Goal: Information Seeking & Learning: Learn about a topic

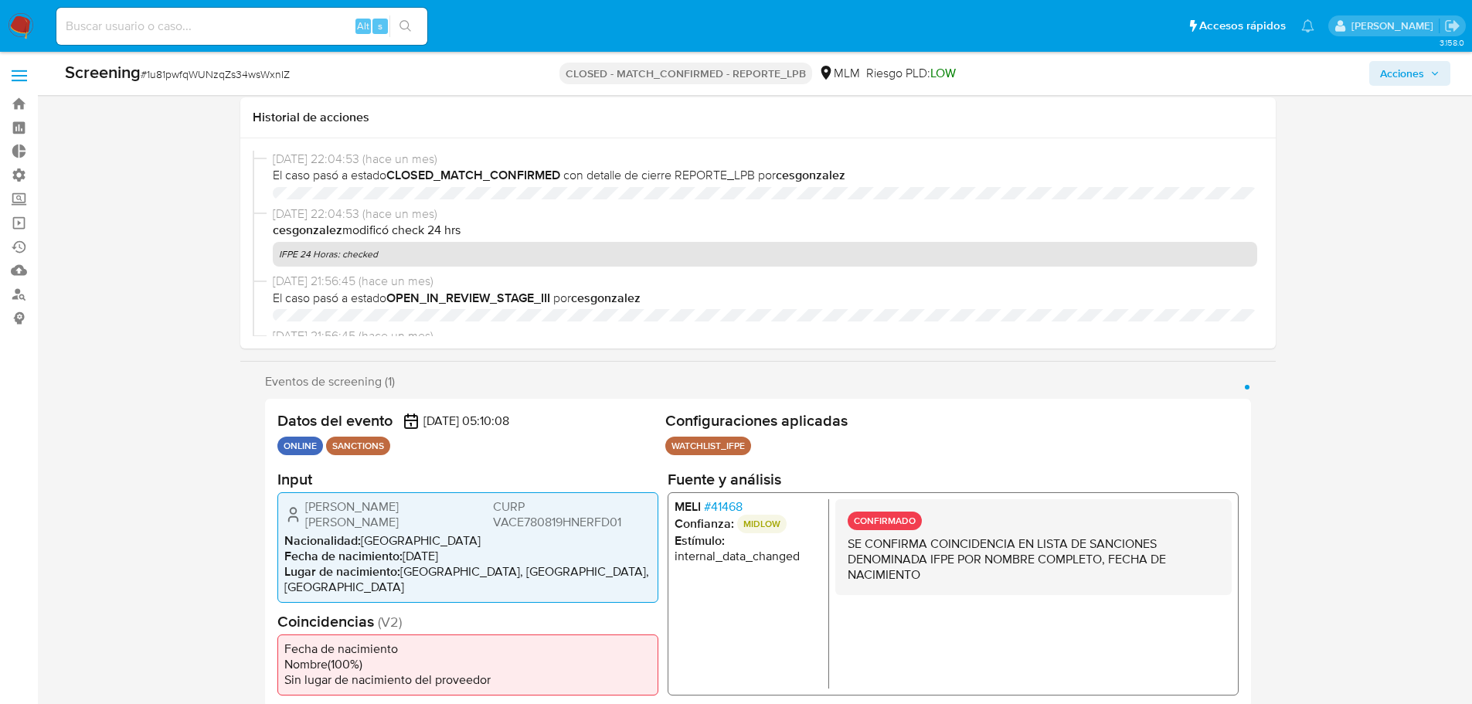
select select "10"
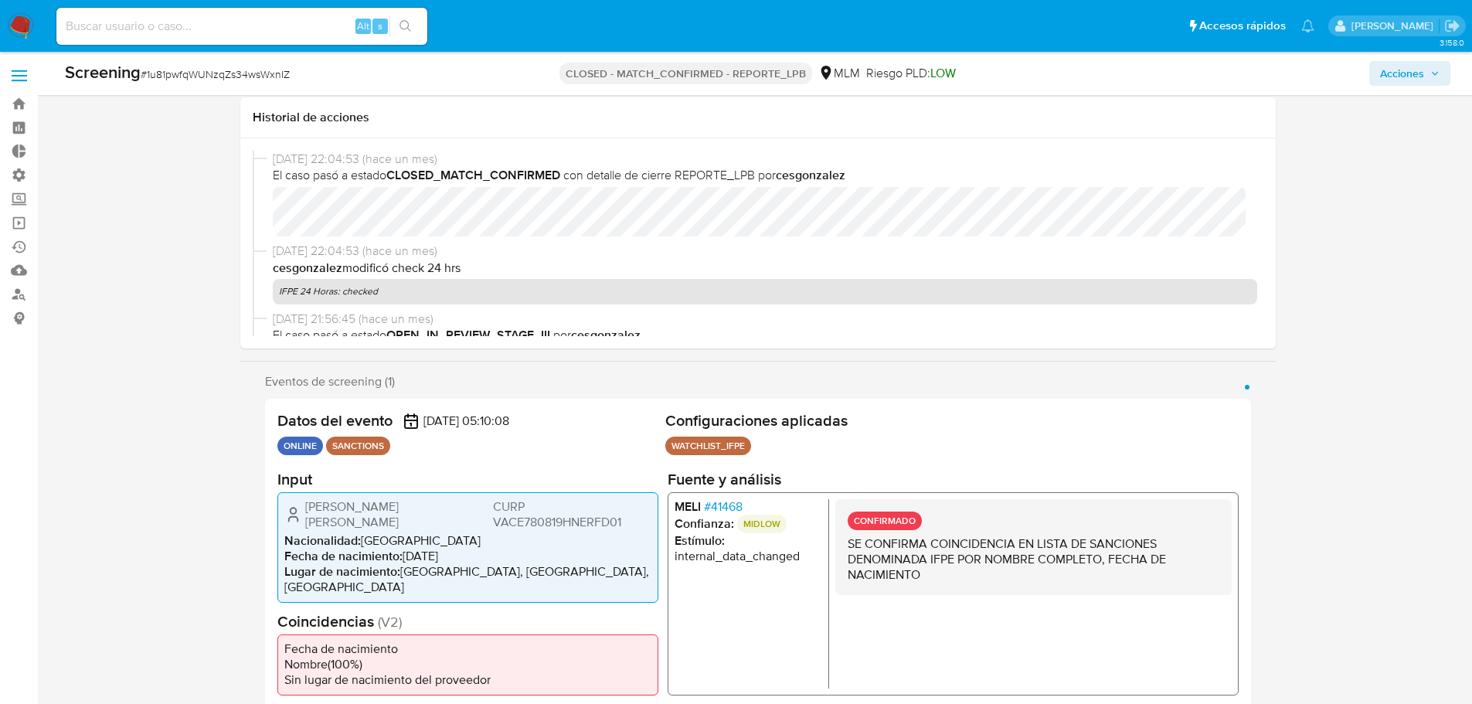
scroll to position [464, 0]
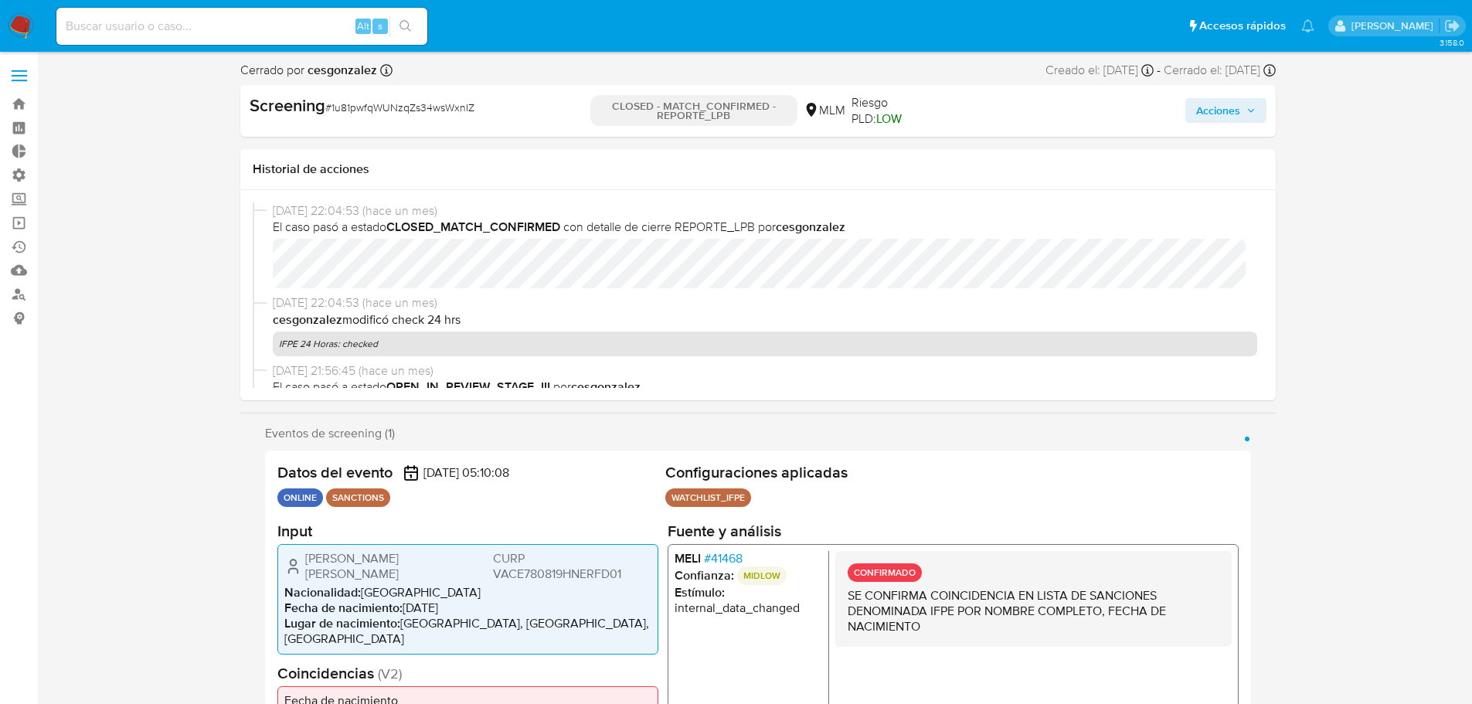
select select "10"
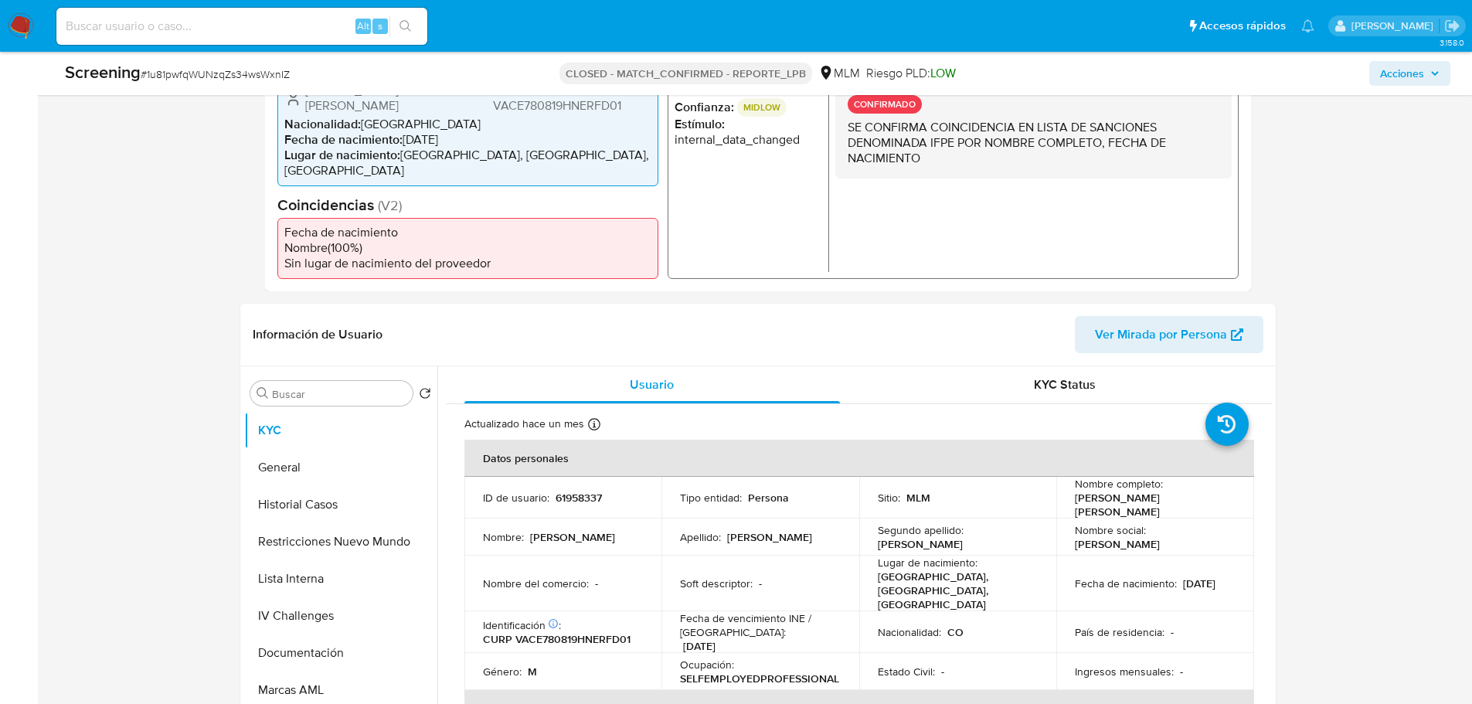
scroll to position [464, 0]
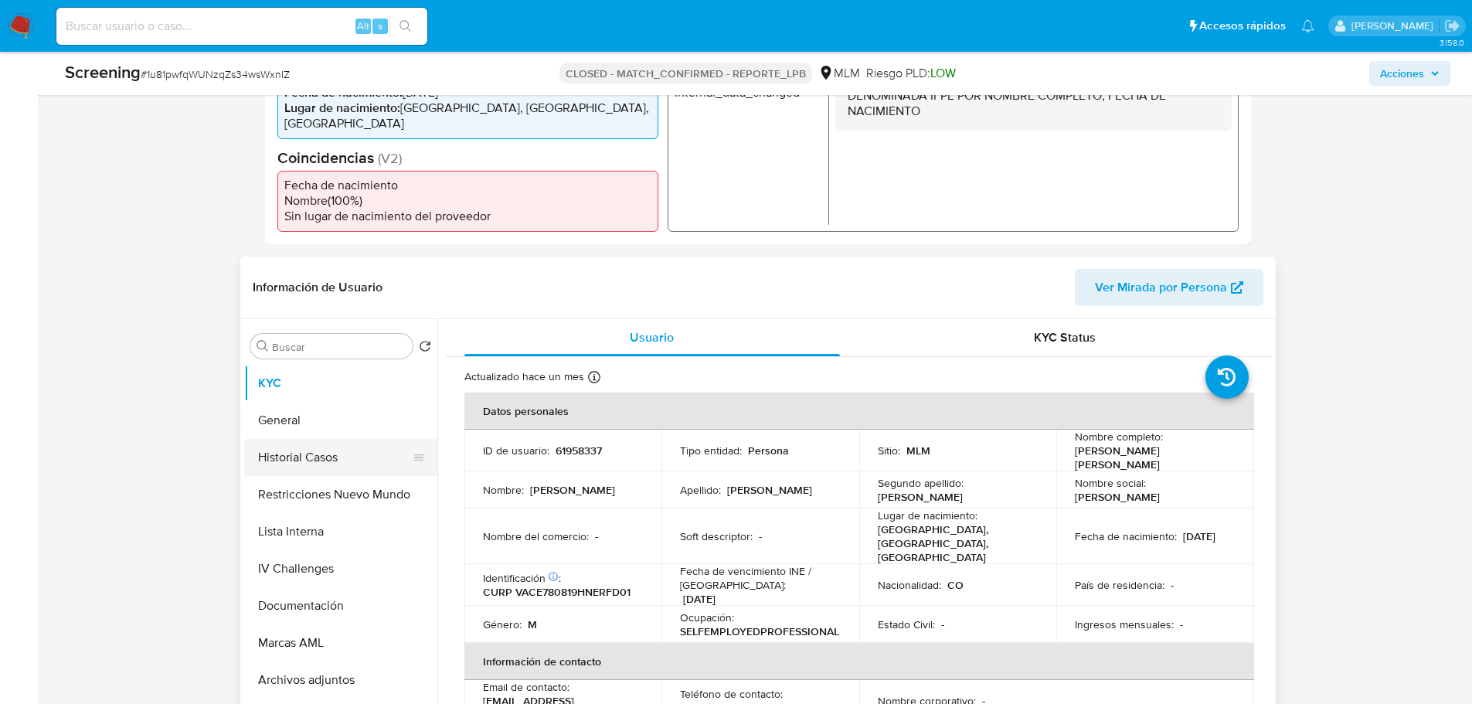
click at [288, 463] on button "Historial Casos" at bounding box center [334, 457] width 181 height 37
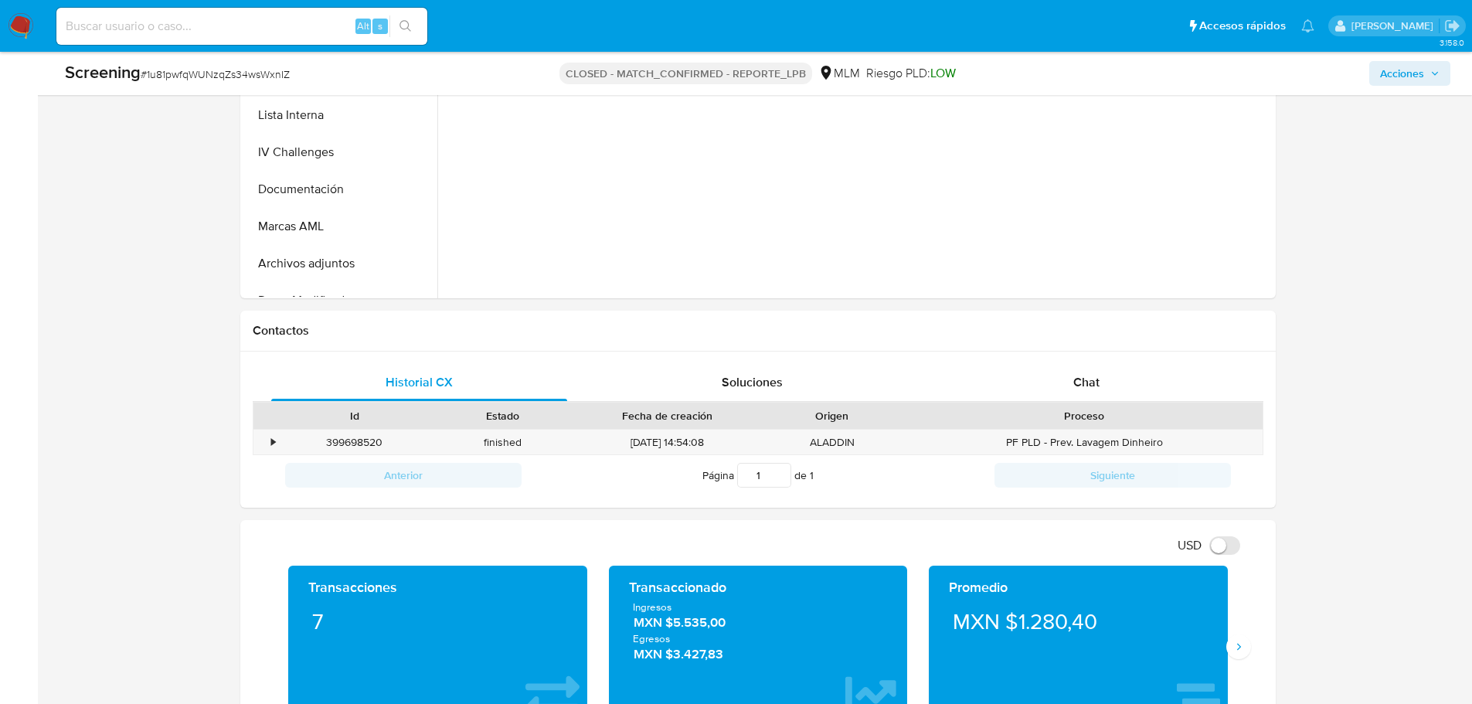
scroll to position [1005, 0]
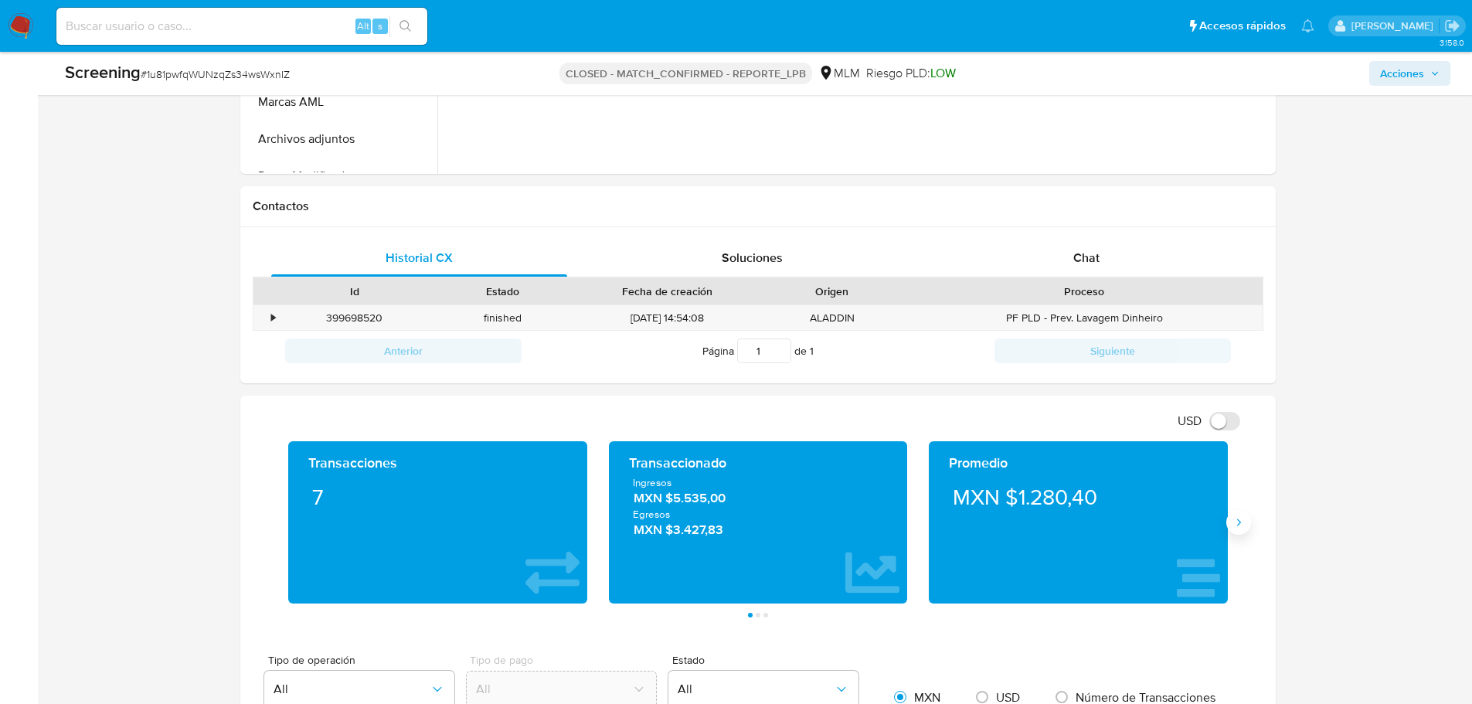
click at [1231, 531] on button "Siguiente" at bounding box center [1238, 522] width 25 height 25
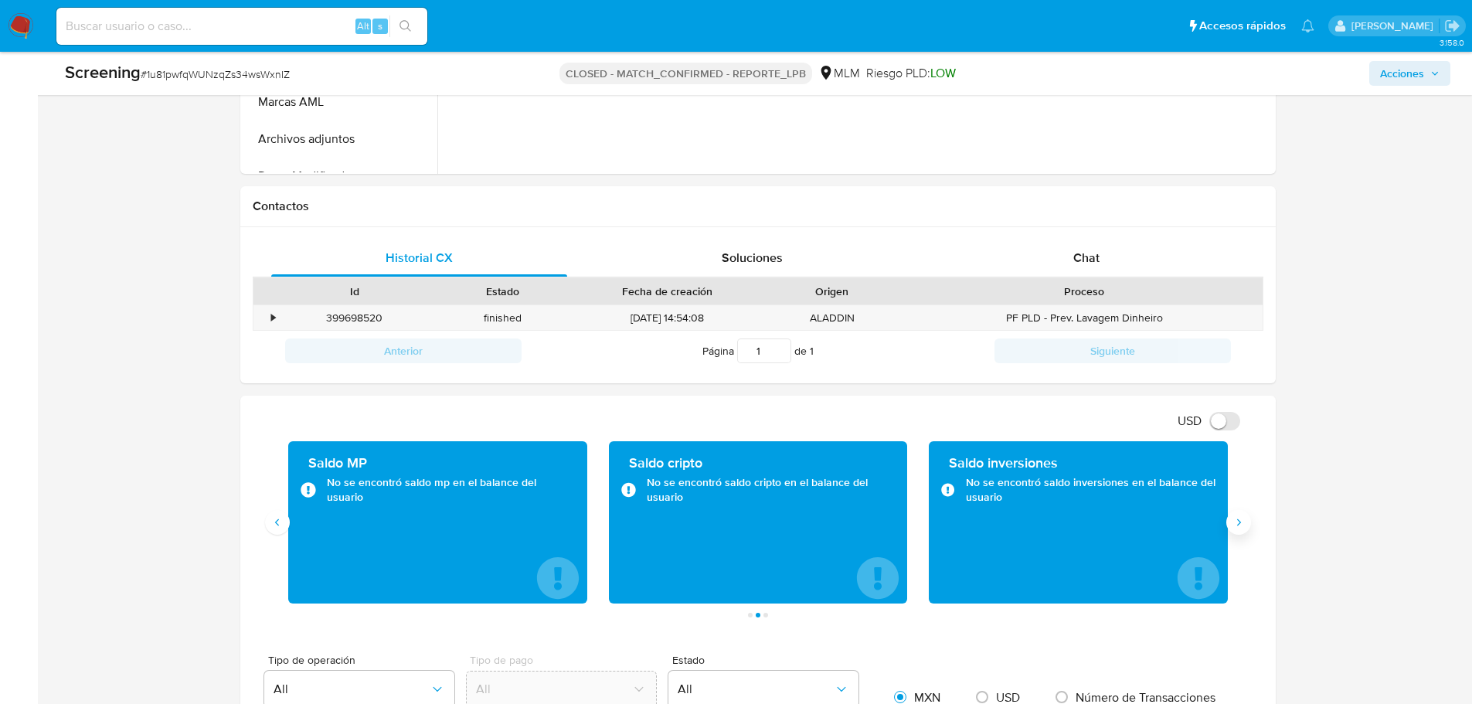
click at [1233, 530] on button "Siguiente" at bounding box center [1238, 522] width 25 height 25
click at [281, 531] on button "Anterior" at bounding box center [277, 522] width 25 height 25
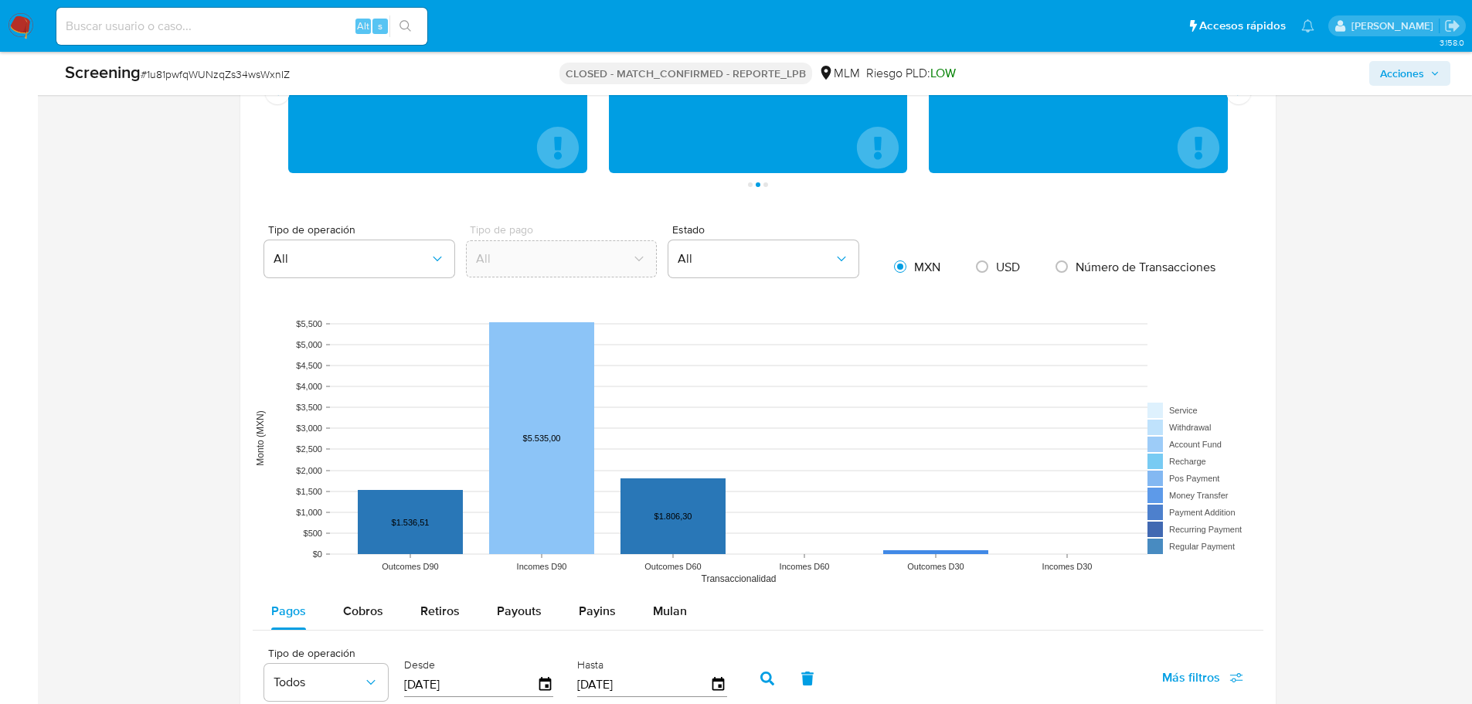
scroll to position [1237, 0]
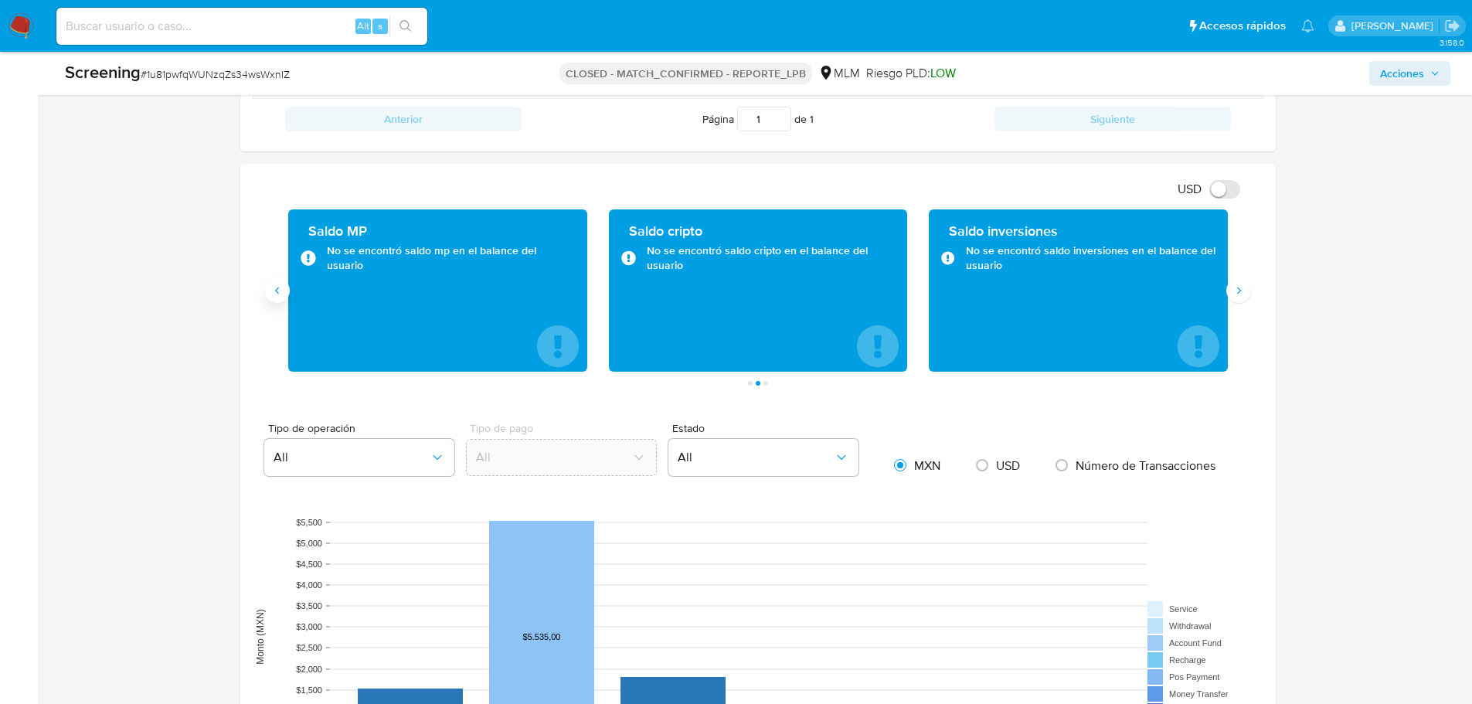
click at [285, 295] on button "Anterior" at bounding box center [277, 290] width 25 height 25
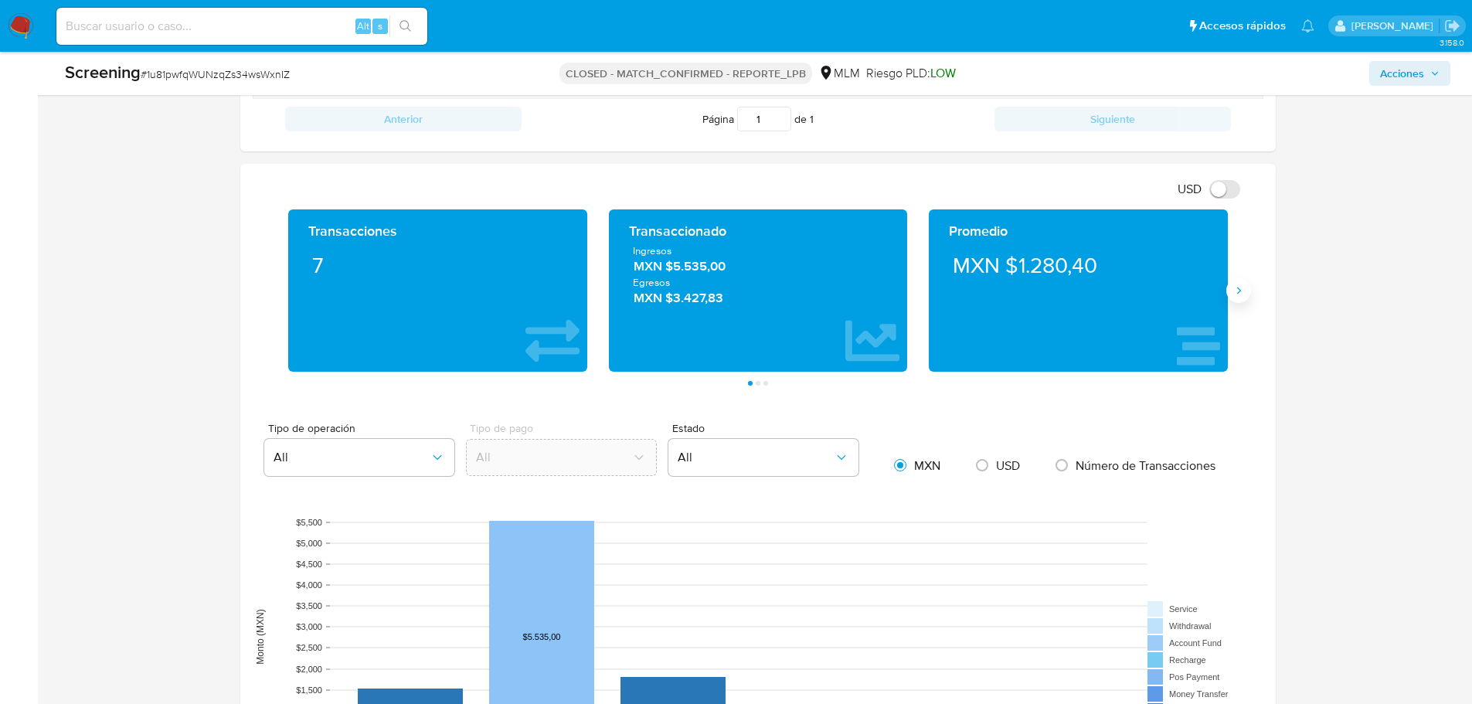
click at [1239, 294] on icon "Siguiente" at bounding box center [1239, 290] width 12 height 12
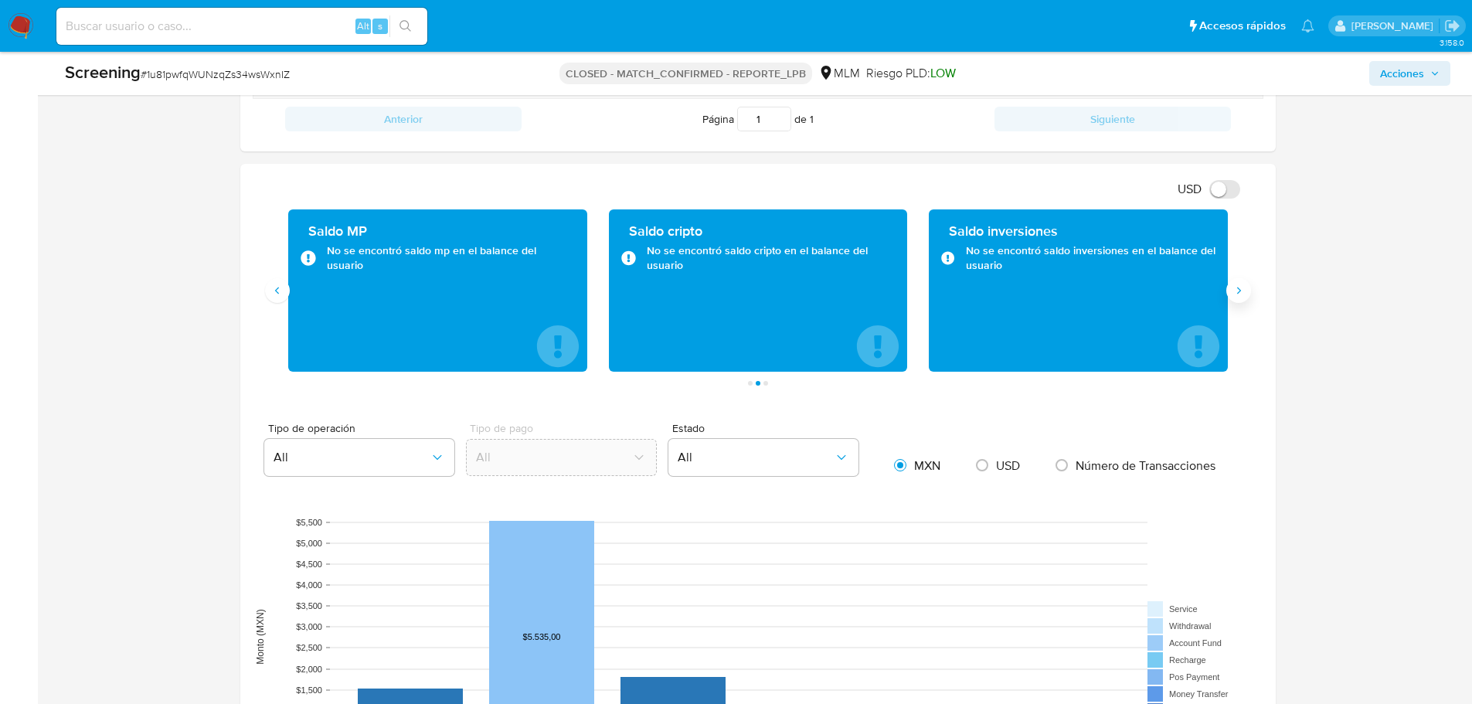
click at [1239, 294] on icon "Siguiente" at bounding box center [1239, 290] width 12 height 12
click at [282, 300] on button "Anterior" at bounding box center [277, 290] width 25 height 25
click at [281, 300] on button "Anterior" at bounding box center [277, 290] width 25 height 25
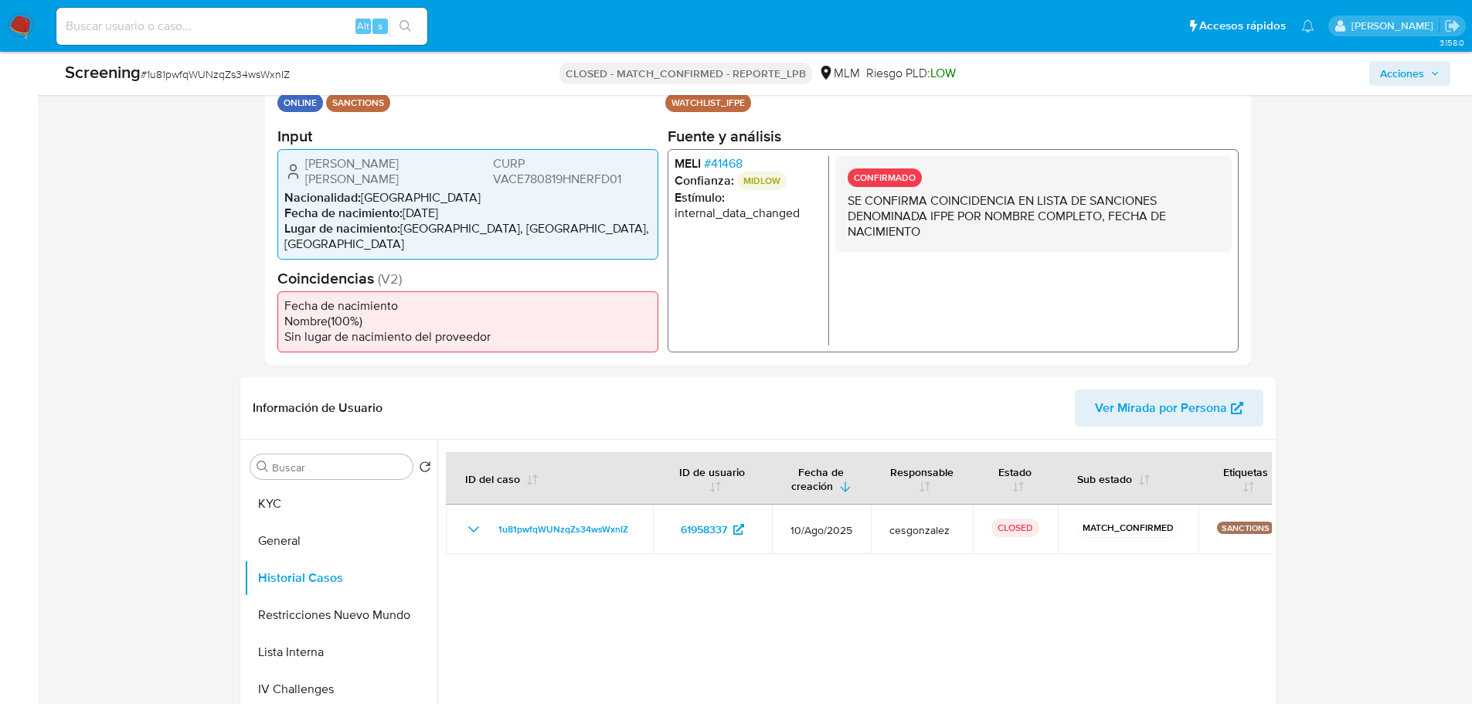
scroll to position [309, 0]
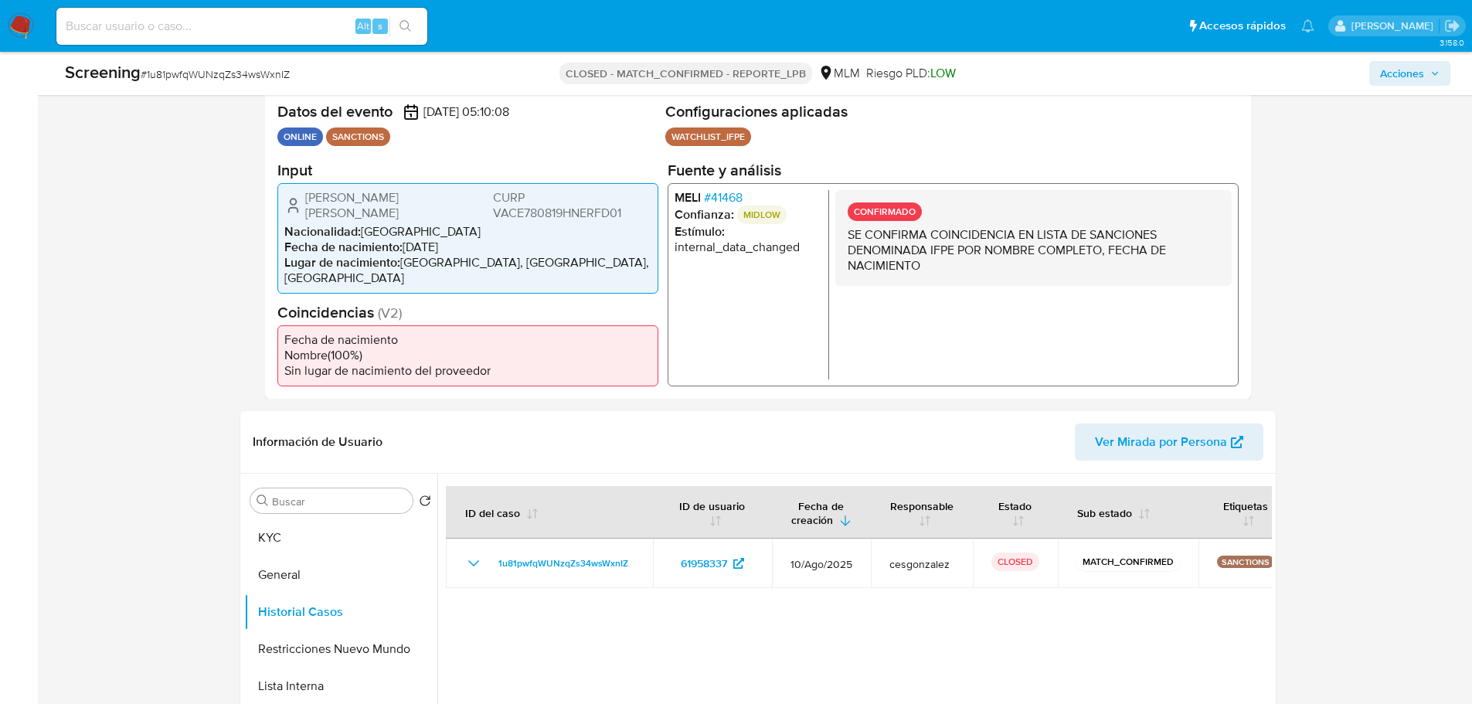
click at [726, 205] on span "# 41468" at bounding box center [722, 196] width 39 height 15
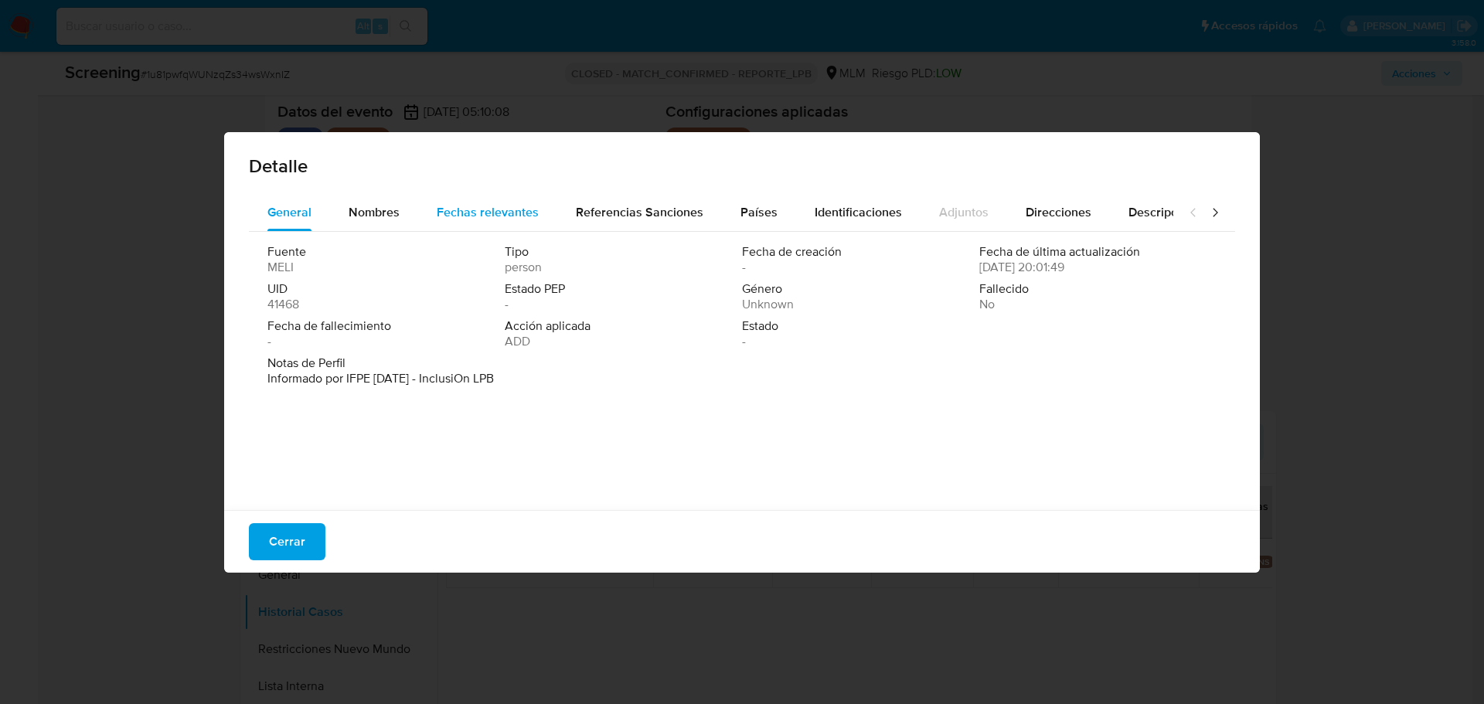
click at [512, 208] on span "Fechas relevantes" at bounding box center [488, 212] width 102 height 18
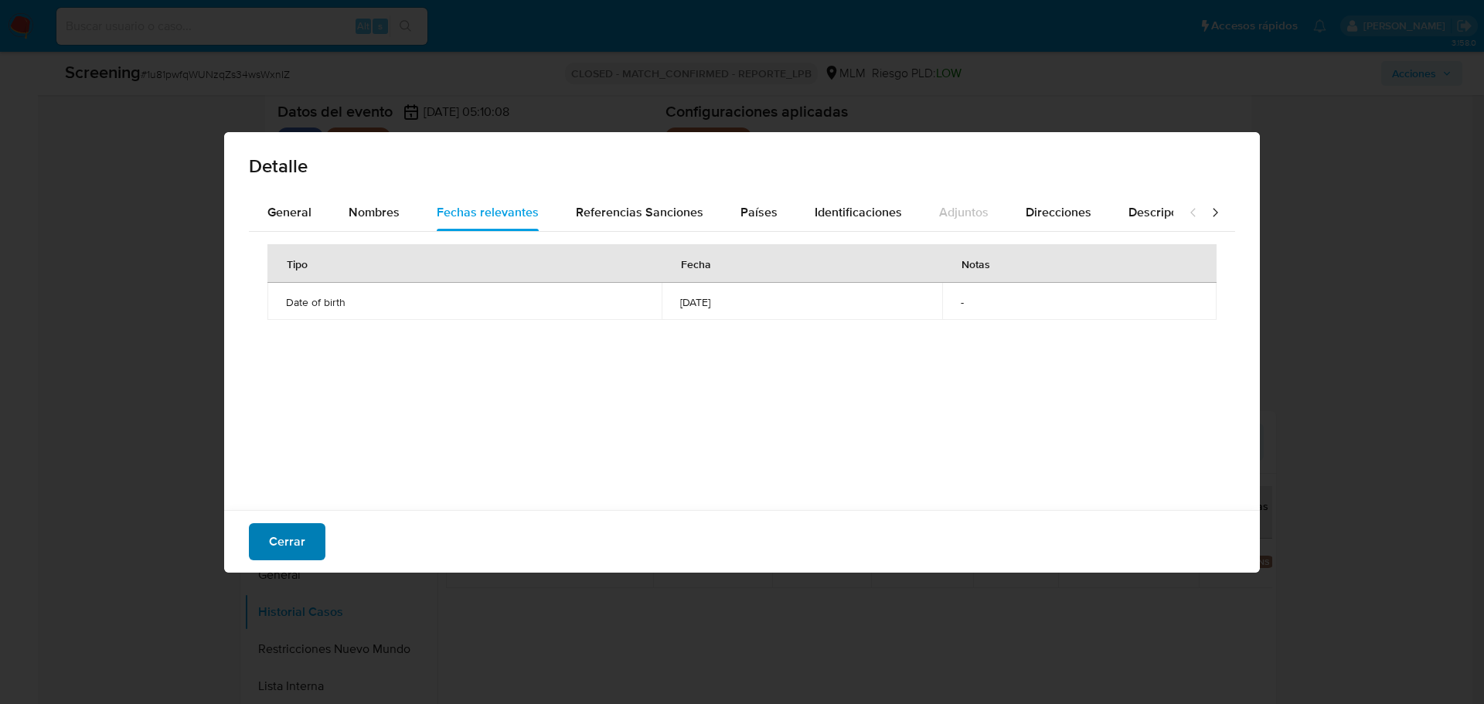
click at [298, 546] on span "Cerrar" at bounding box center [287, 542] width 36 height 34
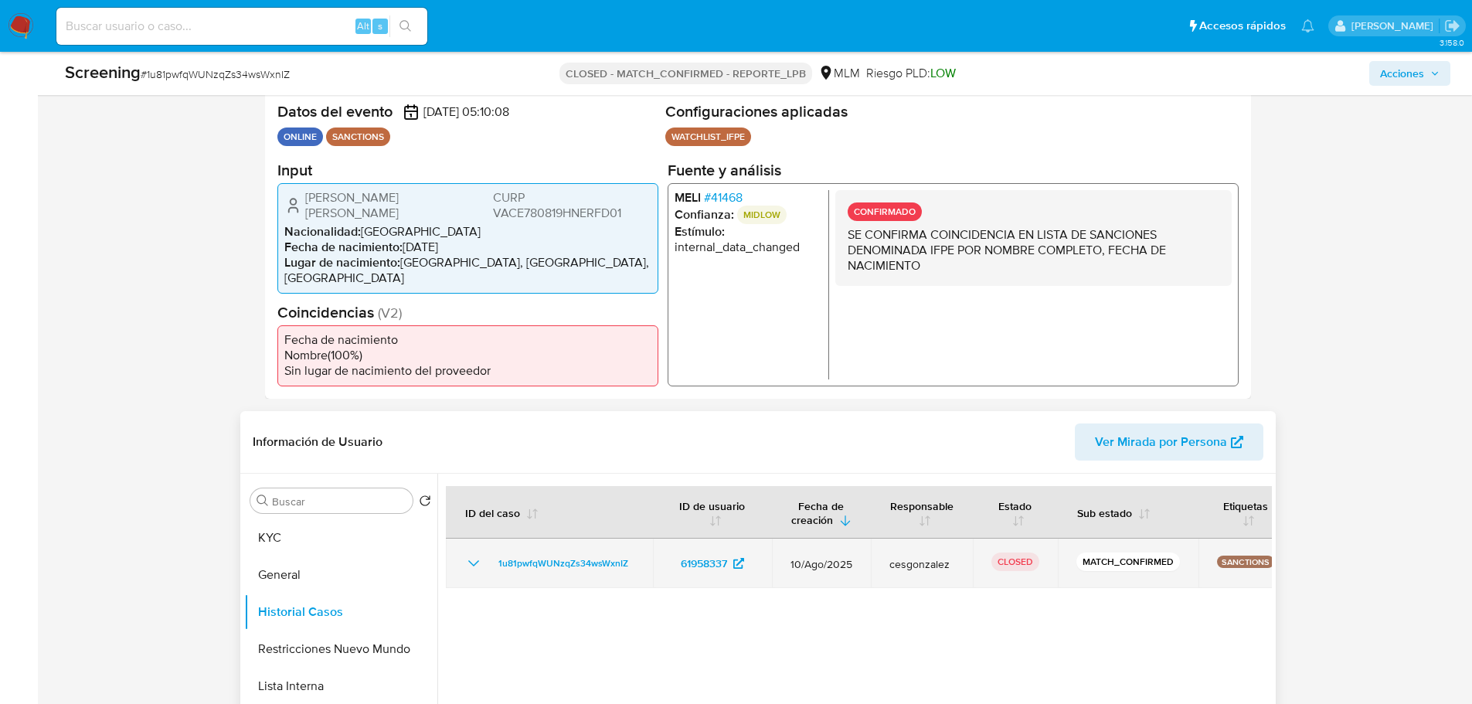
click at [475, 560] on icon "Mostrar/Ocultar" at bounding box center [473, 563] width 19 height 19
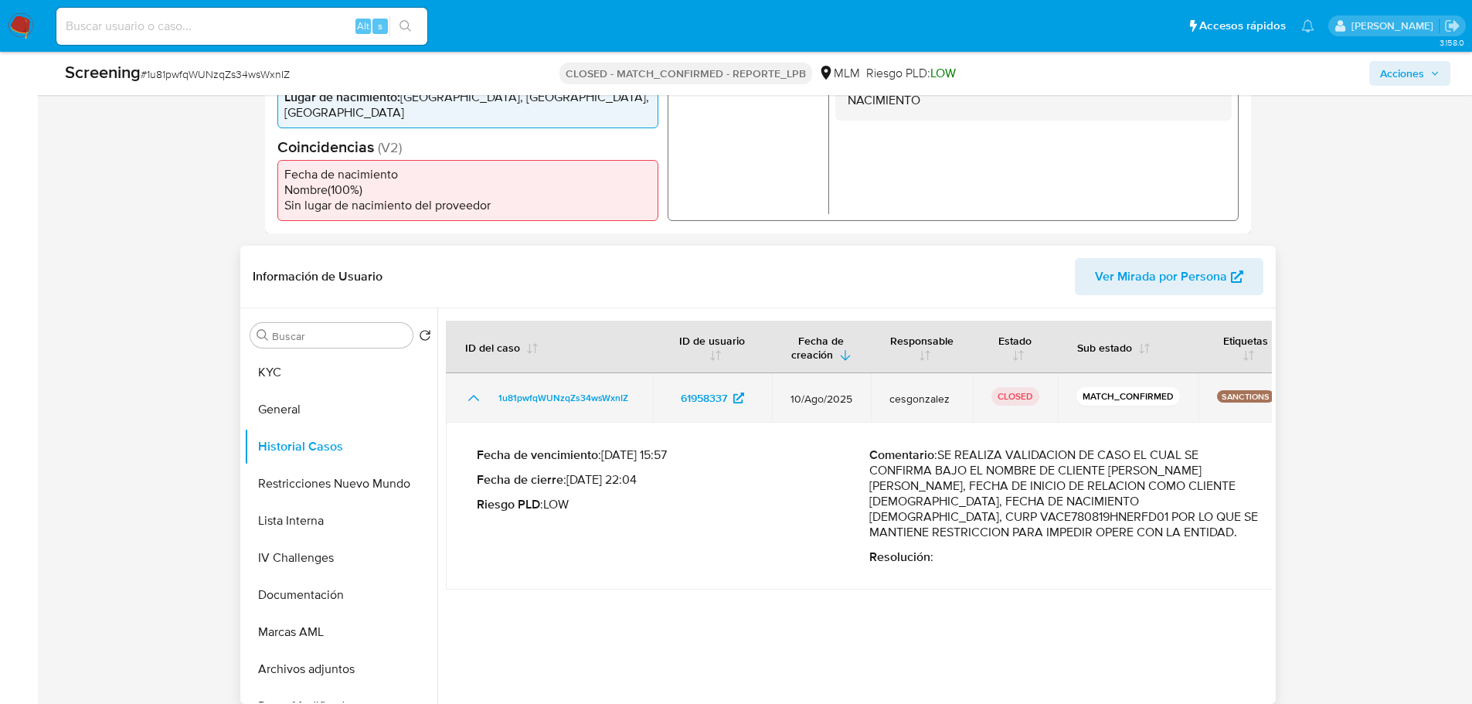
scroll to position [386, 0]
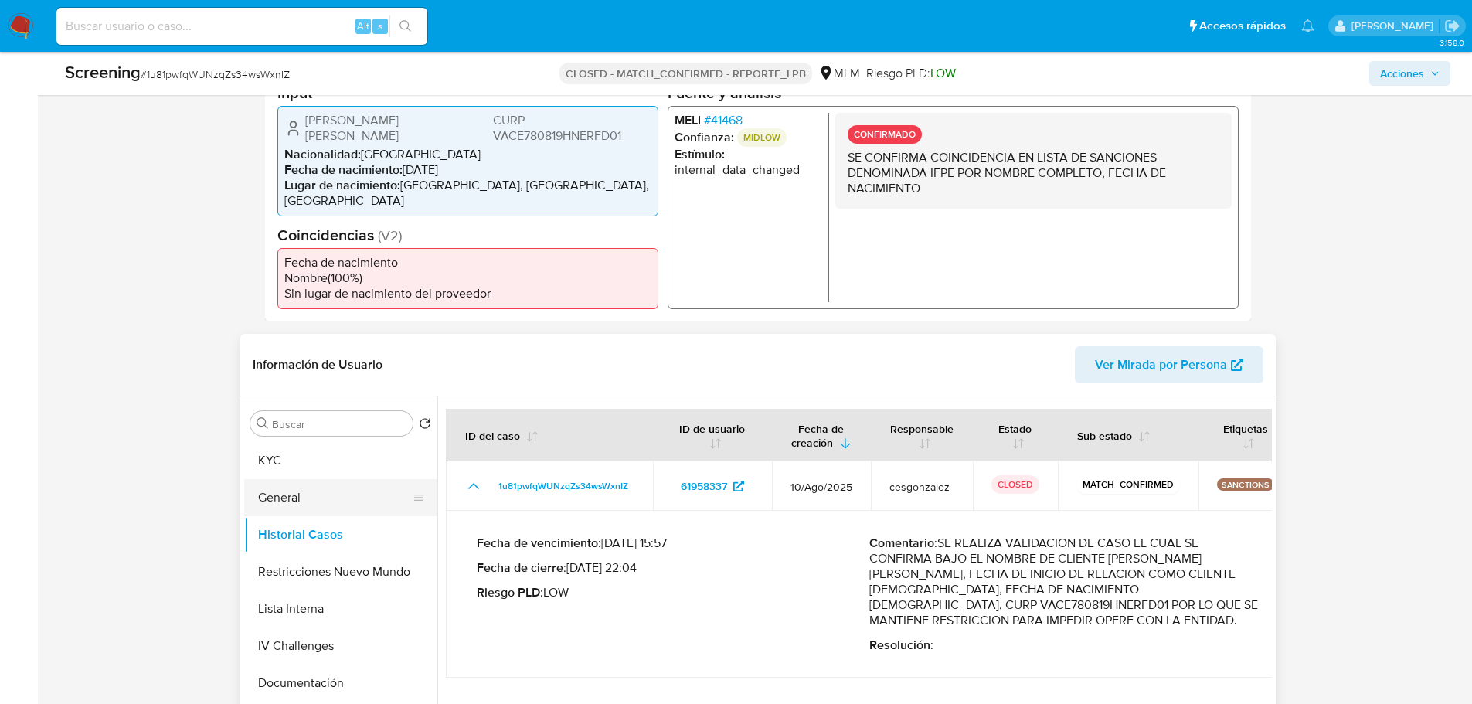
click at [330, 501] on button "General" at bounding box center [334, 497] width 181 height 37
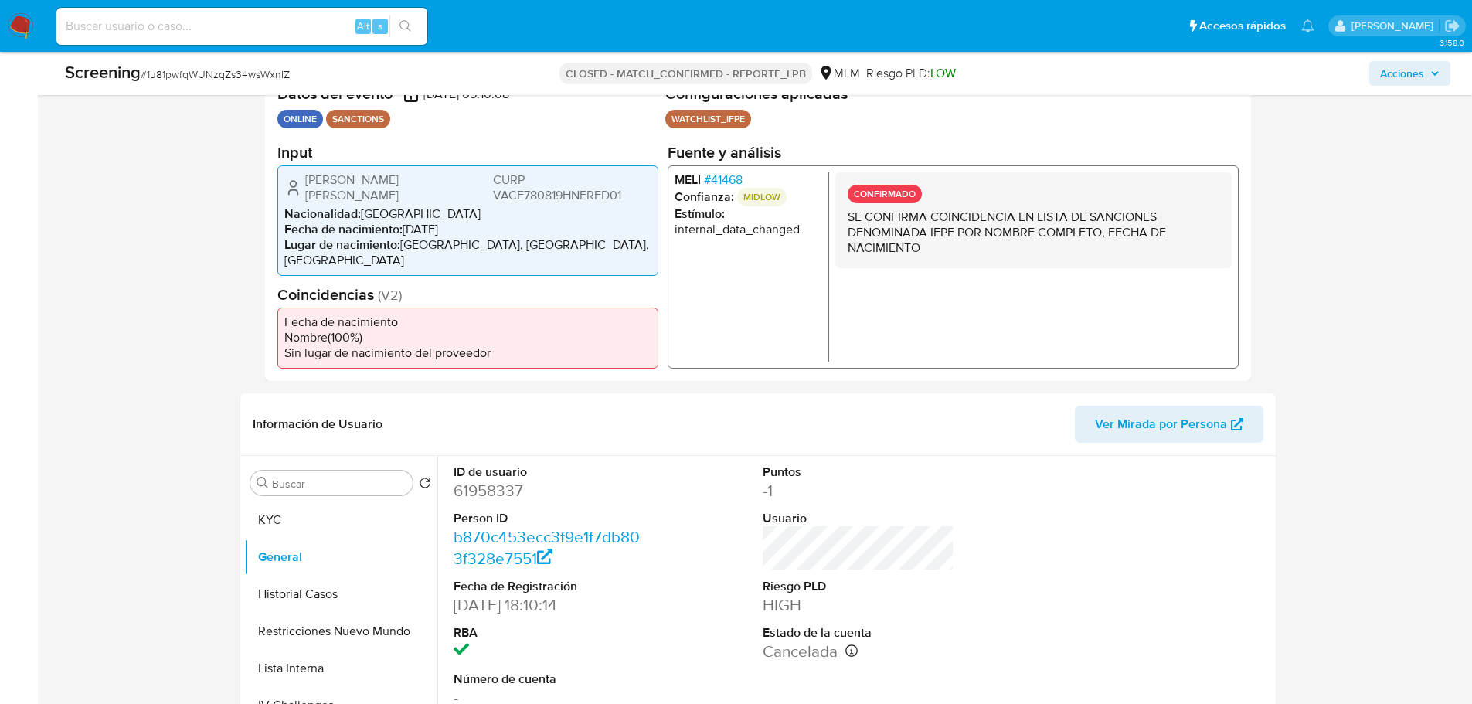
scroll to position [464, 0]
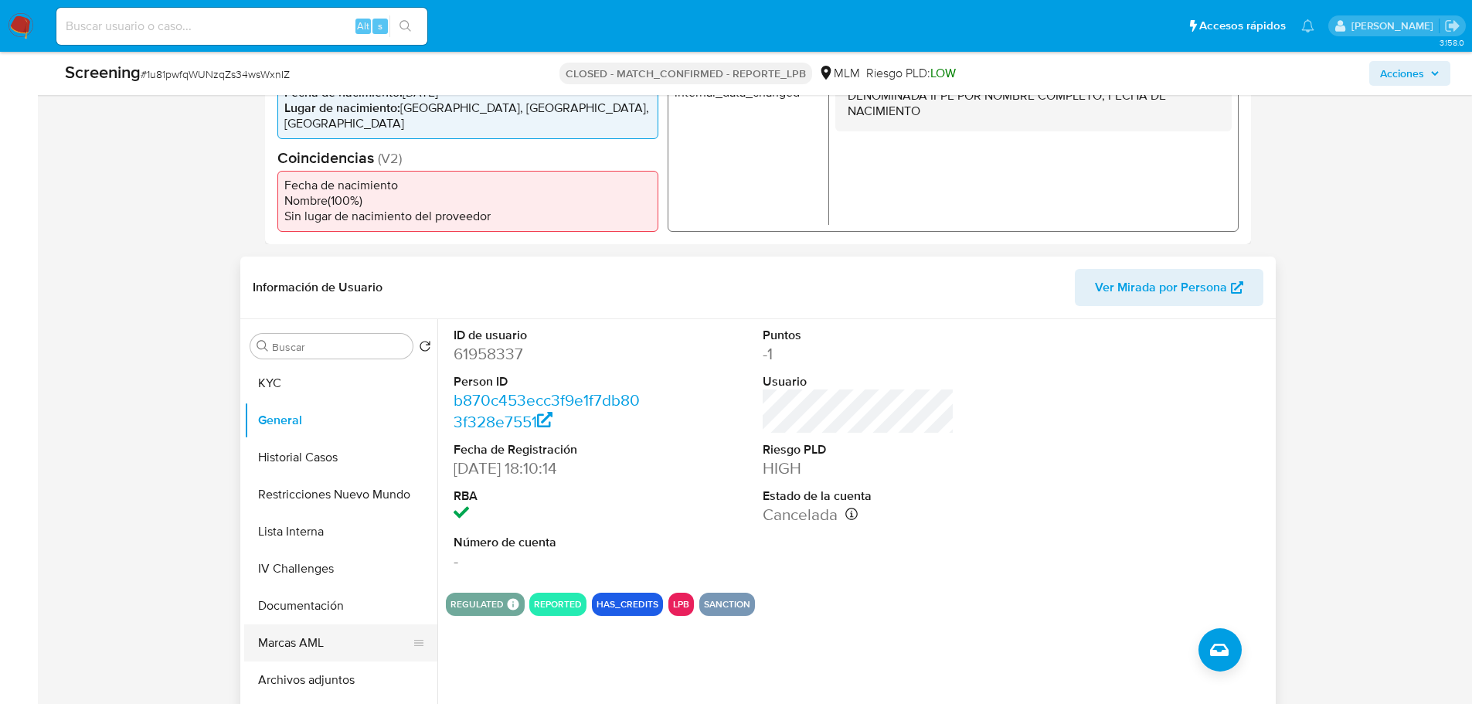
click at [310, 655] on button "Marcas AML" at bounding box center [334, 642] width 181 height 37
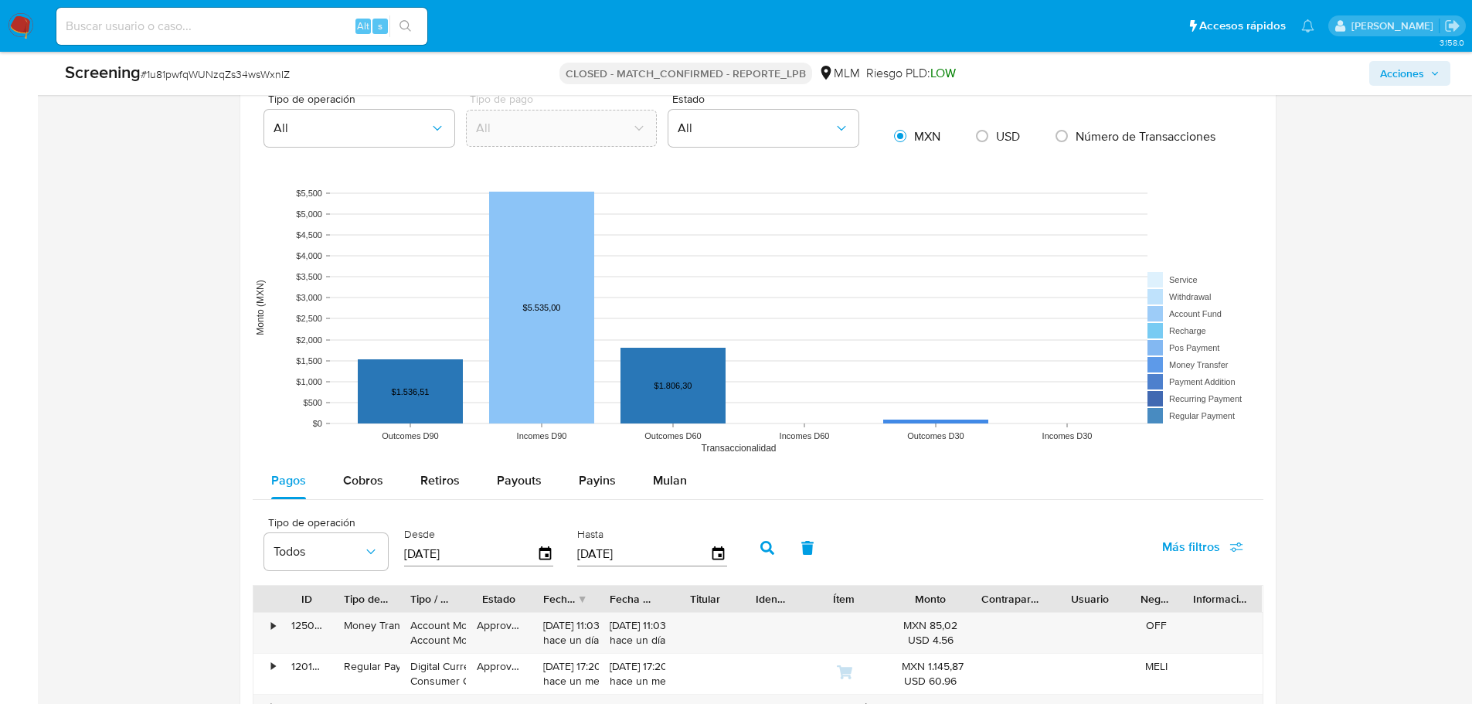
scroll to position [1314, 0]
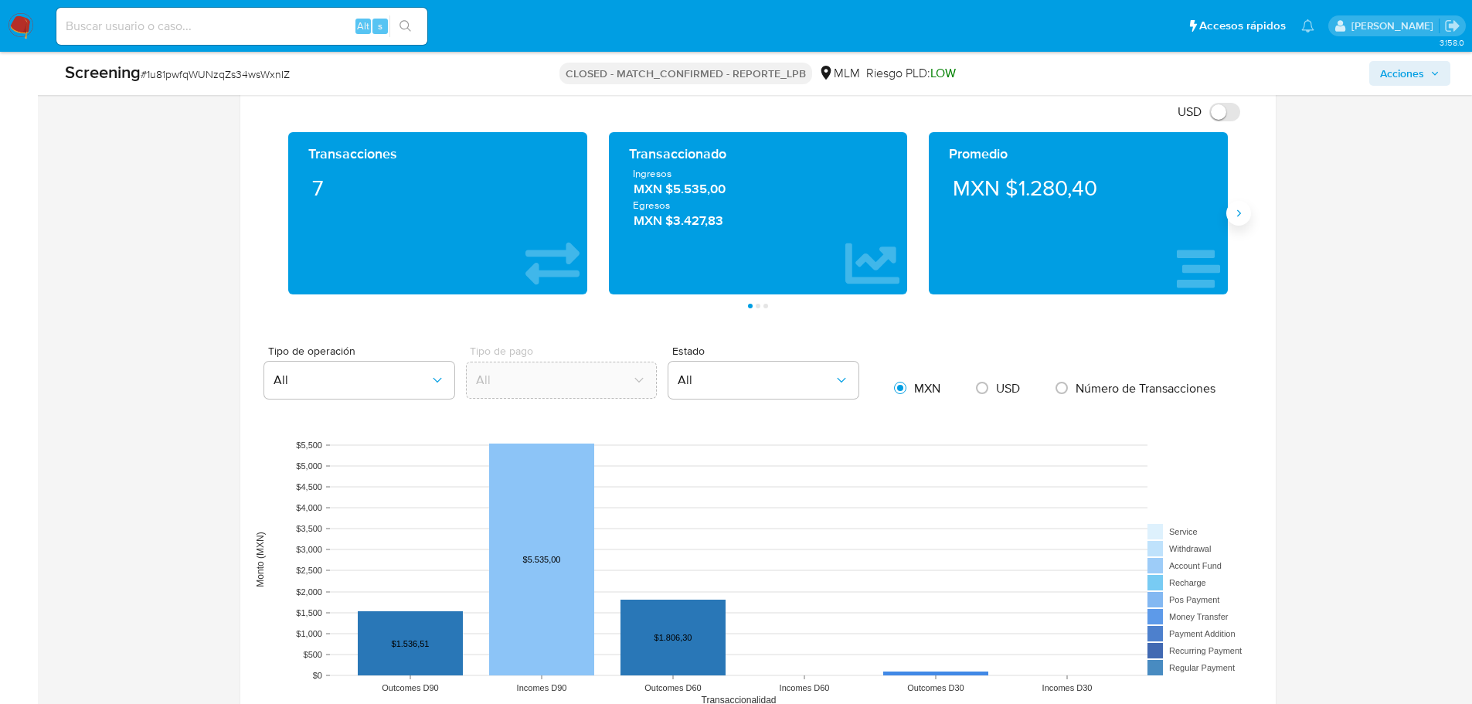
click at [1235, 217] on icon "Siguiente" at bounding box center [1239, 213] width 12 height 12
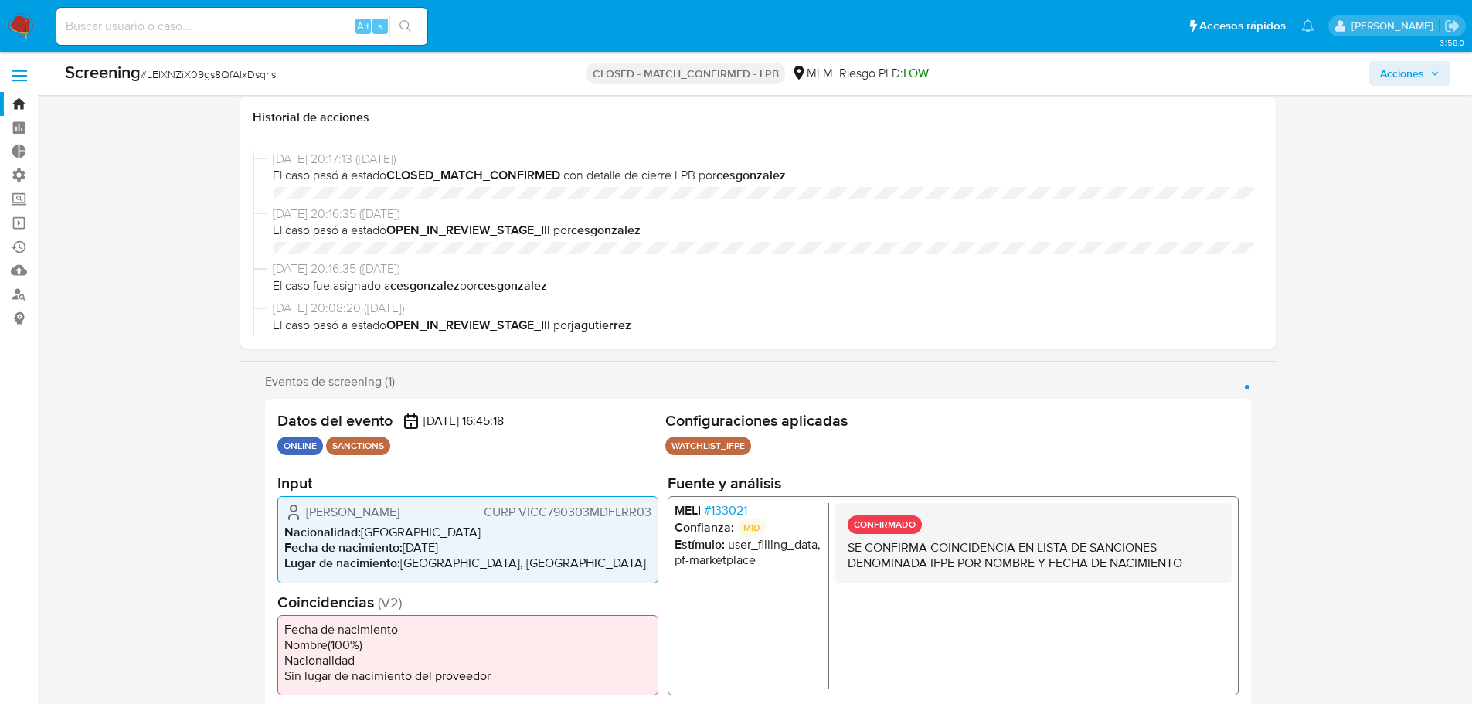
select select "10"
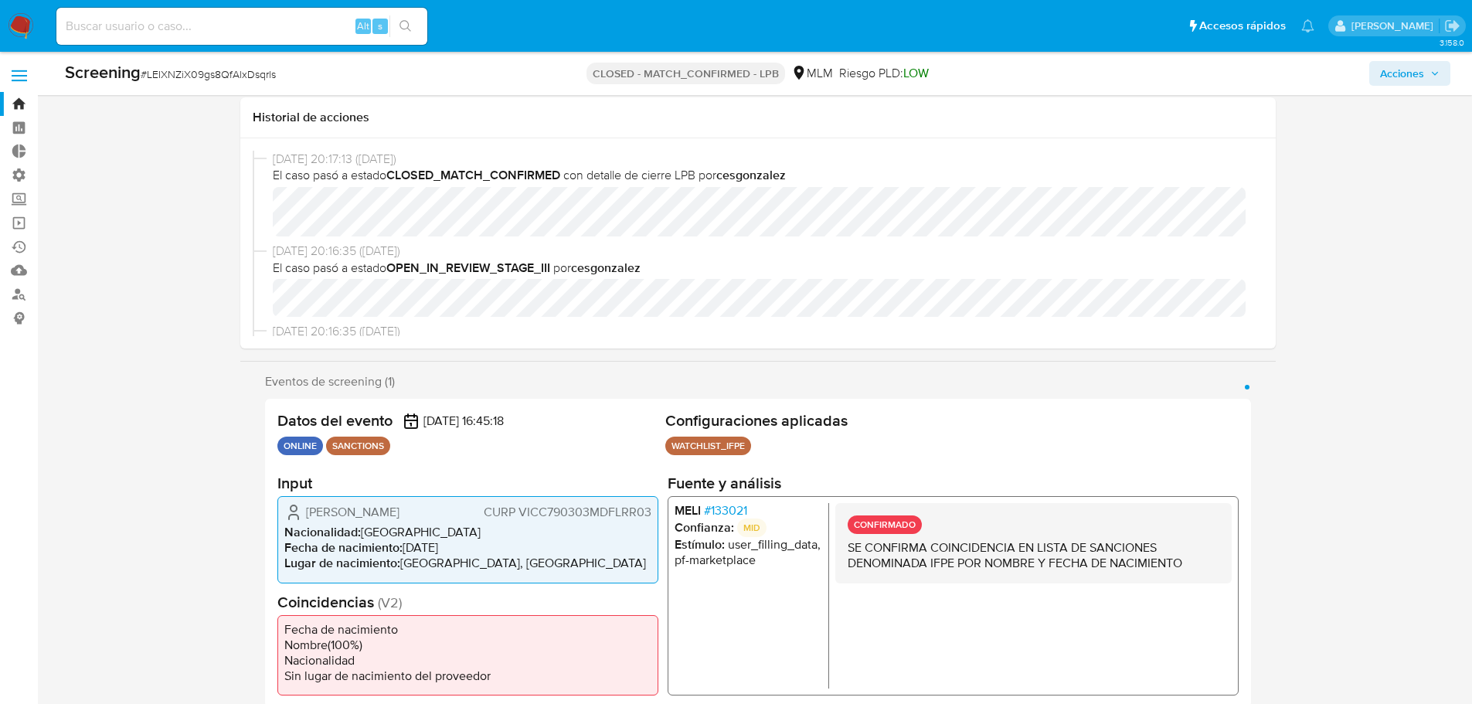
scroll to position [1305, 0]
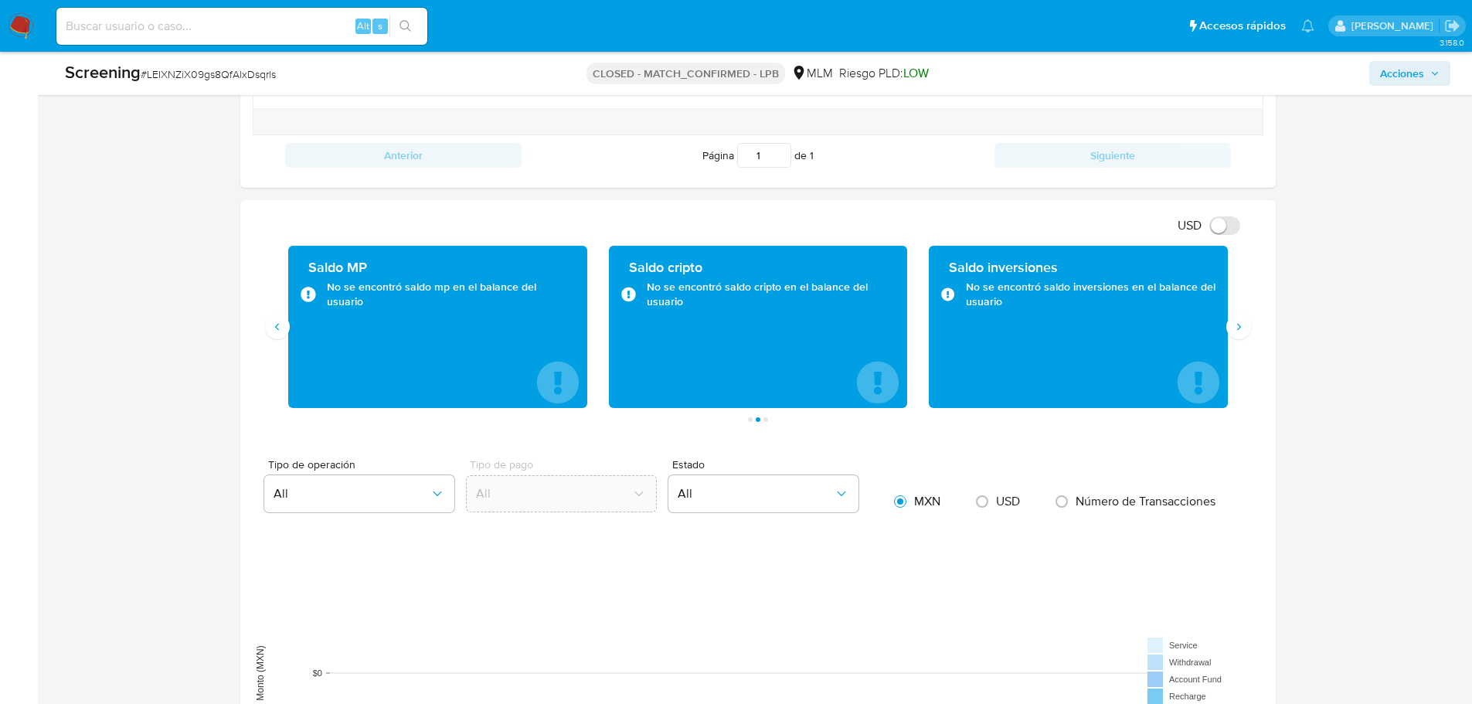
click at [290, 332] on div "Saldo MP No se encontró saldo mp en el balance del usuario" at bounding box center [436, 327] width 299 height 162
click at [287, 330] on button "Anterior" at bounding box center [277, 327] width 25 height 25
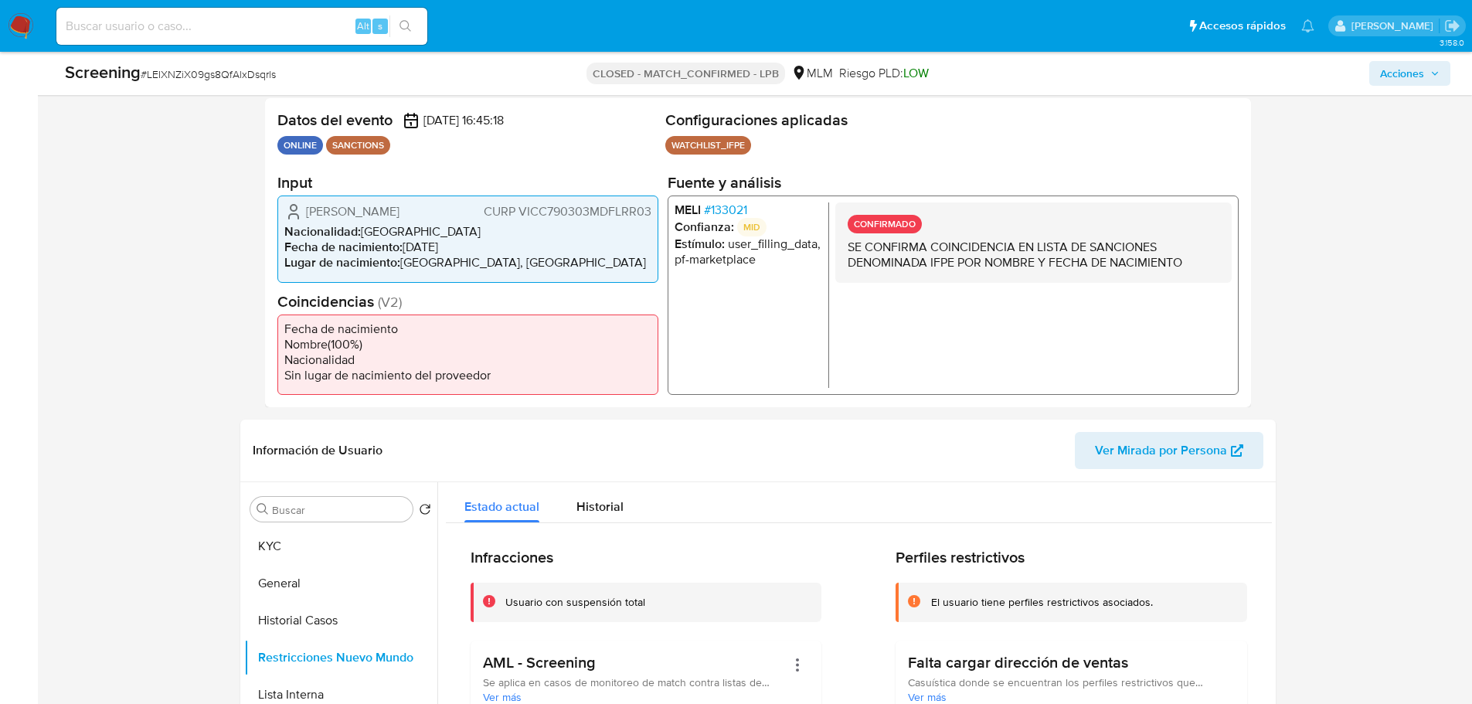
scroll to position [0, 0]
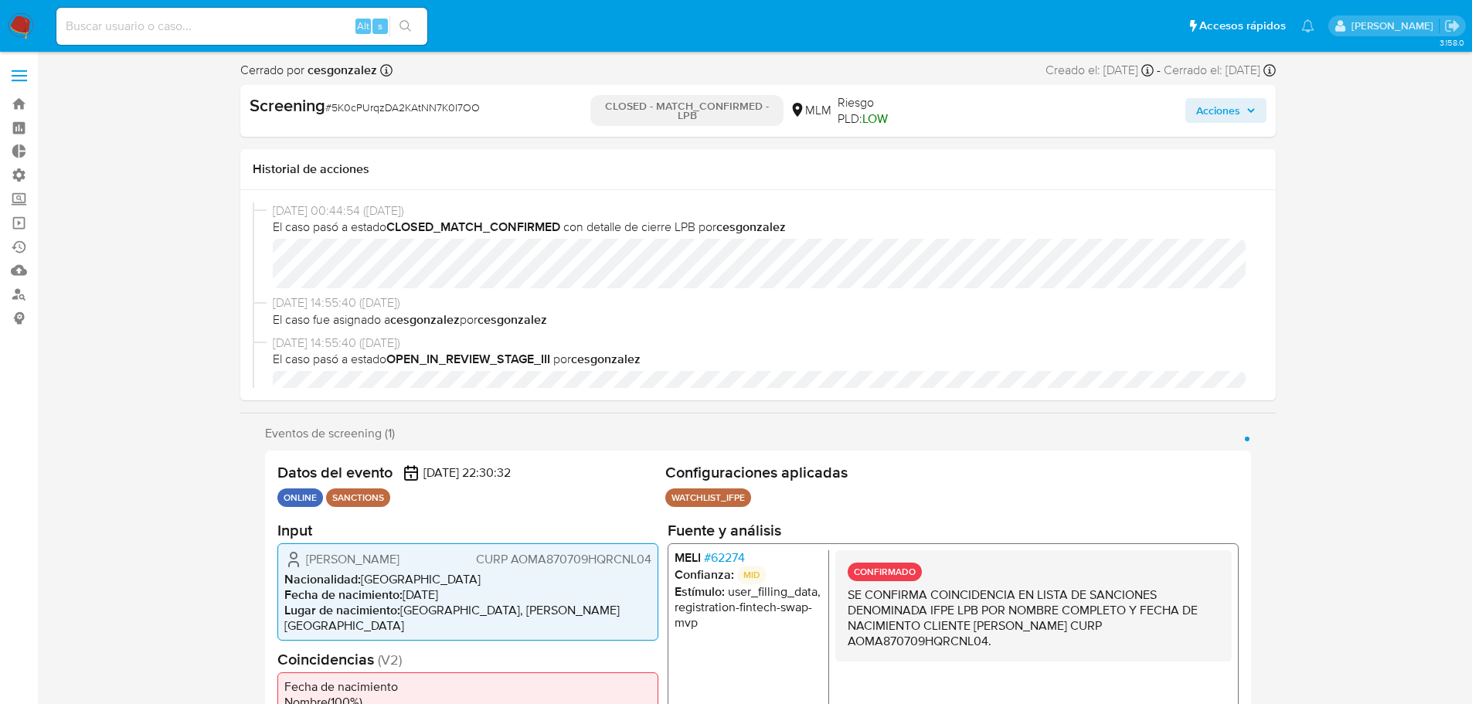
select select "10"
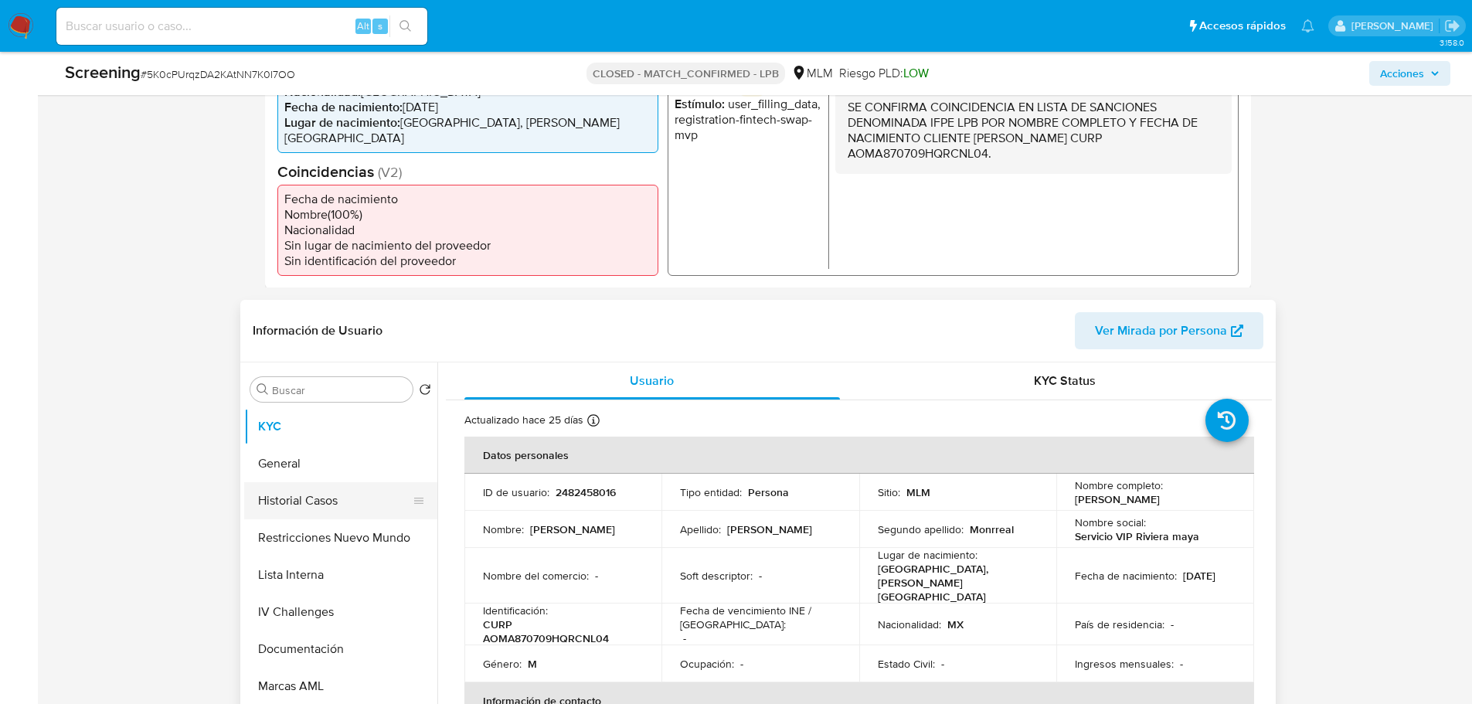
scroll to position [464, 0]
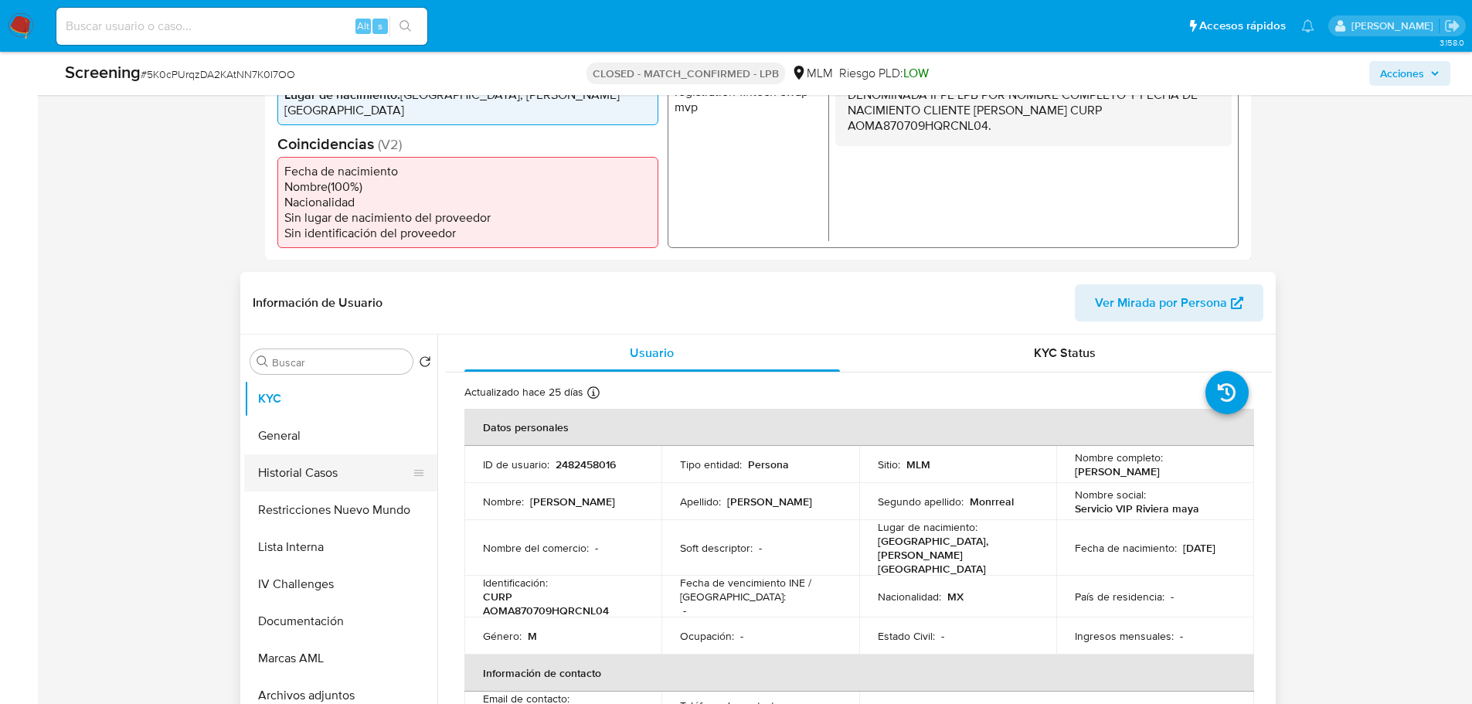
click at [285, 465] on button "Historial Casos" at bounding box center [334, 472] width 181 height 37
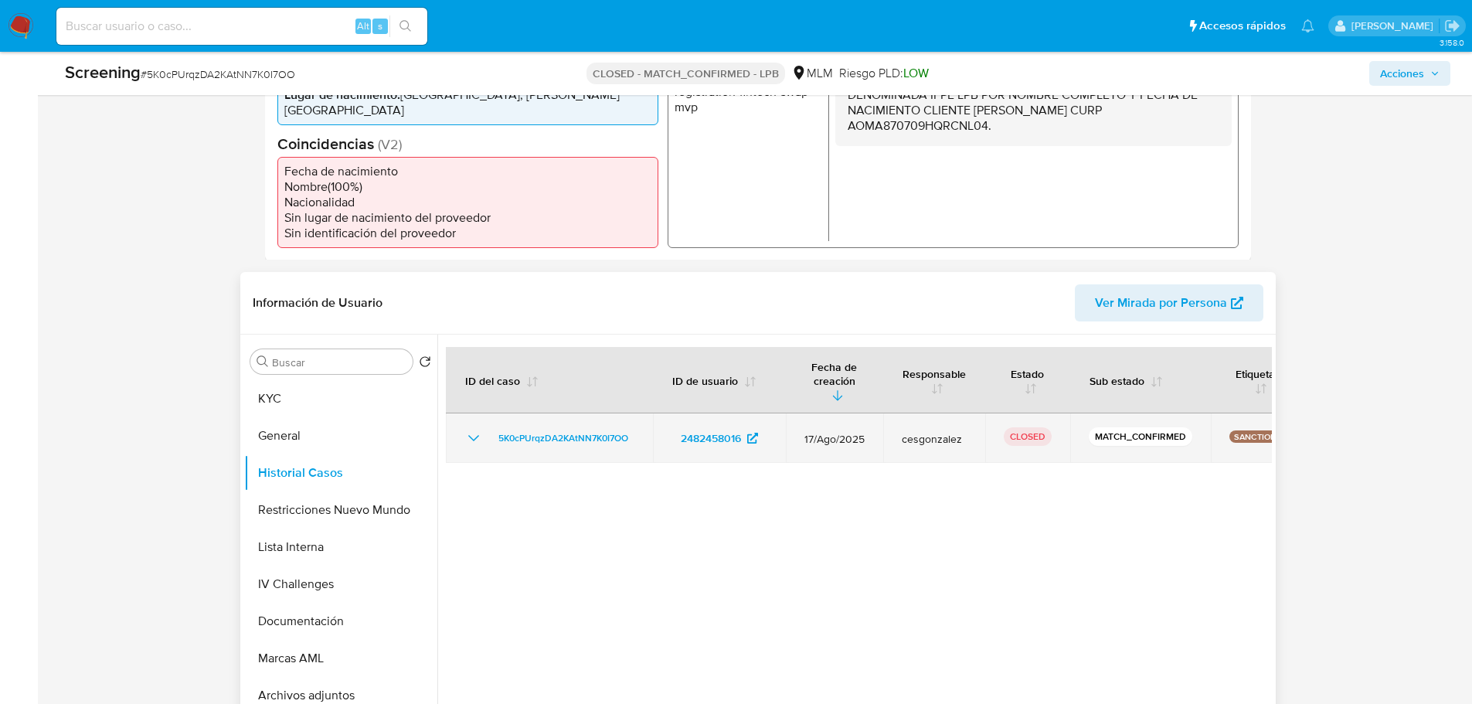
click at [470, 429] on icon "Mostrar/Ocultar" at bounding box center [473, 438] width 19 height 19
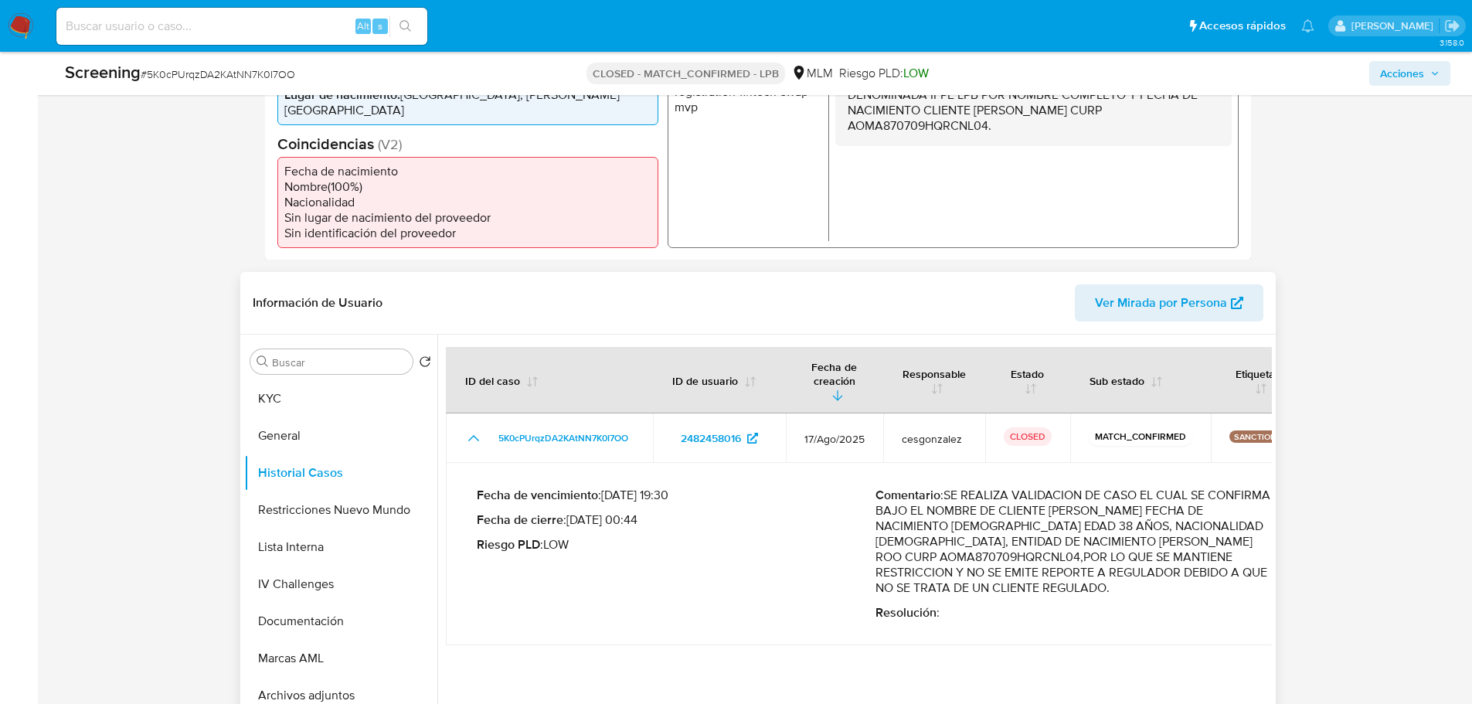
drag, startPoint x: 688, startPoint y: 503, endPoint x: 647, endPoint y: 481, distance: 46.7
click at [647, 488] on div "Fecha de vencimiento : 19/08/2025 19:30 Fecha de cierre : 19/08/2025 00:44 Ries…" at bounding box center [676, 554] width 399 height 133
click at [638, 488] on p "Fecha de vencimiento : 19/08/2025 19:30" at bounding box center [676, 495] width 399 height 15
click at [292, 417] on button "General" at bounding box center [334, 435] width 181 height 37
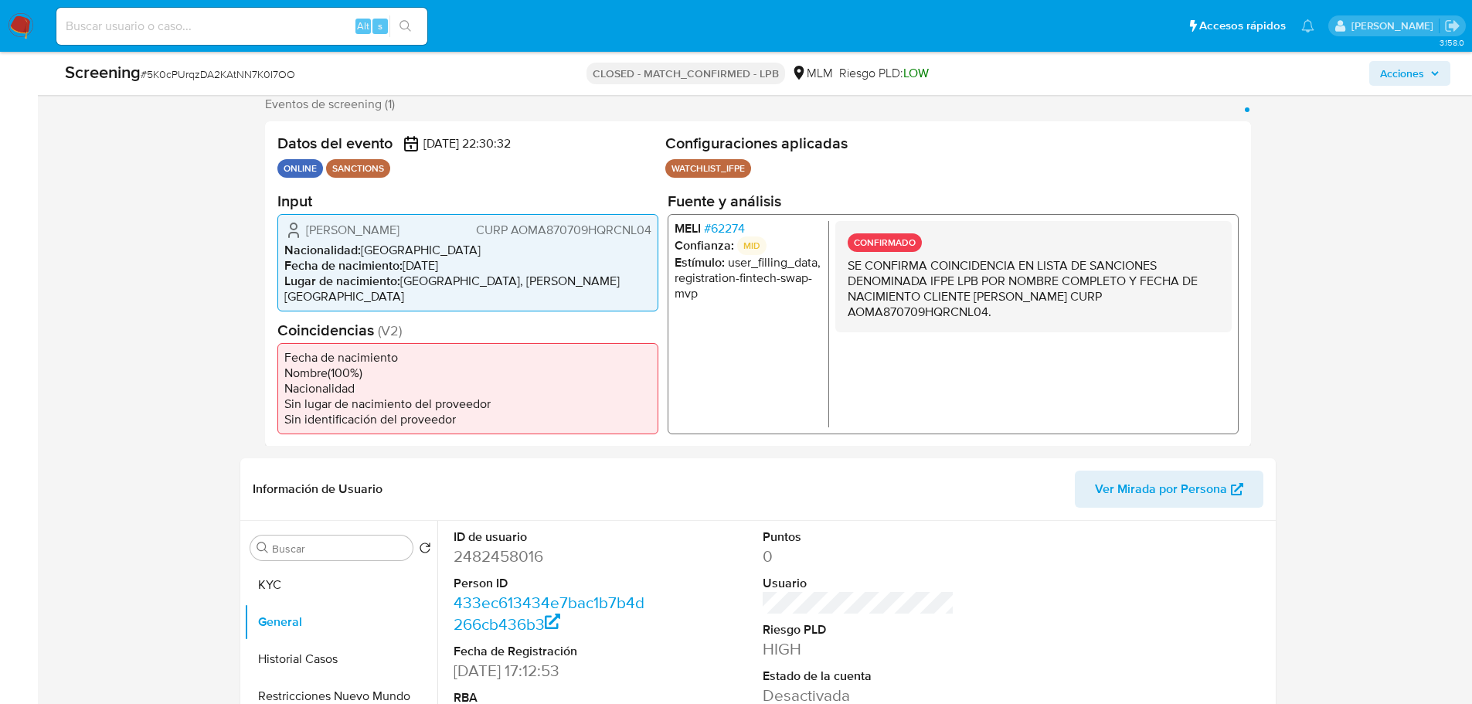
scroll to position [309, 0]
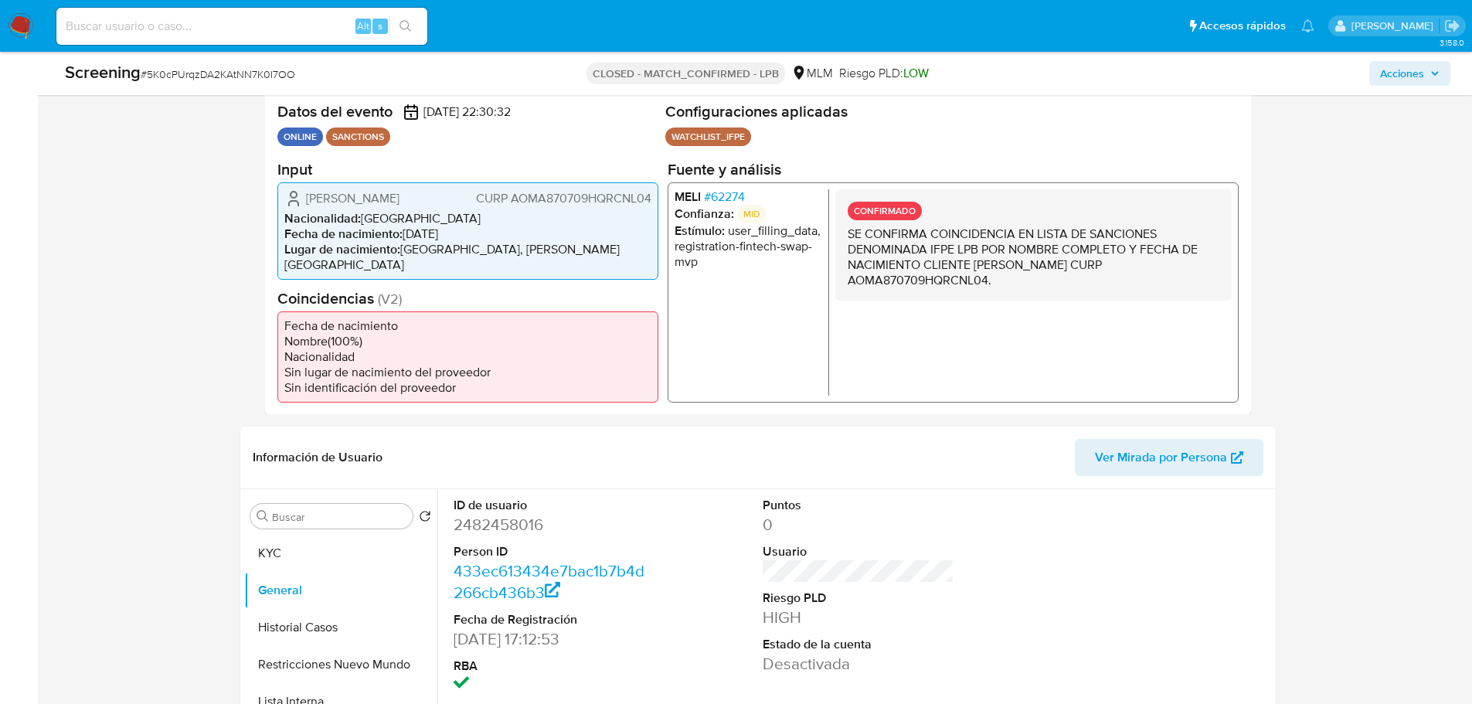
click at [724, 192] on span "# 62274" at bounding box center [723, 196] width 41 height 15
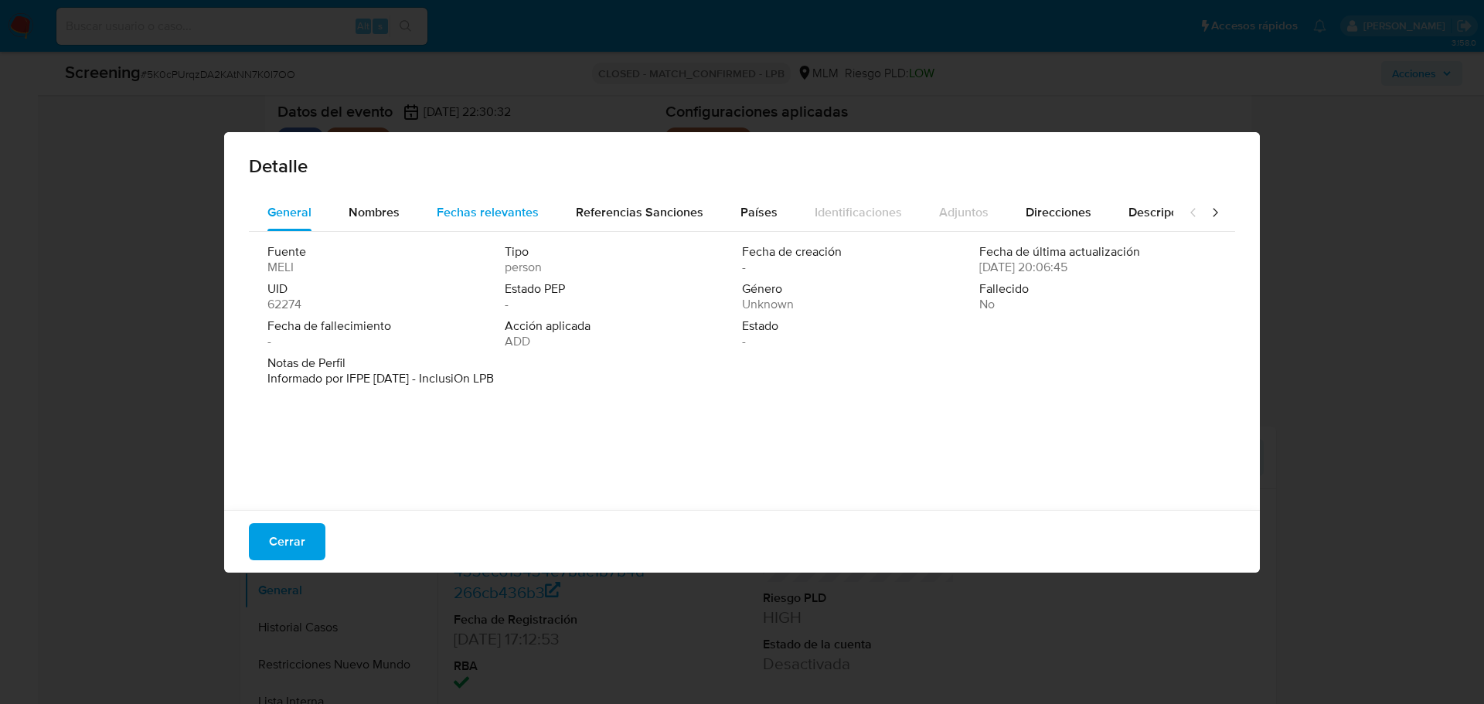
click at [474, 222] on div "Fechas relevantes" at bounding box center [488, 212] width 102 height 37
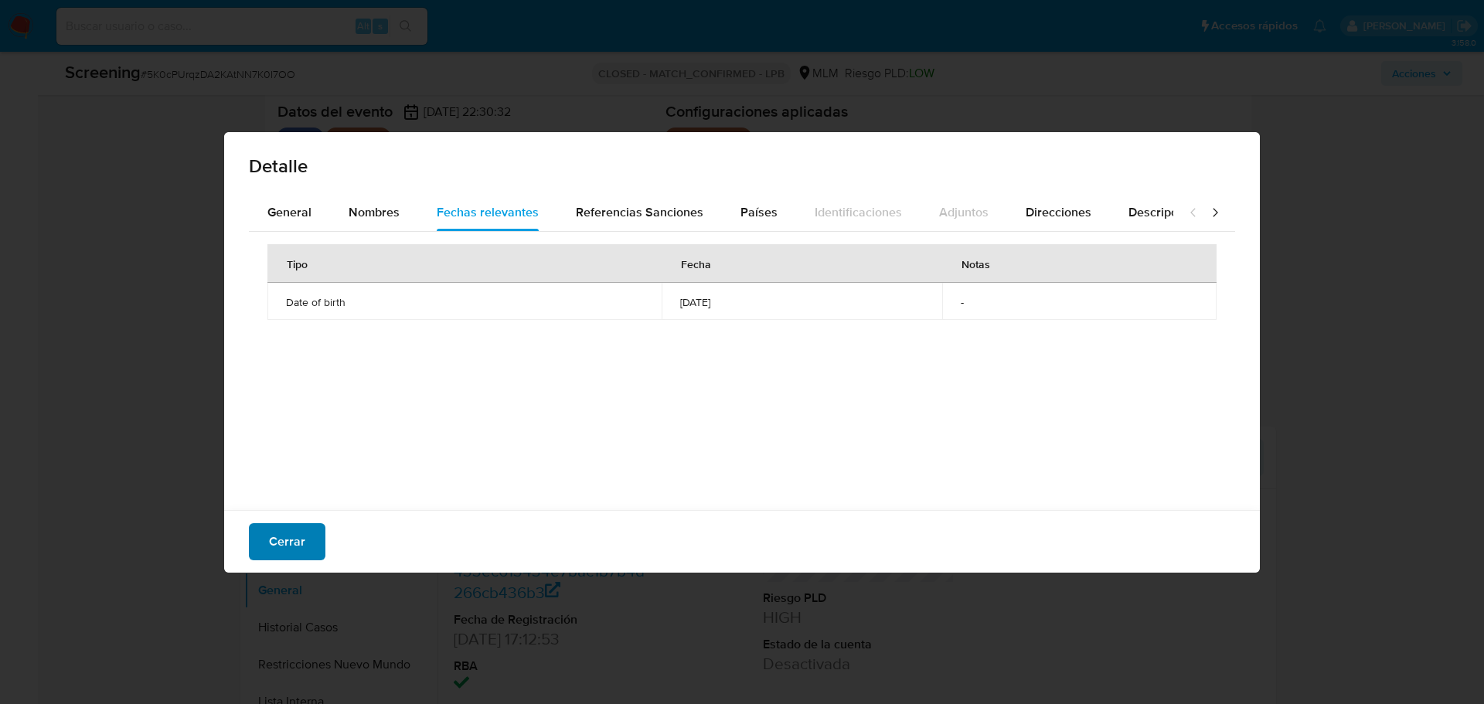
click at [285, 538] on span "Cerrar" at bounding box center [287, 542] width 36 height 34
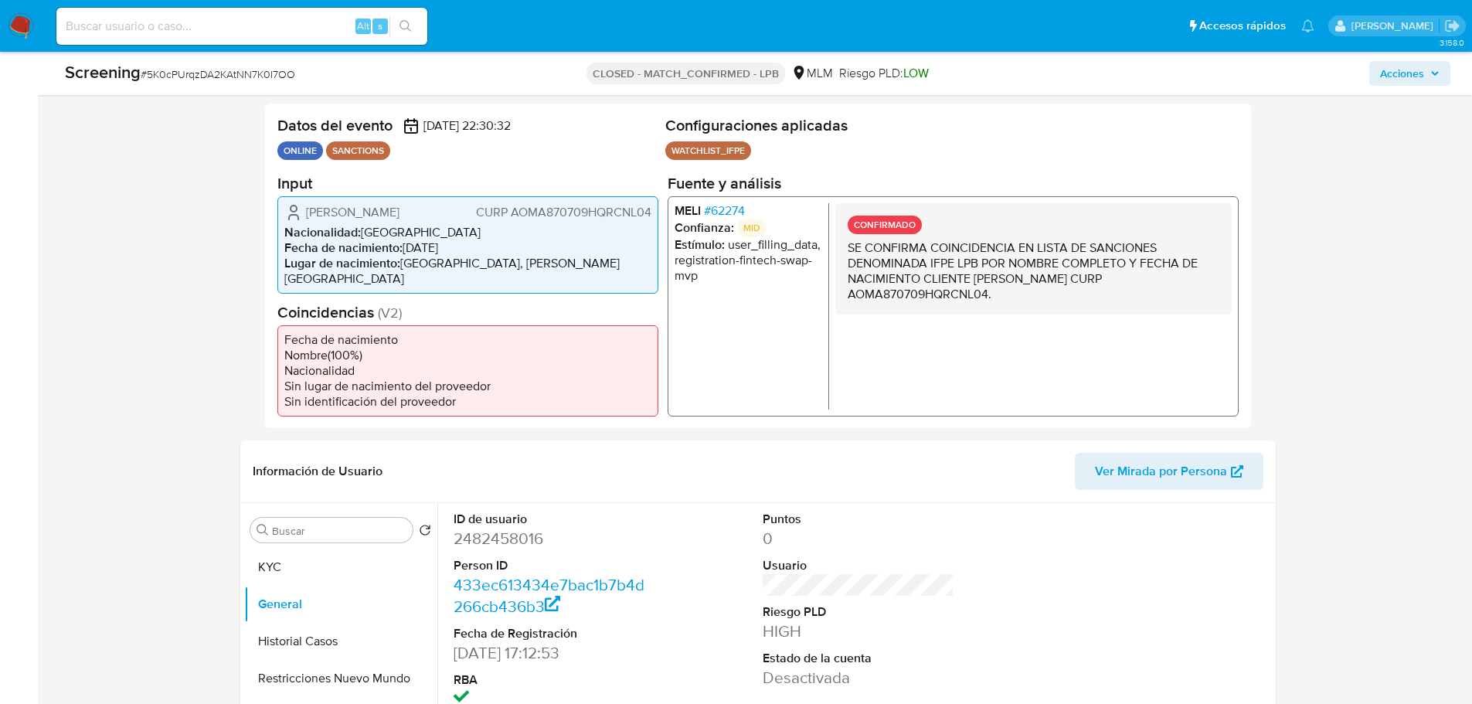
scroll to position [464, 0]
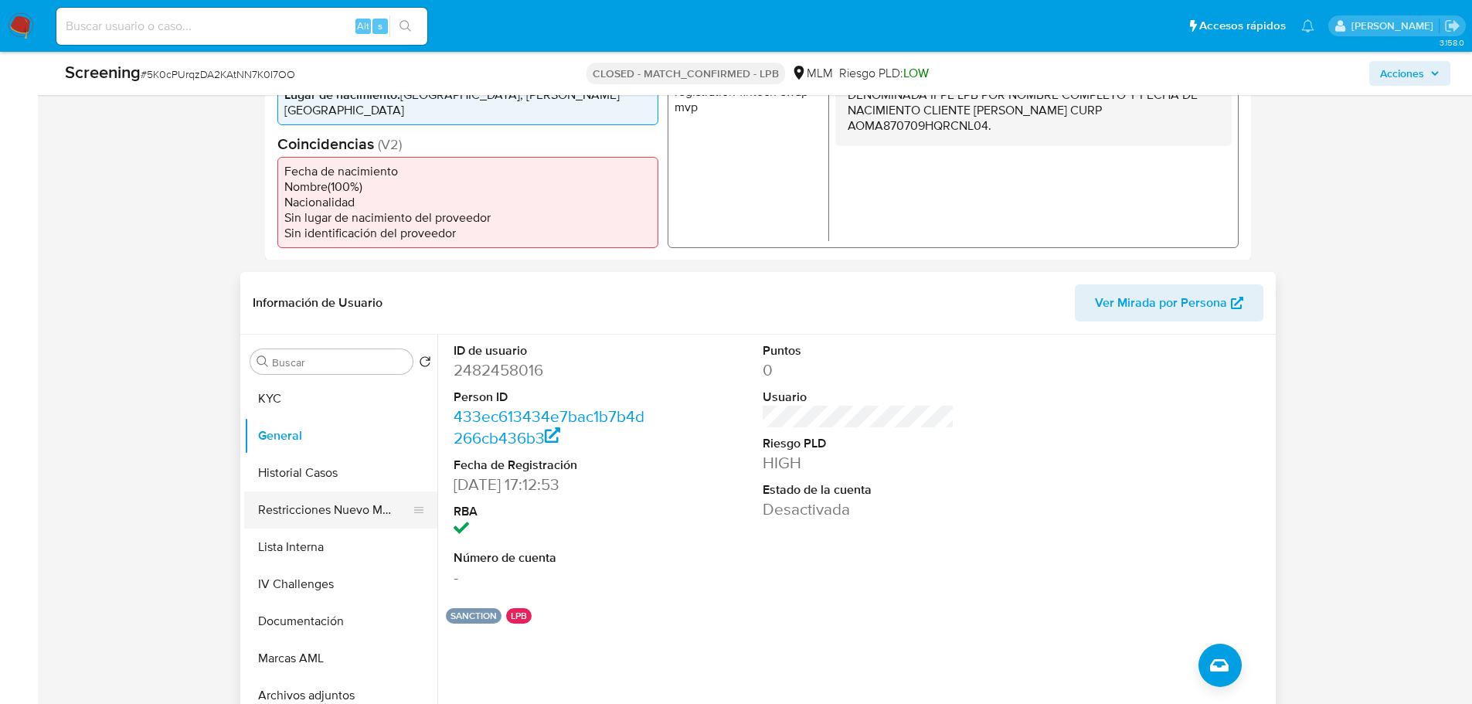
click at [299, 492] on button "Restricciones Nuevo Mundo" at bounding box center [334, 510] width 181 height 37
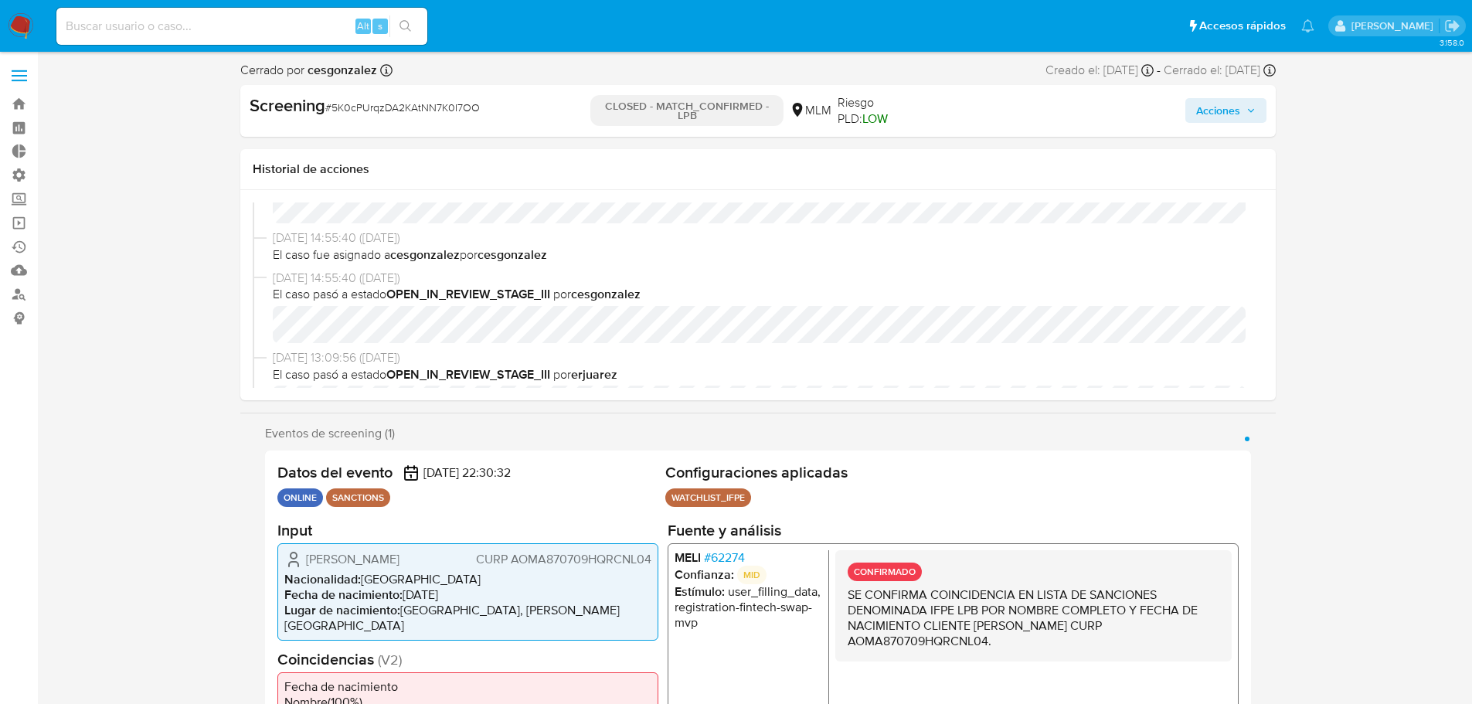
scroll to position [0, 0]
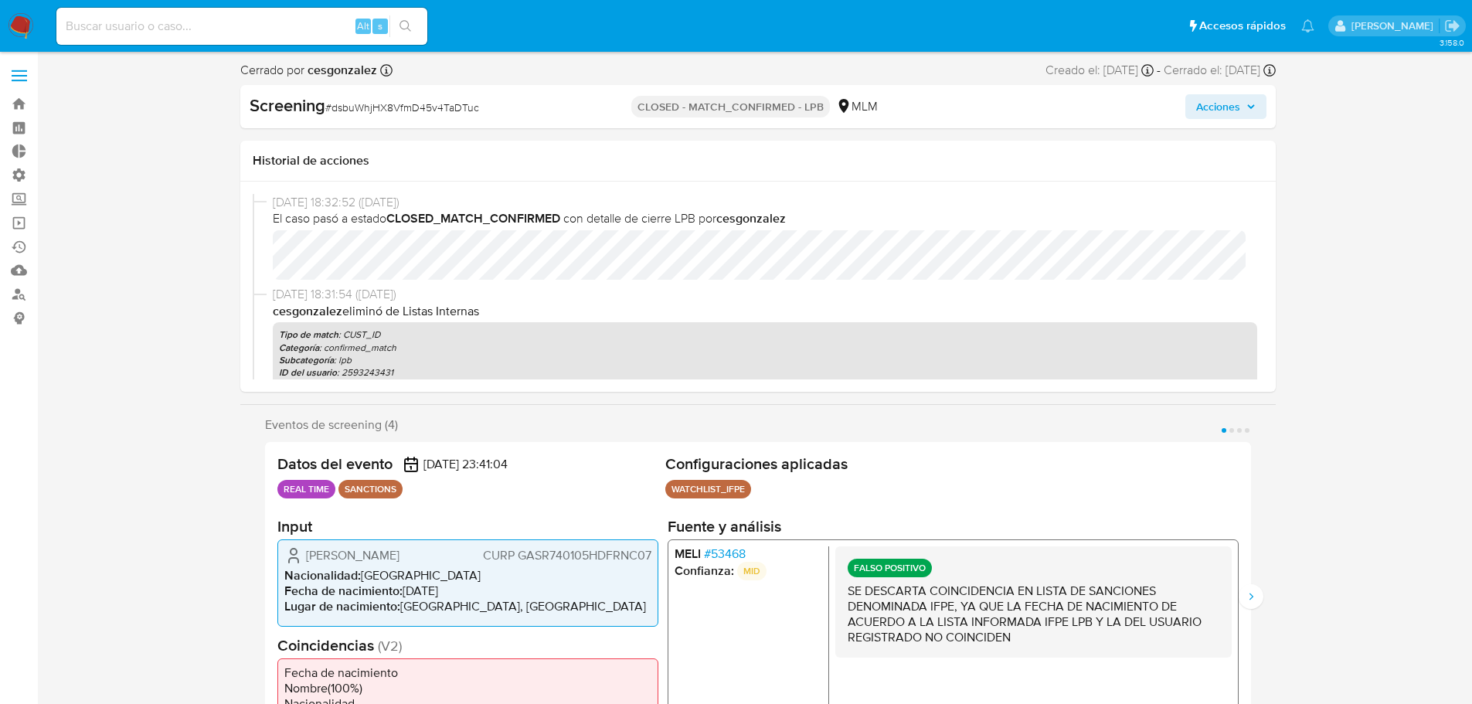
select select "10"
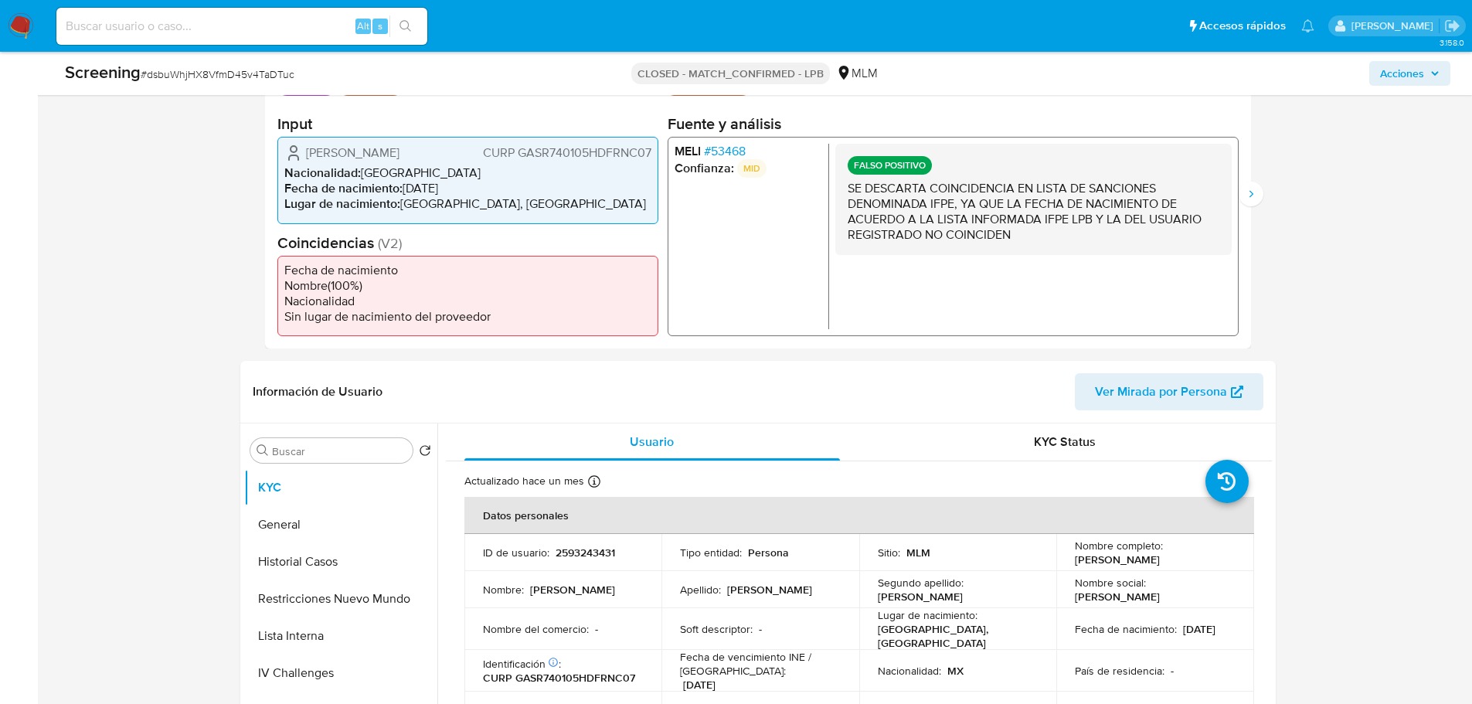
scroll to position [464, 0]
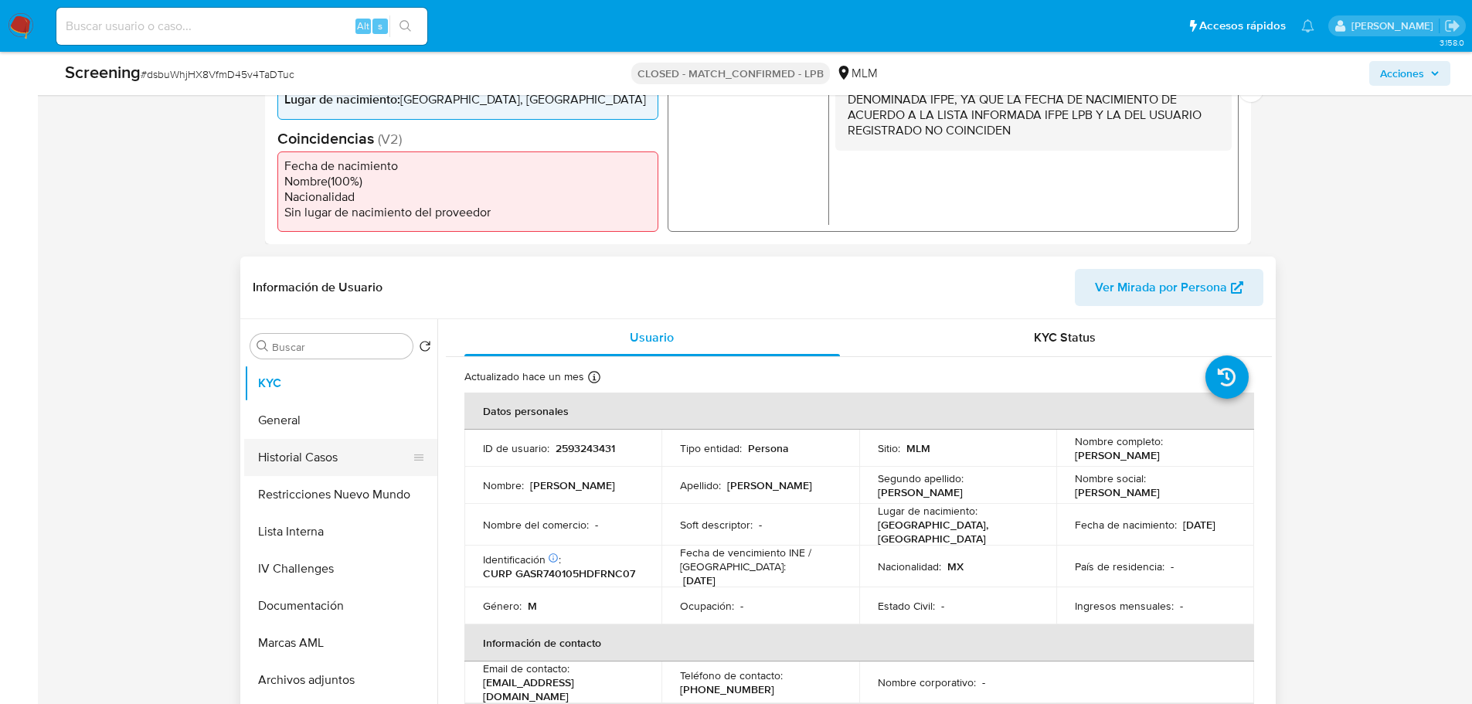
click at [313, 457] on button "Historial Casos" at bounding box center [334, 457] width 181 height 37
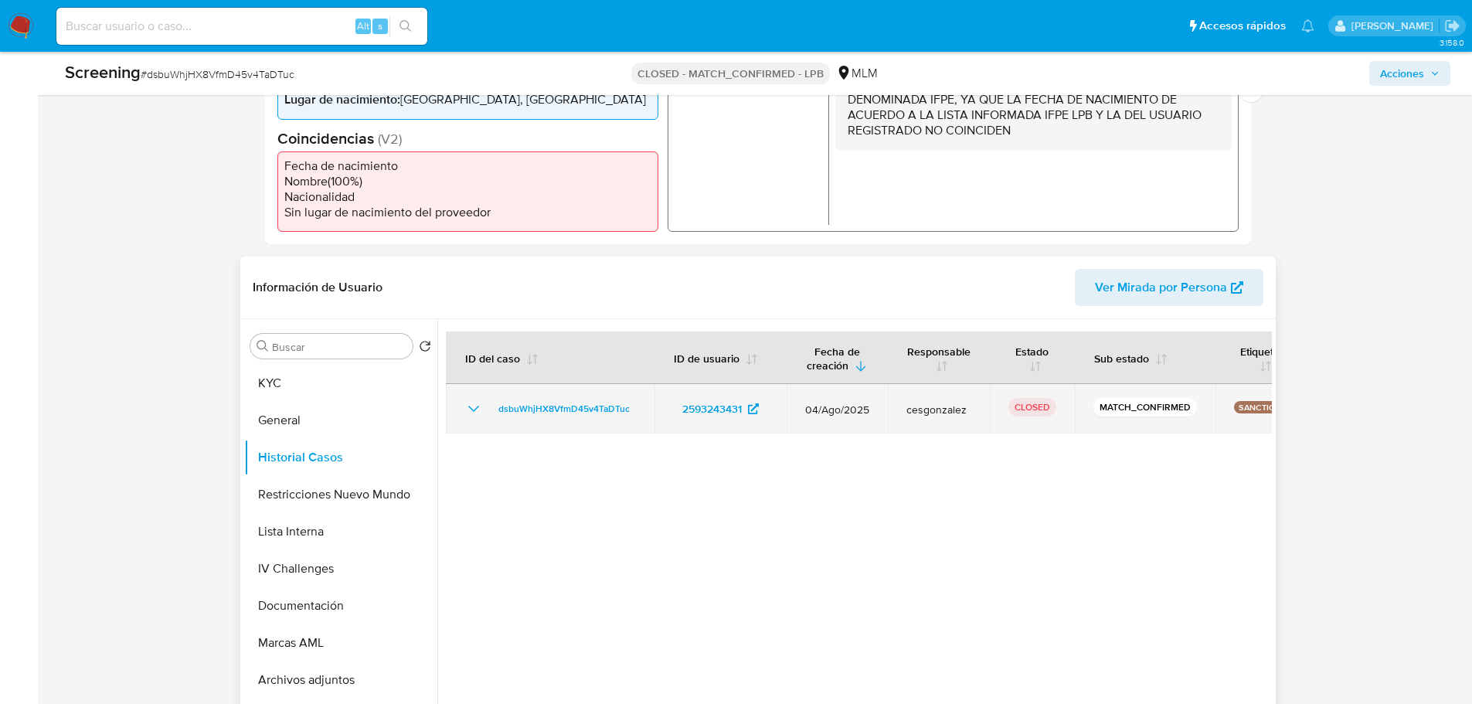
click at [475, 407] on icon "Mostrar/Ocultar" at bounding box center [473, 409] width 19 height 19
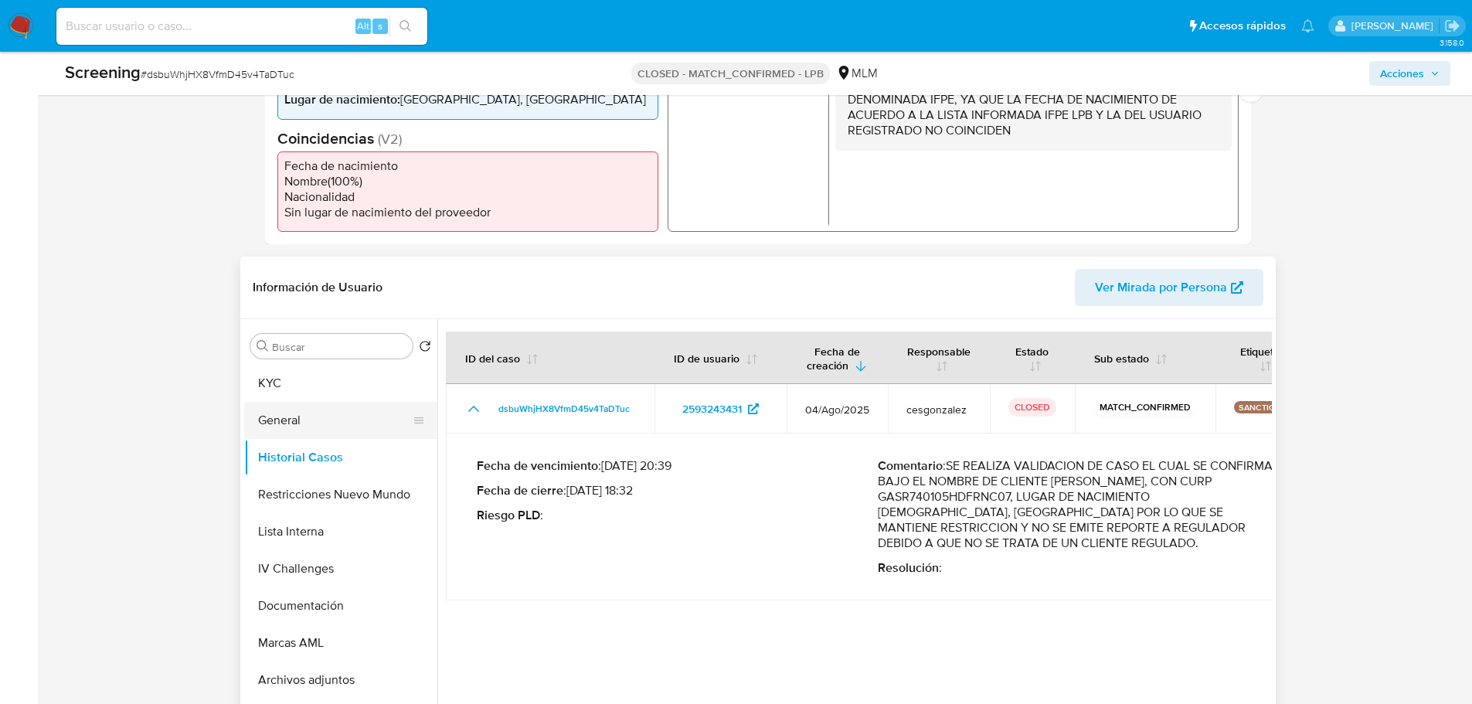
click at [284, 424] on button "General" at bounding box center [334, 420] width 181 height 37
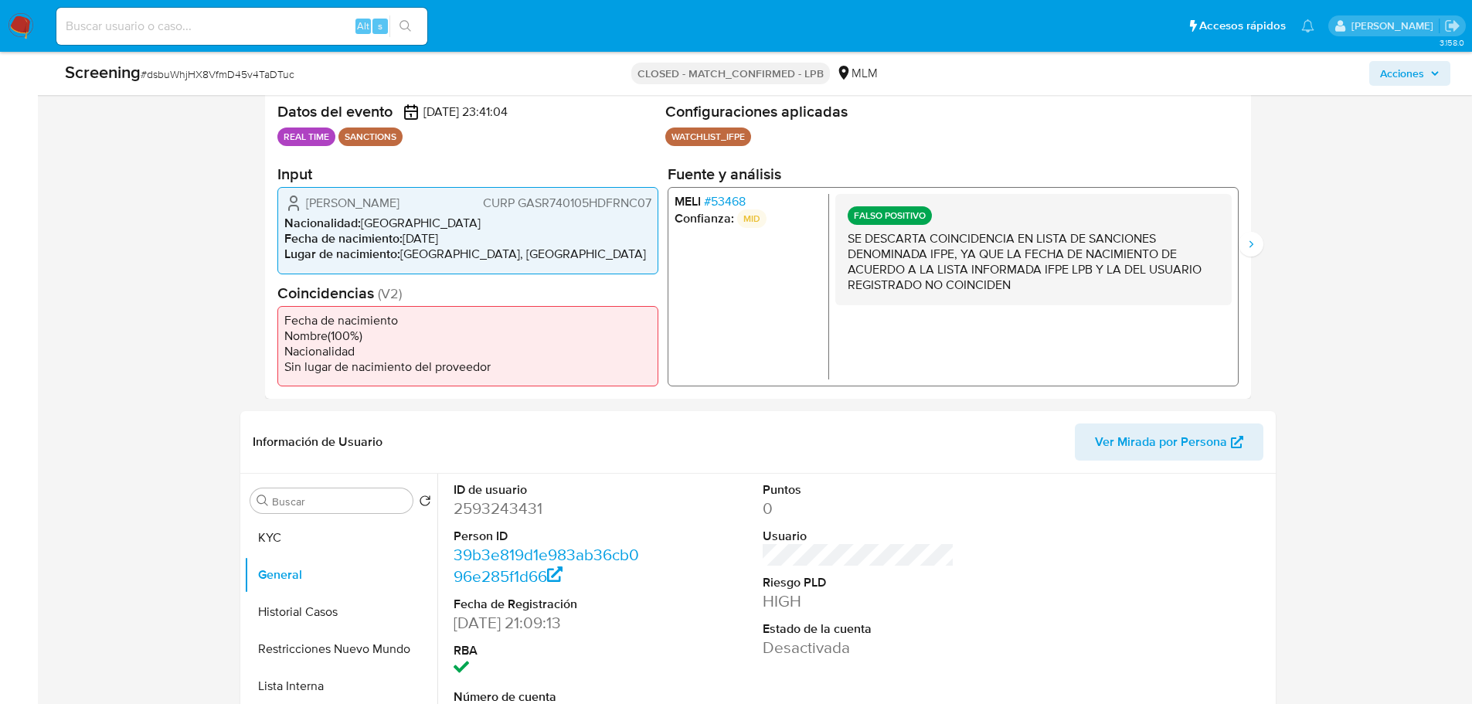
scroll to position [77, 0]
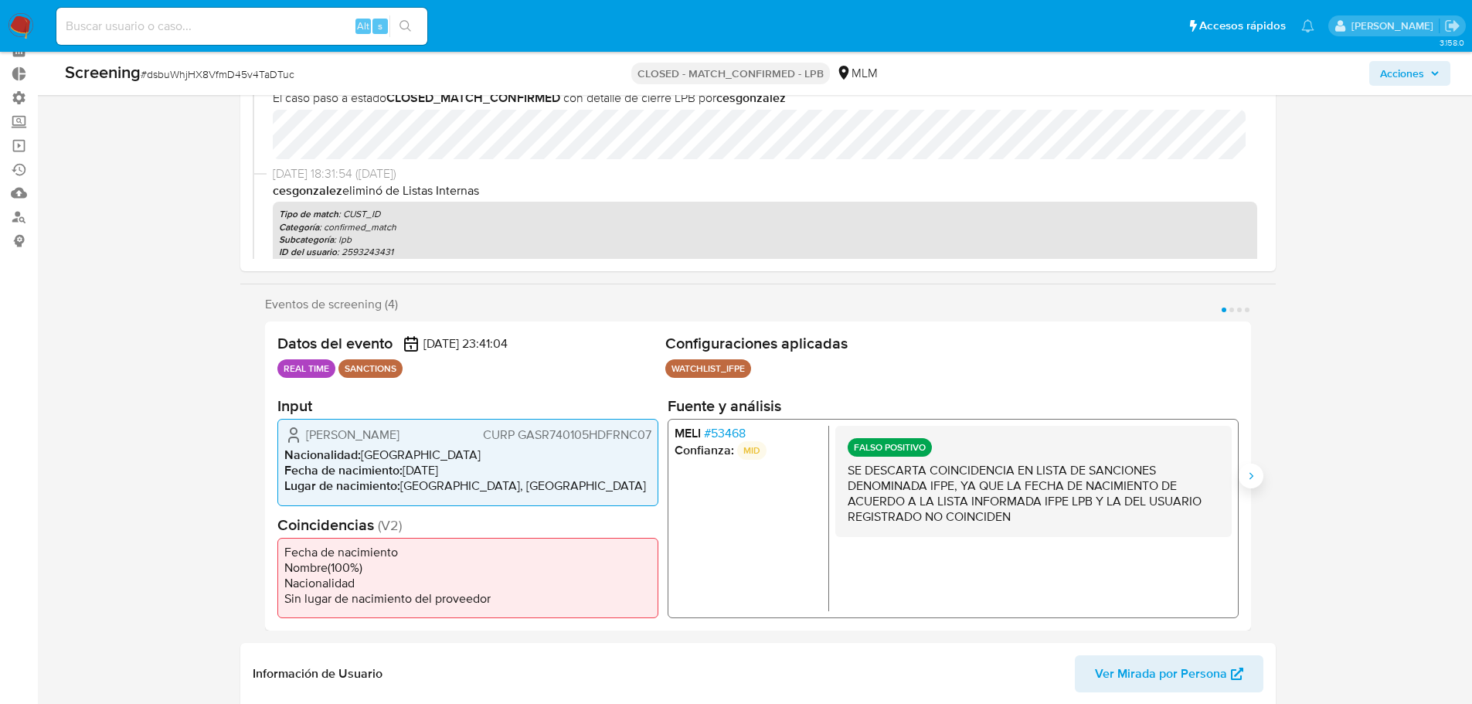
click at [1250, 471] on icon "Siguiente" at bounding box center [1251, 476] width 12 height 12
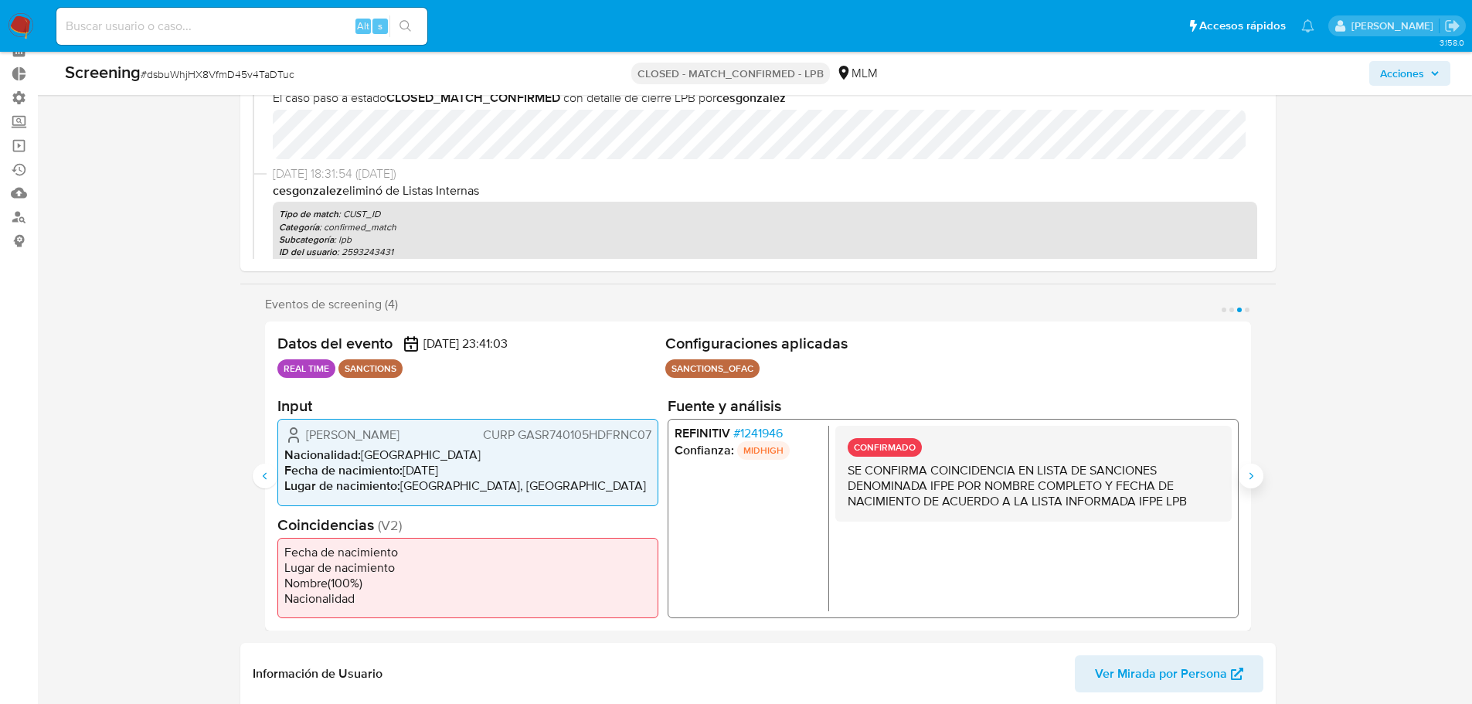
click at [1250, 471] on icon "Siguiente" at bounding box center [1251, 476] width 12 height 12
click at [264, 476] on icon "Anterior" at bounding box center [264, 475] width 4 height 7
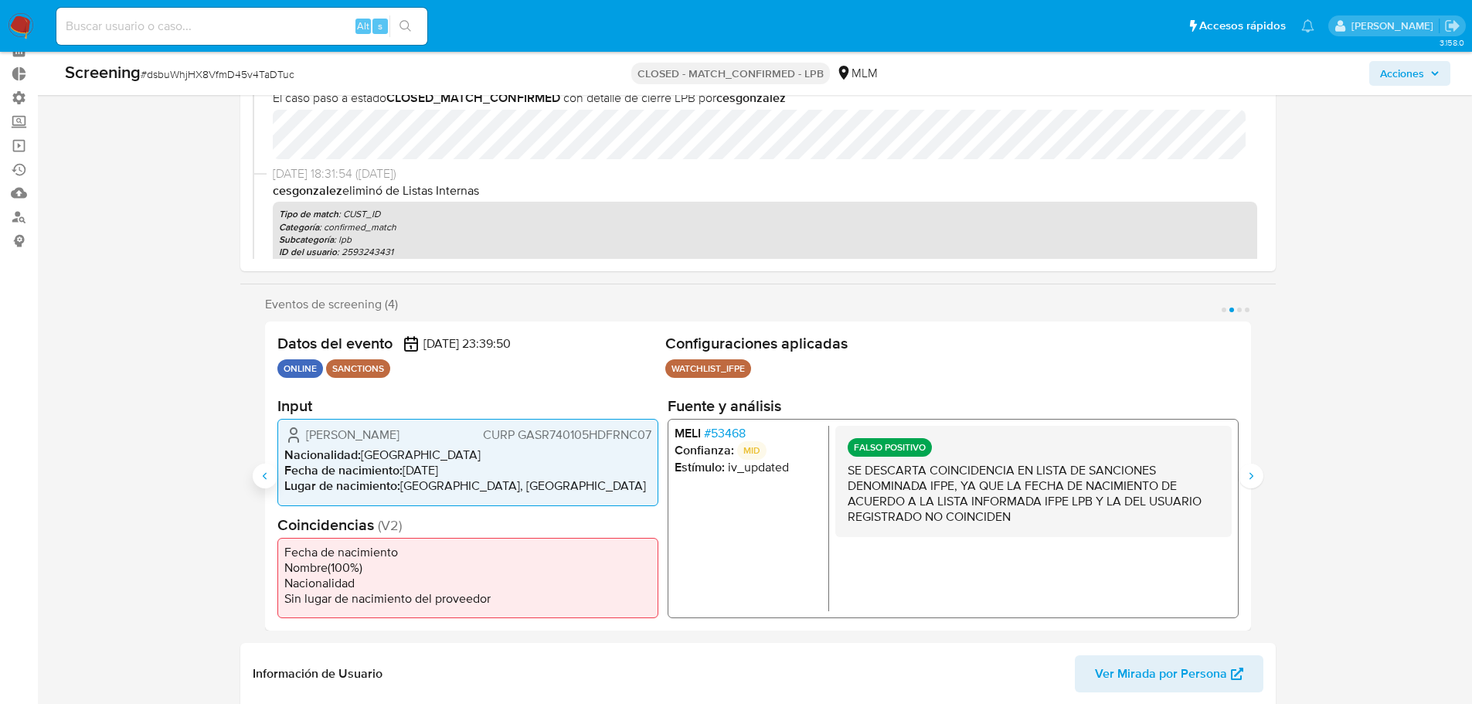
click at [264, 476] on icon "Anterior" at bounding box center [264, 475] width 4 height 7
click at [1250, 473] on icon "Siguiente" at bounding box center [1251, 475] width 4 height 7
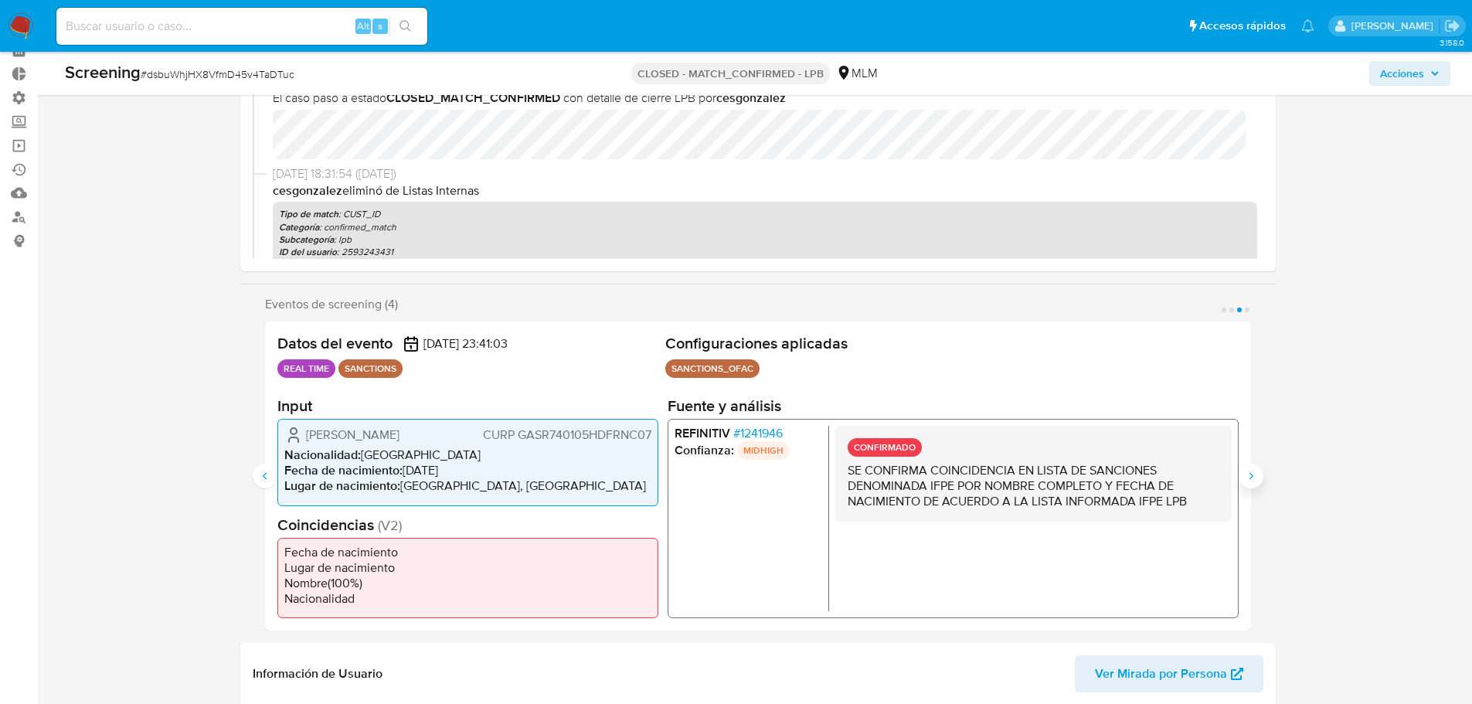
click at [1250, 473] on icon "Siguiente" at bounding box center [1251, 475] width 4 height 7
click at [259, 478] on icon "Anterior" at bounding box center [265, 476] width 12 height 12
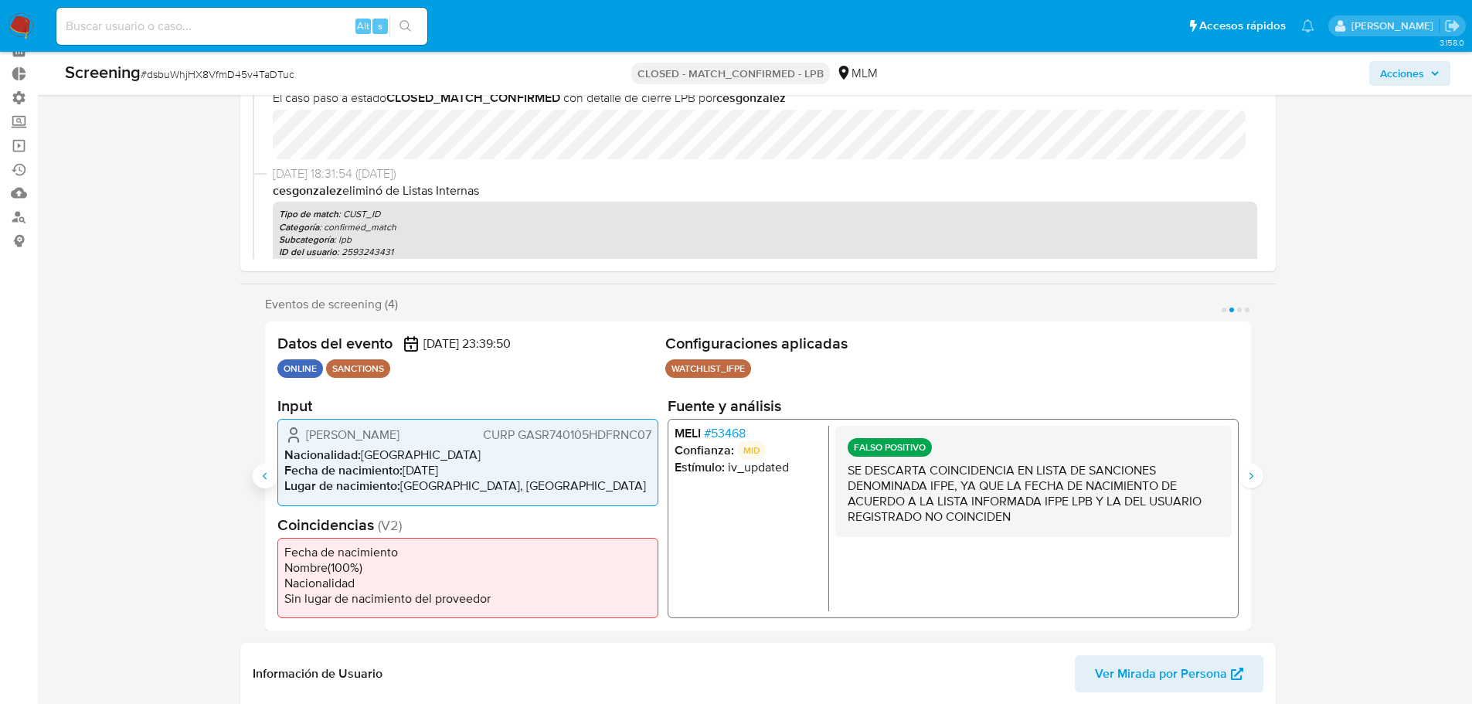
click at [259, 478] on icon "Anterior" at bounding box center [265, 476] width 12 height 12
click at [729, 429] on span "# 53468" at bounding box center [724, 433] width 42 height 15
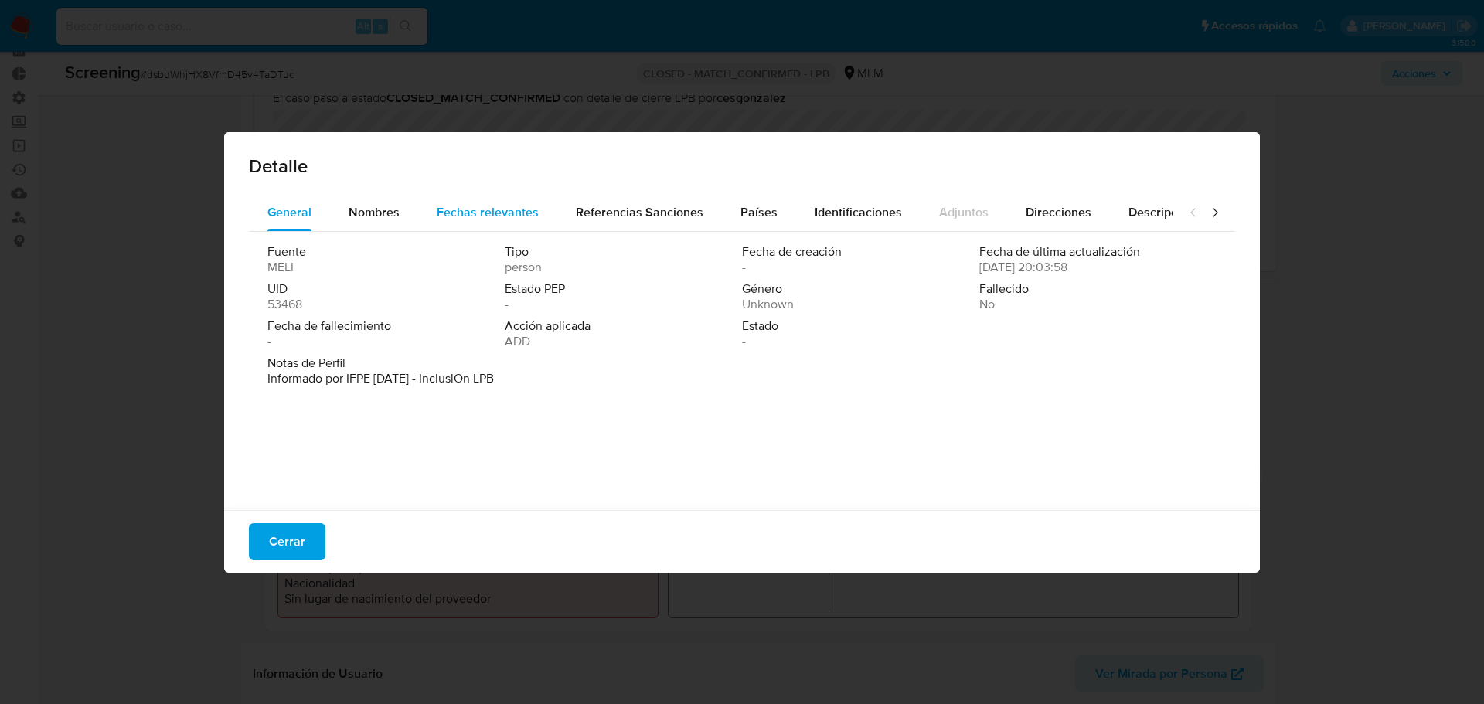
click at [473, 218] on span "Fechas relevantes" at bounding box center [488, 212] width 102 height 18
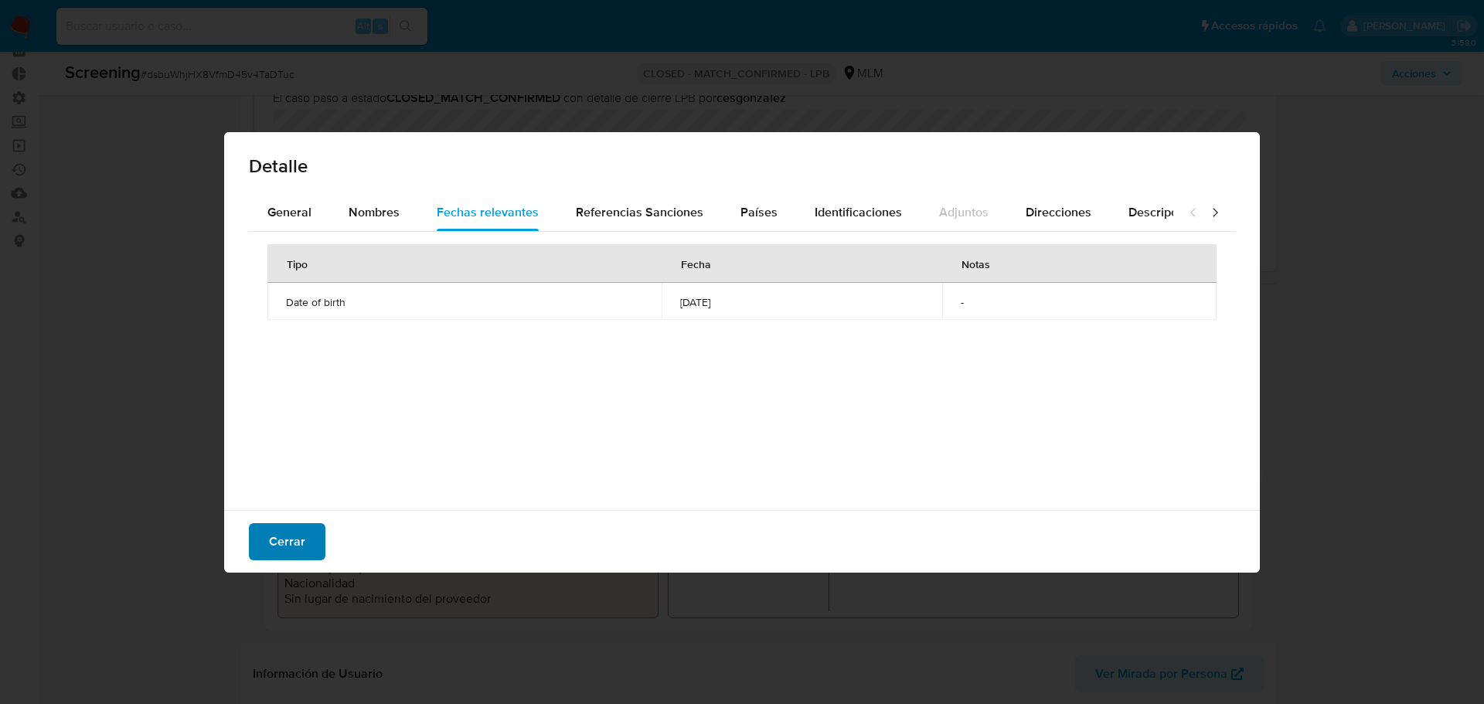
click at [296, 546] on span "Cerrar" at bounding box center [287, 542] width 36 height 34
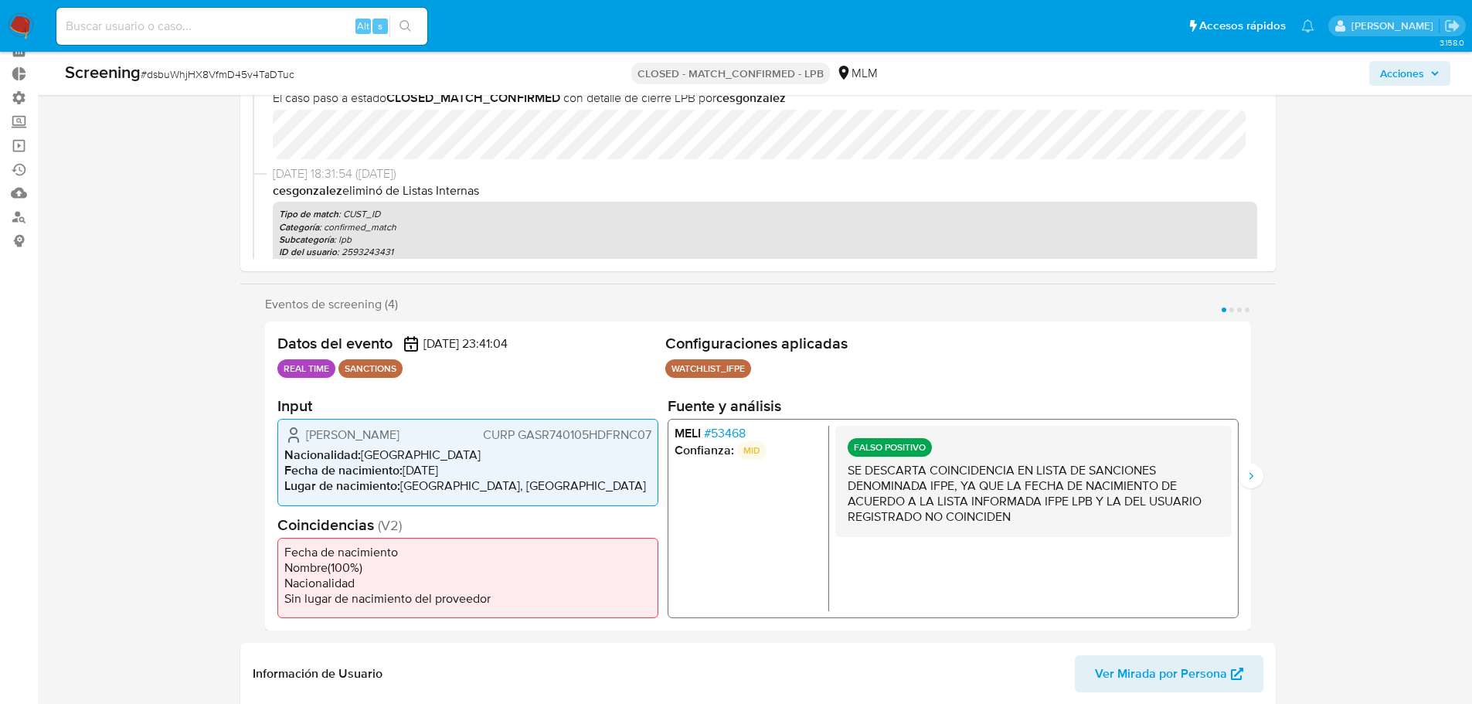
click at [728, 431] on span "# 53468" at bounding box center [724, 433] width 42 height 15
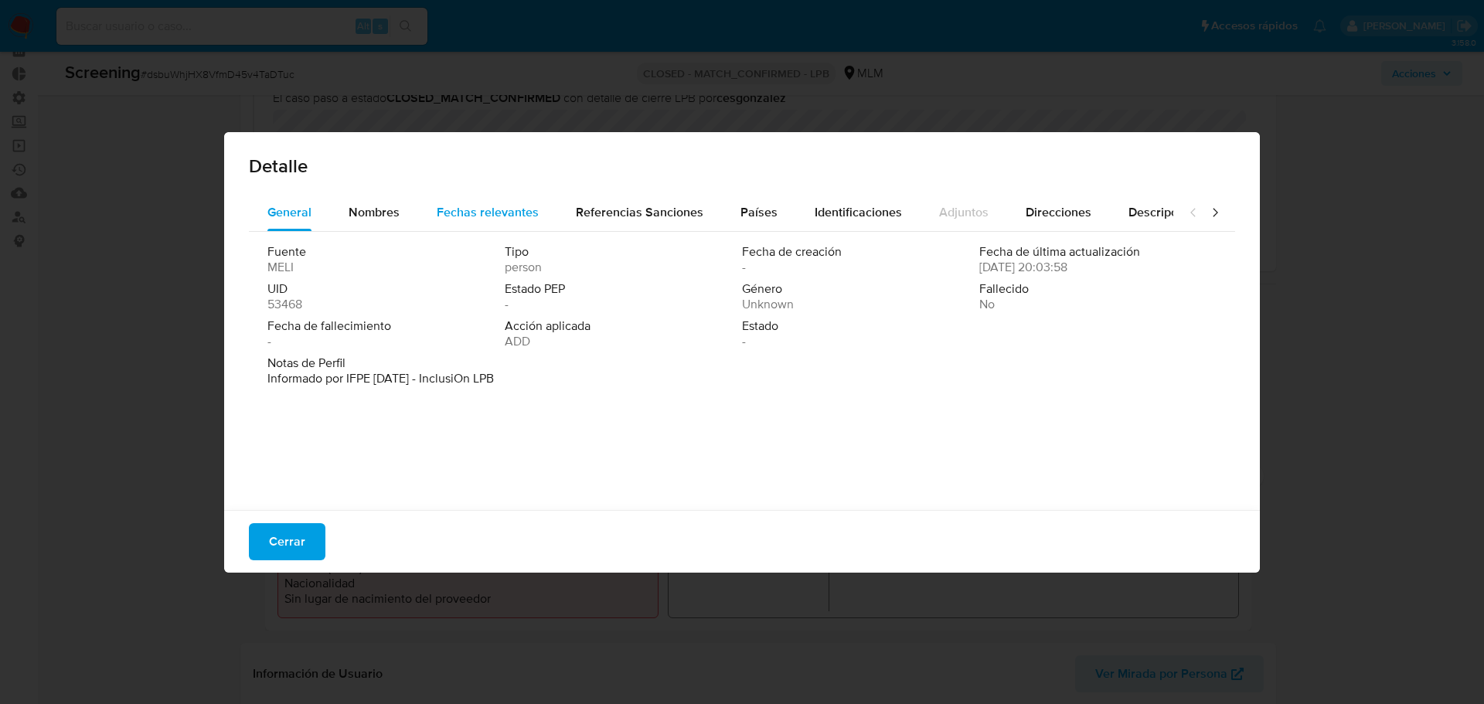
click at [515, 208] on span "Fechas relevantes" at bounding box center [488, 212] width 102 height 18
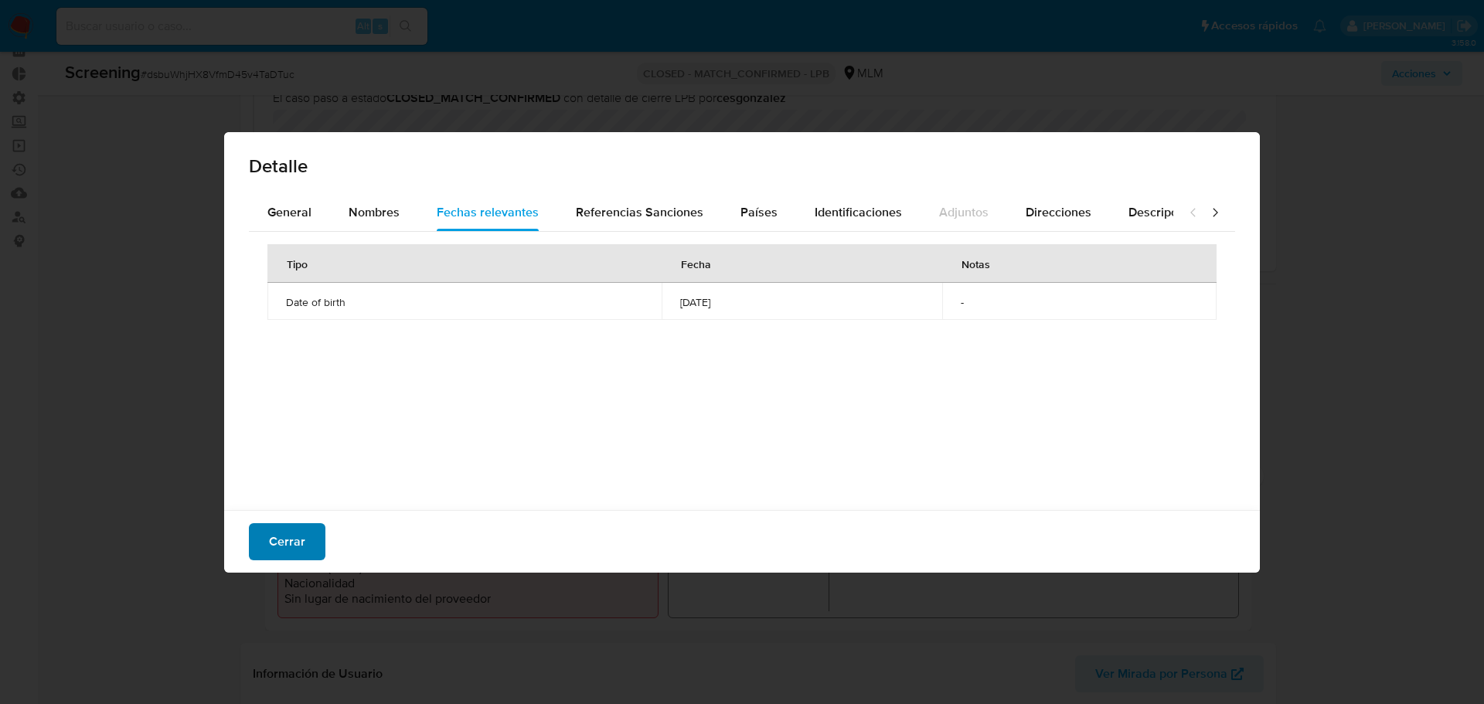
click at [281, 544] on span "Cerrar" at bounding box center [287, 542] width 36 height 34
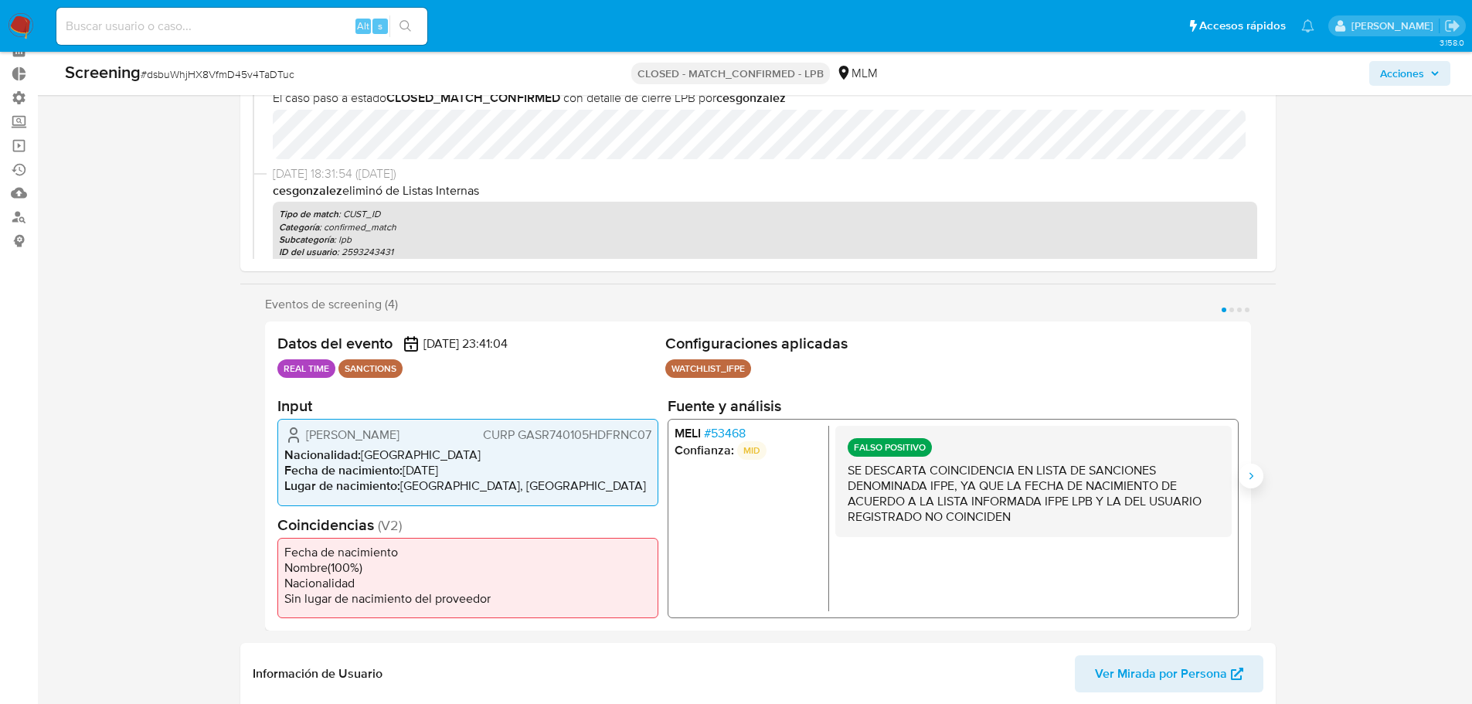
click at [1259, 475] on button "Siguiente" at bounding box center [1251, 476] width 25 height 25
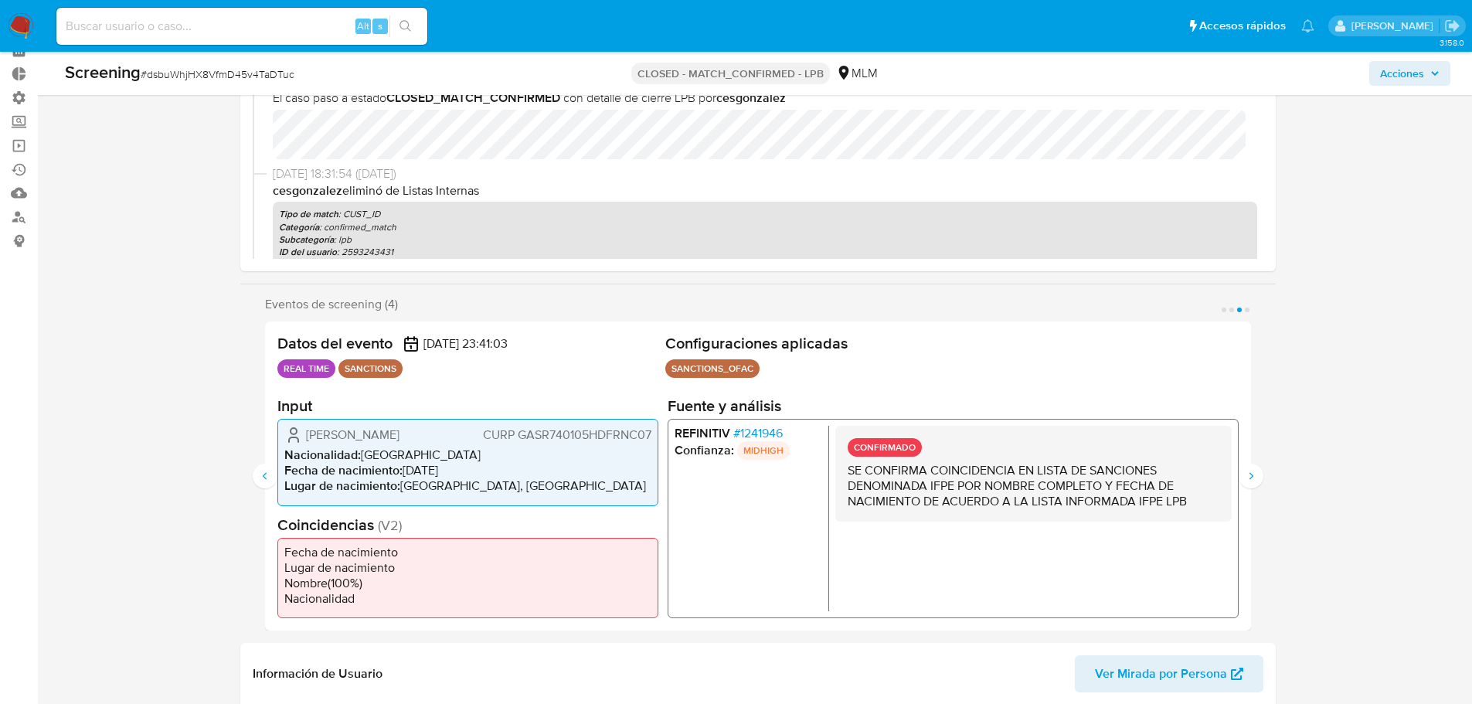
click at [748, 440] on span "# 1241946" at bounding box center [757, 433] width 49 height 15
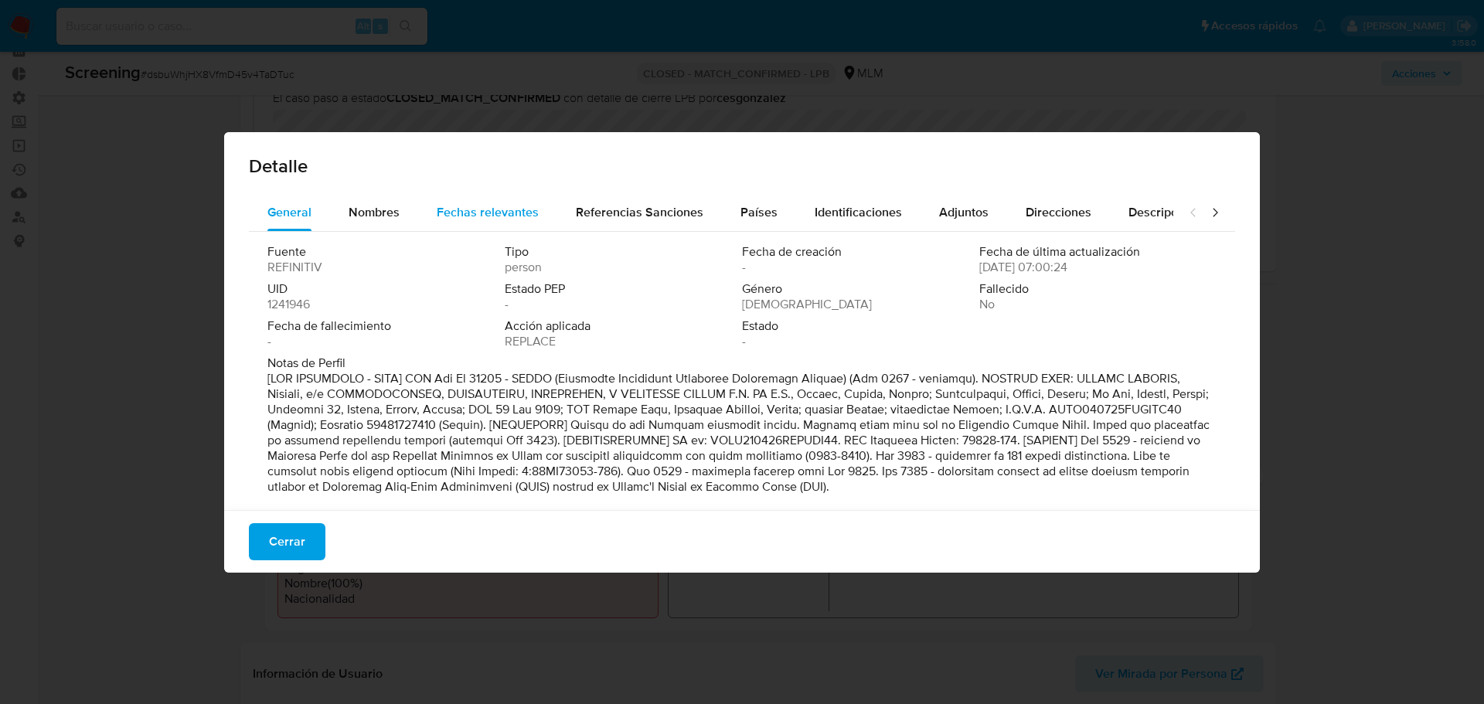
click at [502, 212] on span "Fechas relevantes" at bounding box center [488, 212] width 102 height 18
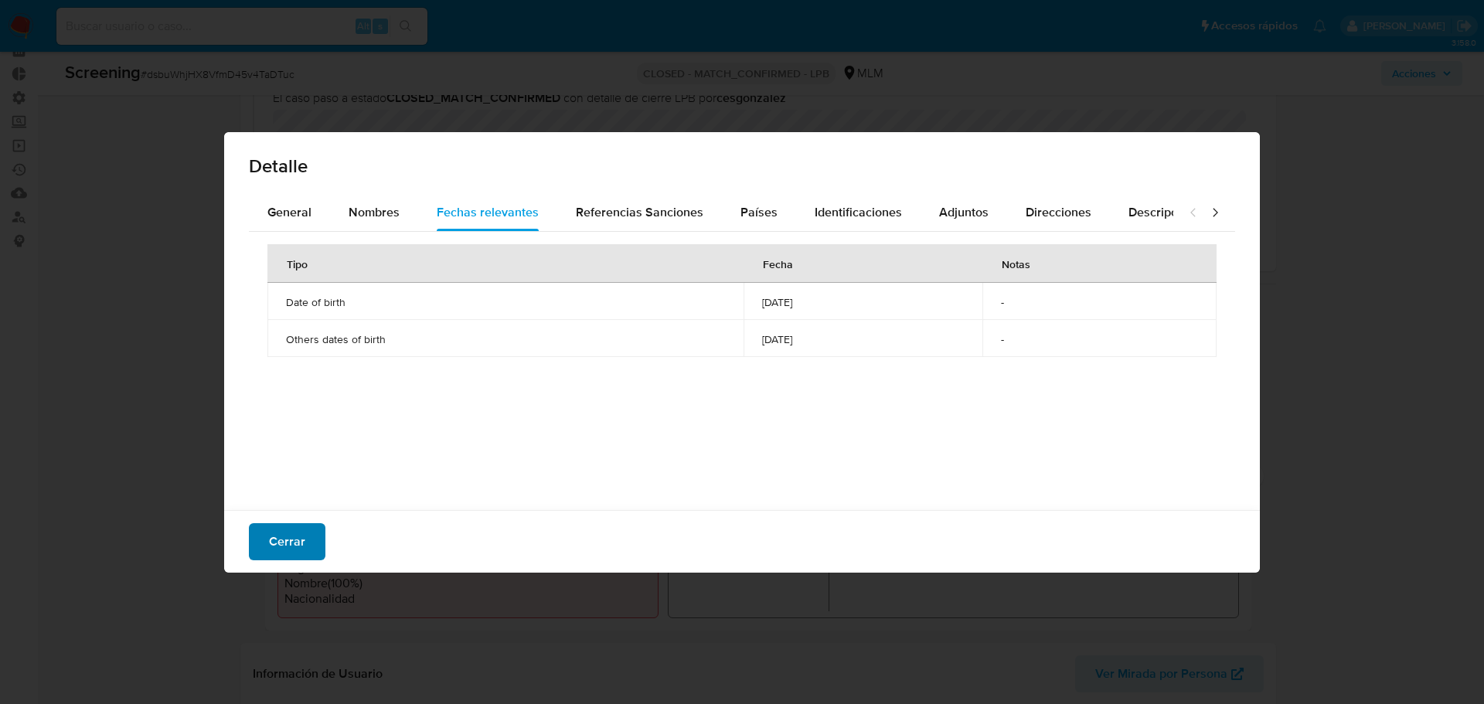
click at [253, 554] on button "Cerrar" at bounding box center [287, 541] width 77 height 37
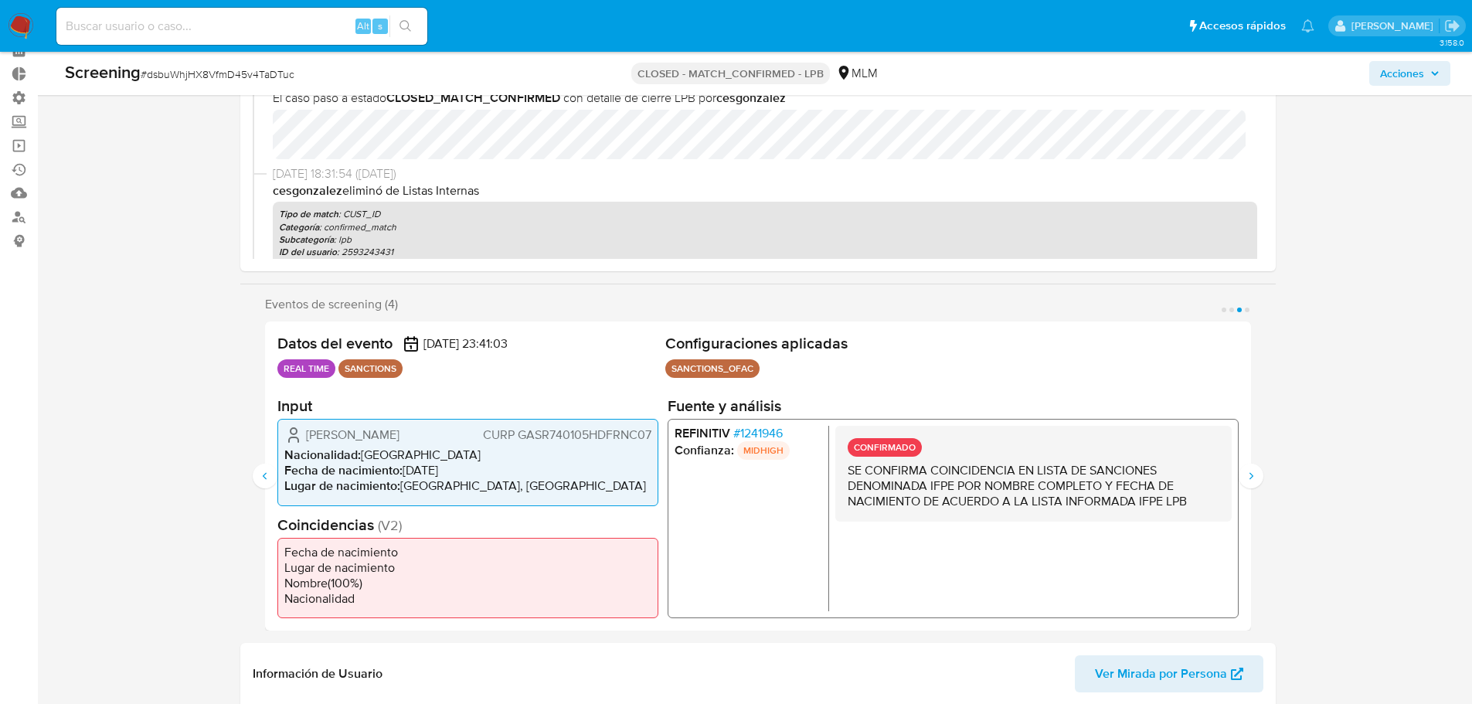
click at [753, 433] on span "# 1241946" at bounding box center [757, 433] width 49 height 15
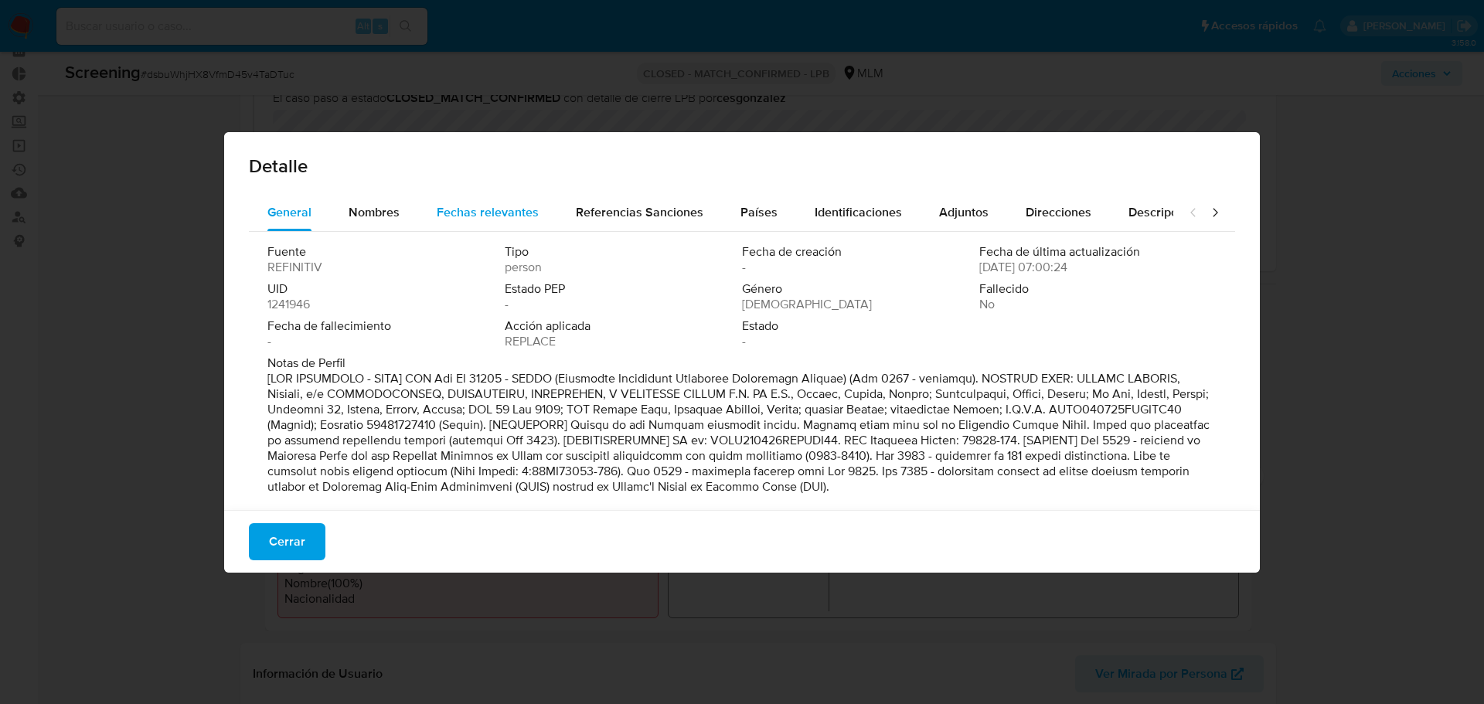
click at [516, 219] on span "Fechas relevantes" at bounding box center [488, 212] width 102 height 18
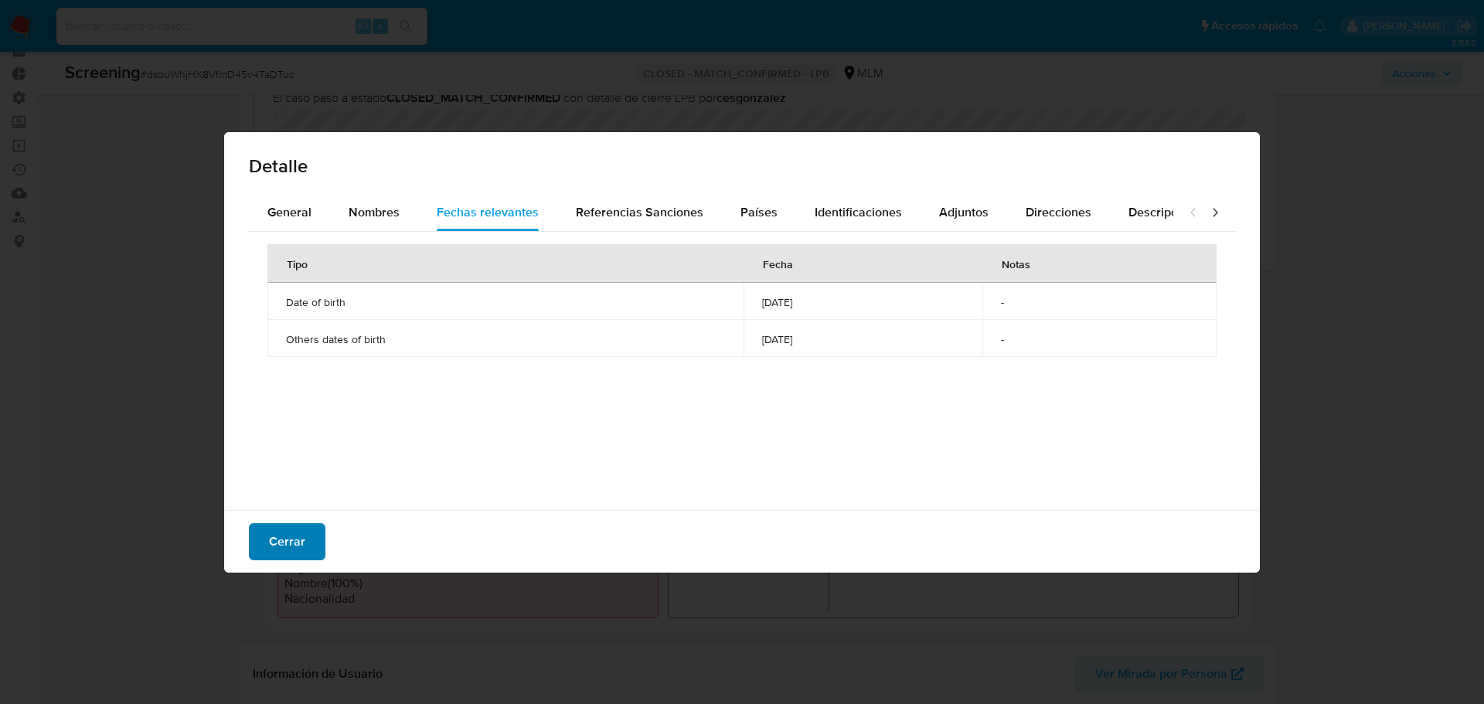
click at [284, 540] on span "Cerrar" at bounding box center [287, 542] width 36 height 34
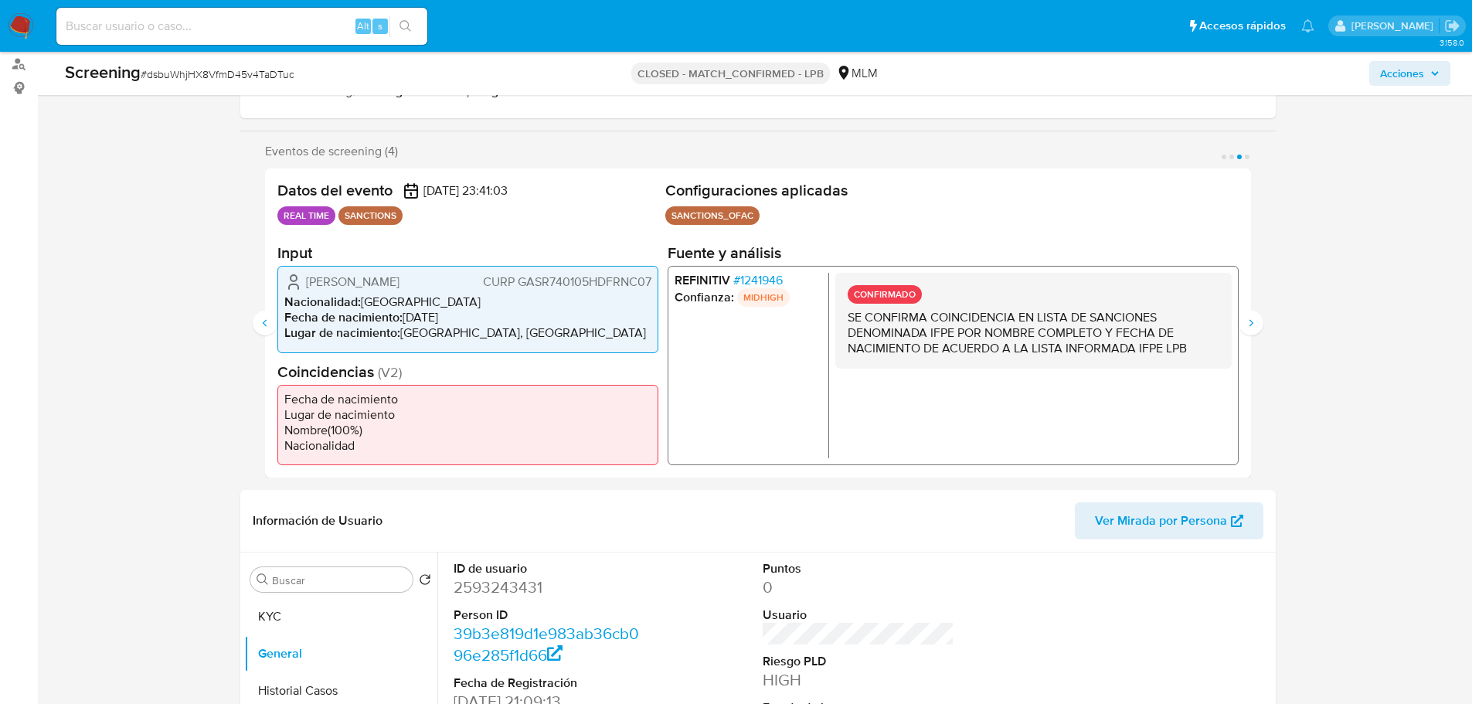
scroll to position [232, 0]
click at [1250, 321] on icon "Siguiente" at bounding box center [1251, 321] width 12 height 12
click at [260, 318] on icon "Anterior" at bounding box center [265, 321] width 12 height 12
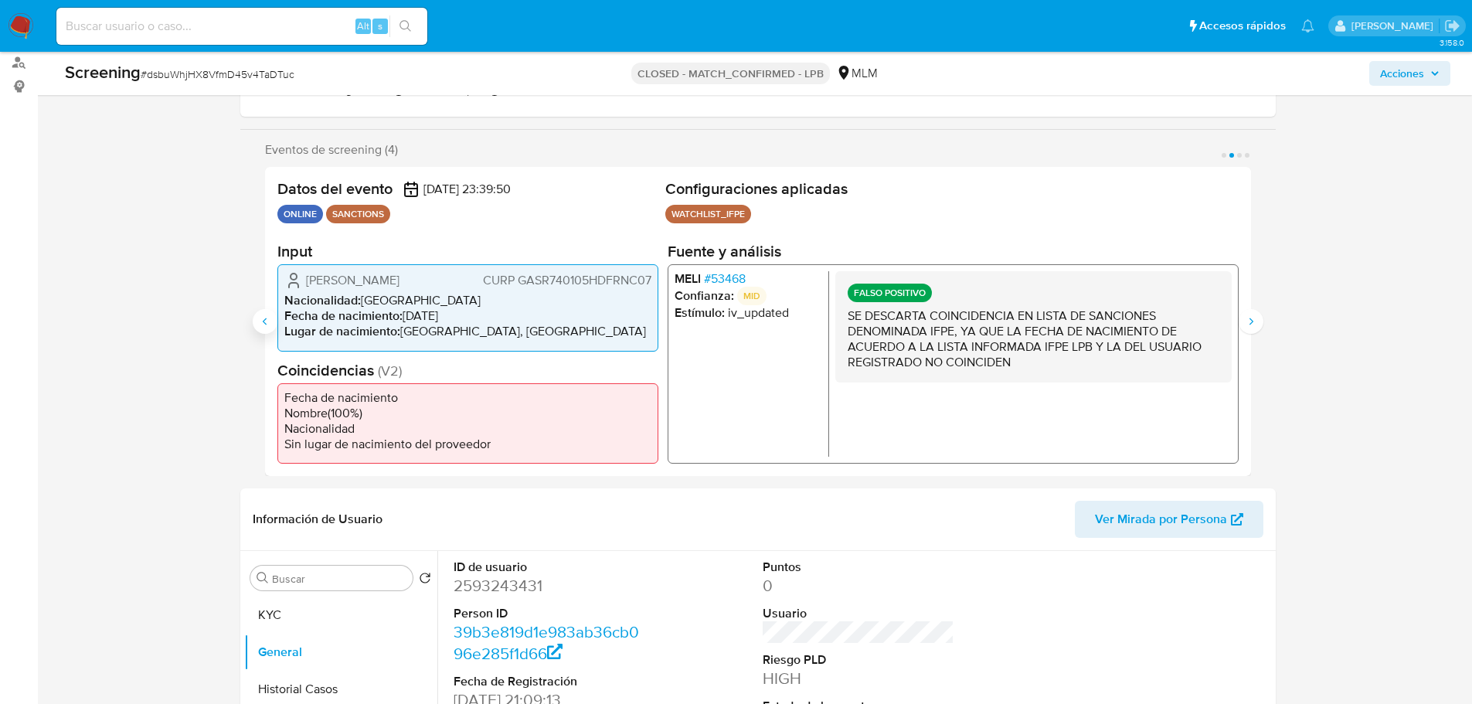
click at [260, 318] on icon "Anterior" at bounding box center [265, 321] width 12 height 12
click at [726, 274] on span "# 53468" at bounding box center [724, 278] width 42 height 15
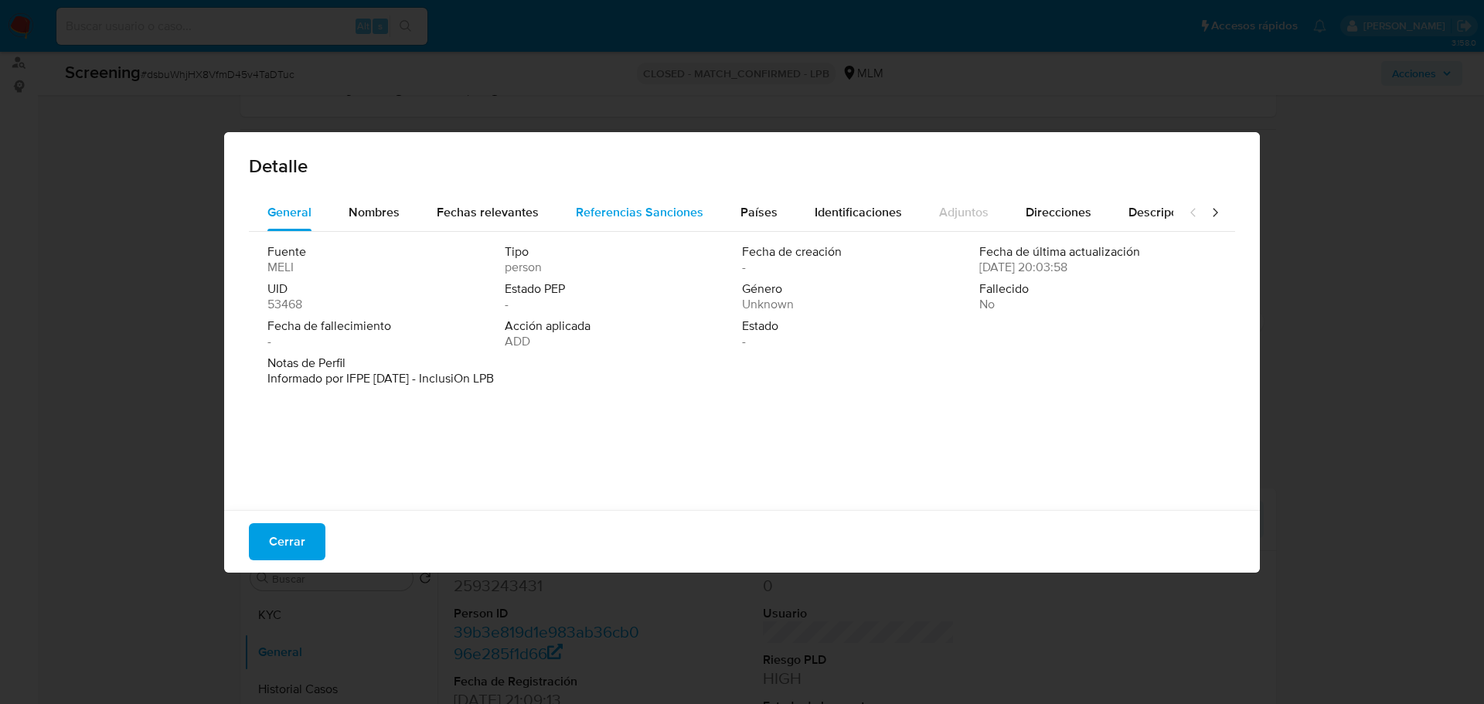
click at [628, 206] on span "Referencias Sanciones" at bounding box center [640, 212] width 128 height 18
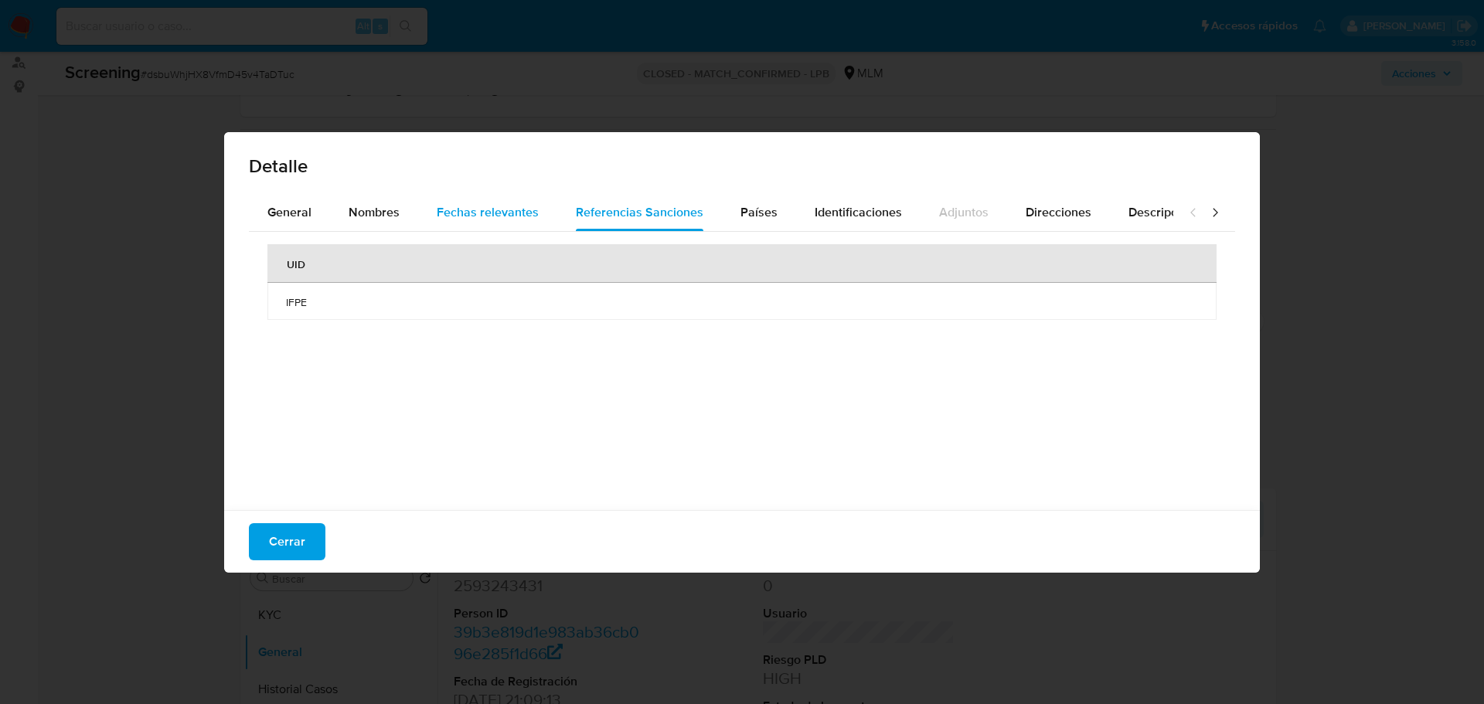
click at [526, 209] on span "Fechas relevantes" at bounding box center [488, 212] width 102 height 18
click at [311, 533] on button "Cerrar" at bounding box center [287, 541] width 77 height 37
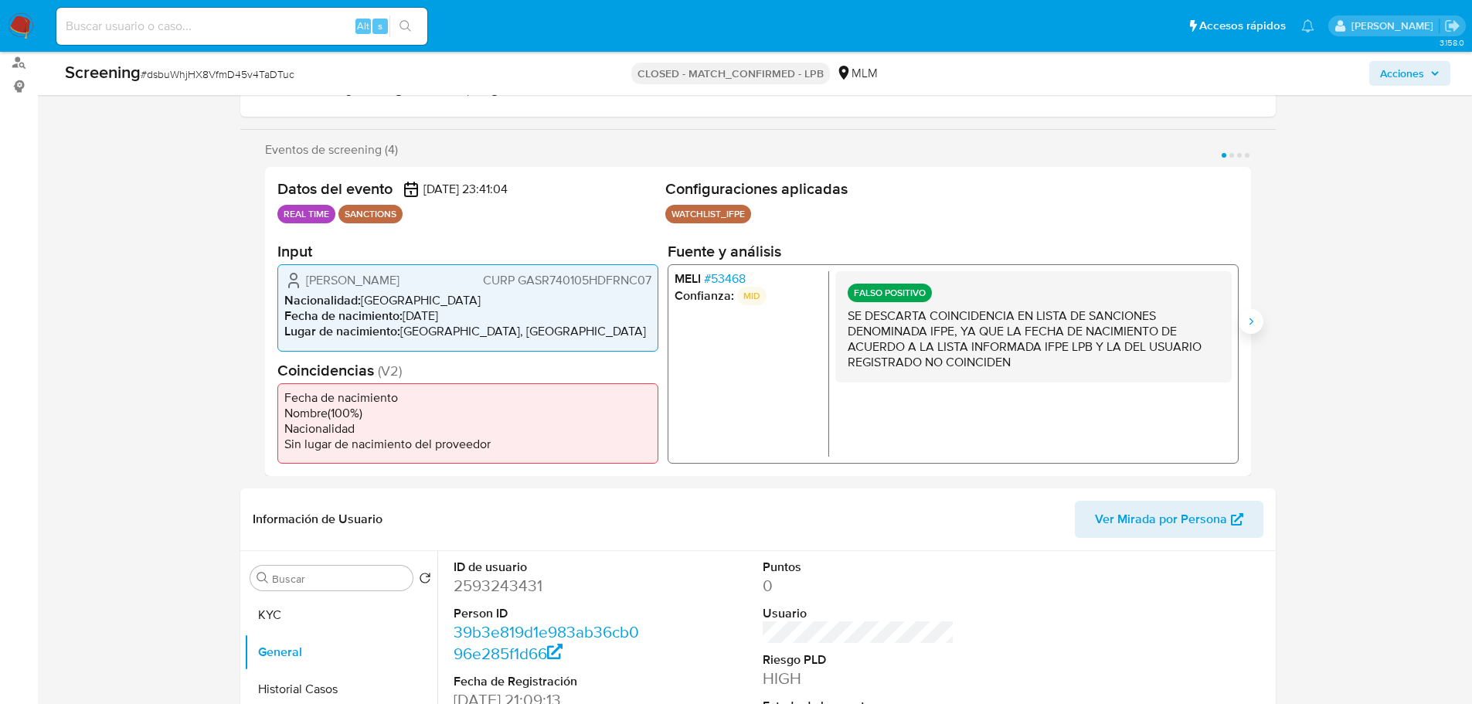
click at [1253, 321] on icon "Siguiente" at bounding box center [1251, 321] width 4 height 7
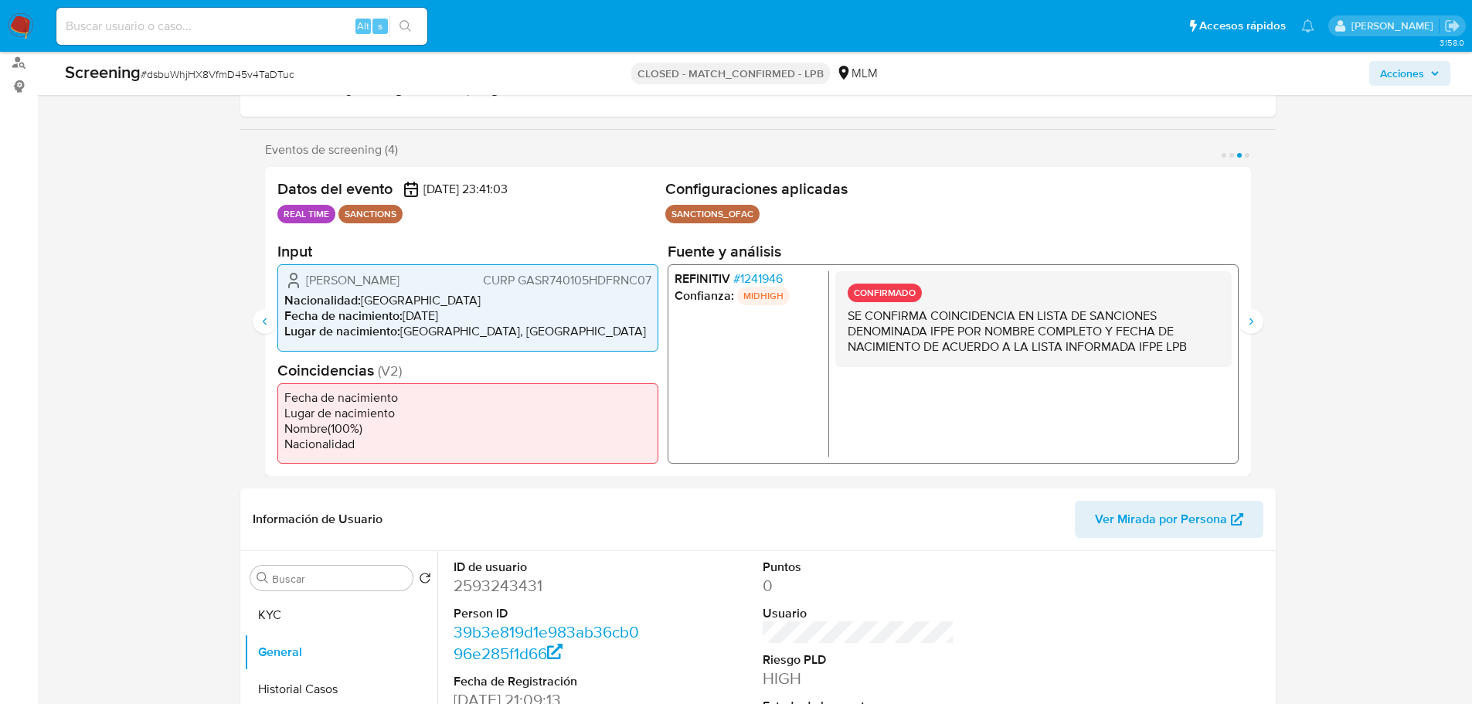
click at [756, 274] on span "# 1241946" at bounding box center [757, 278] width 49 height 15
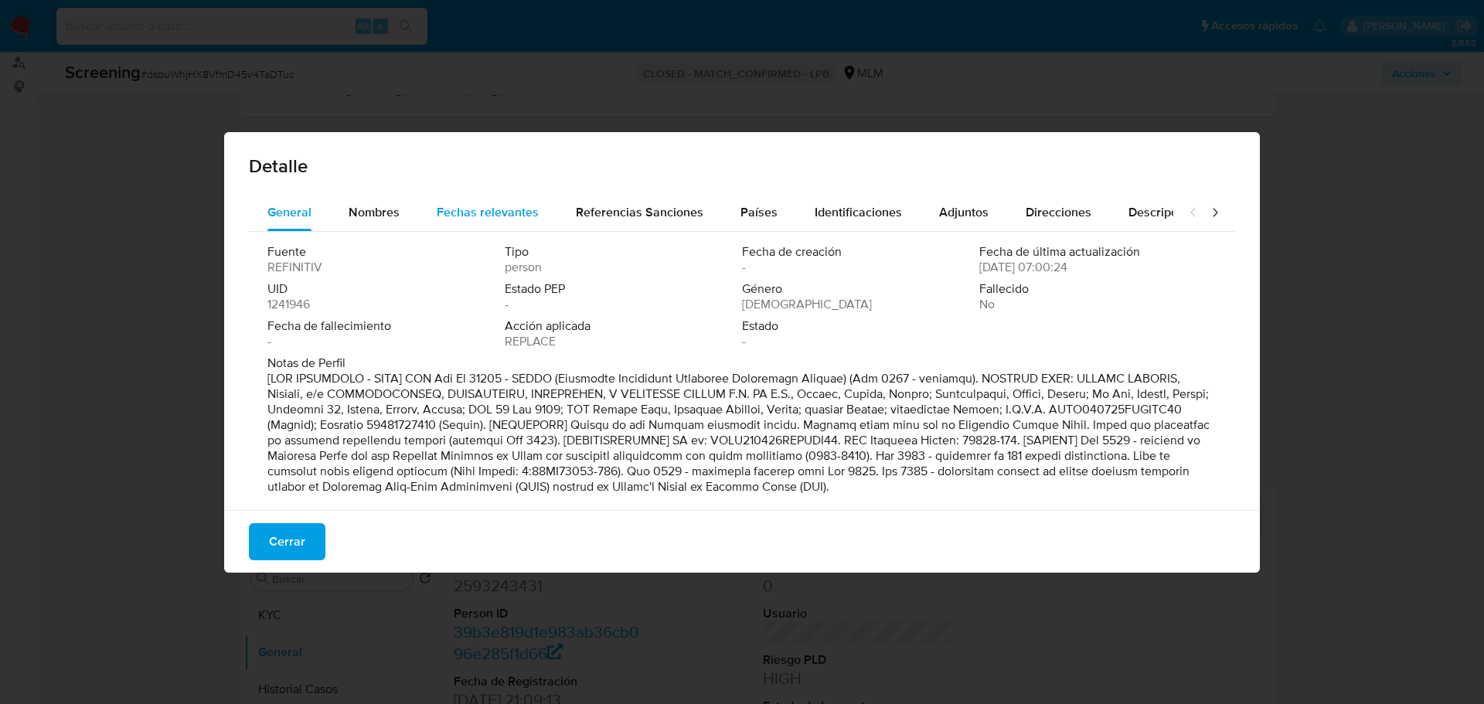
click at [502, 204] on span "Fechas relevantes" at bounding box center [488, 212] width 102 height 18
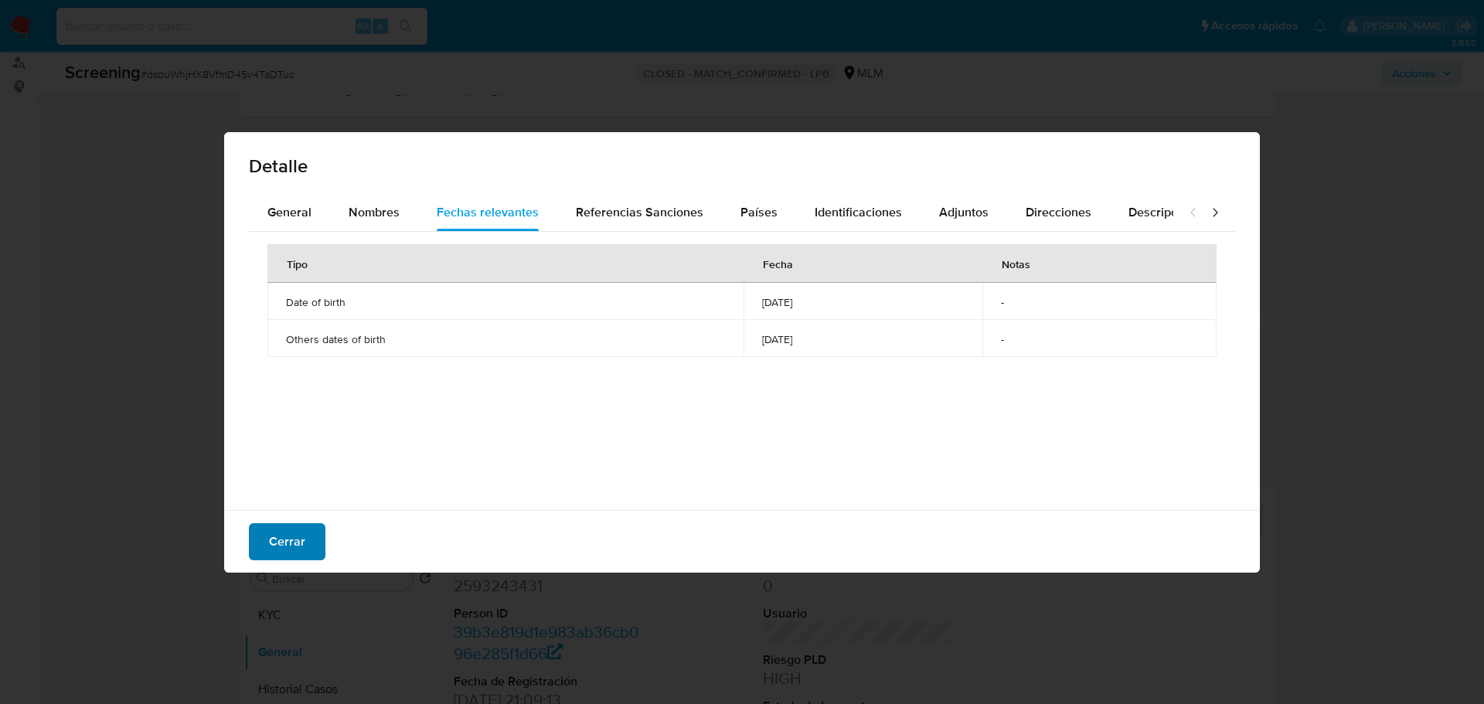
click at [301, 546] on span "Cerrar" at bounding box center [287, 542] width 36 height 34
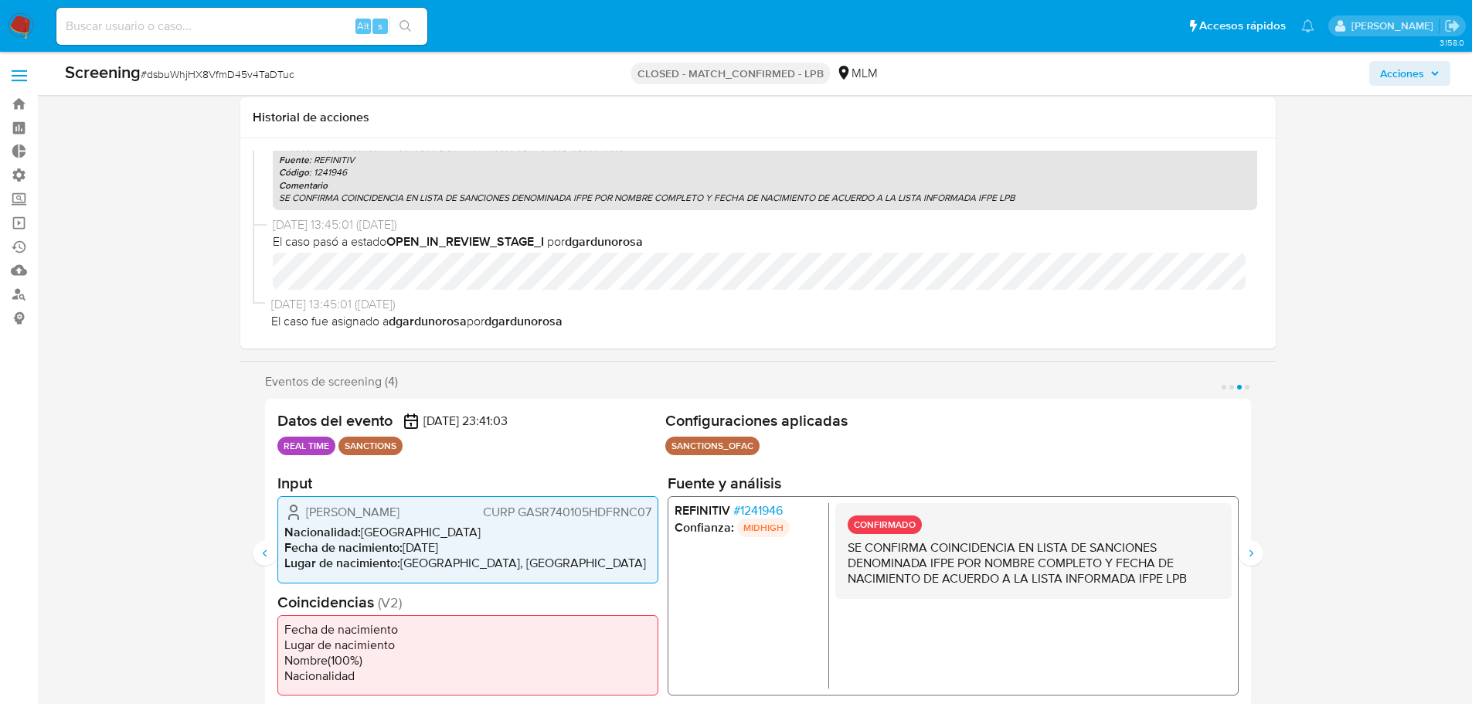
scroll to position [464, 0]
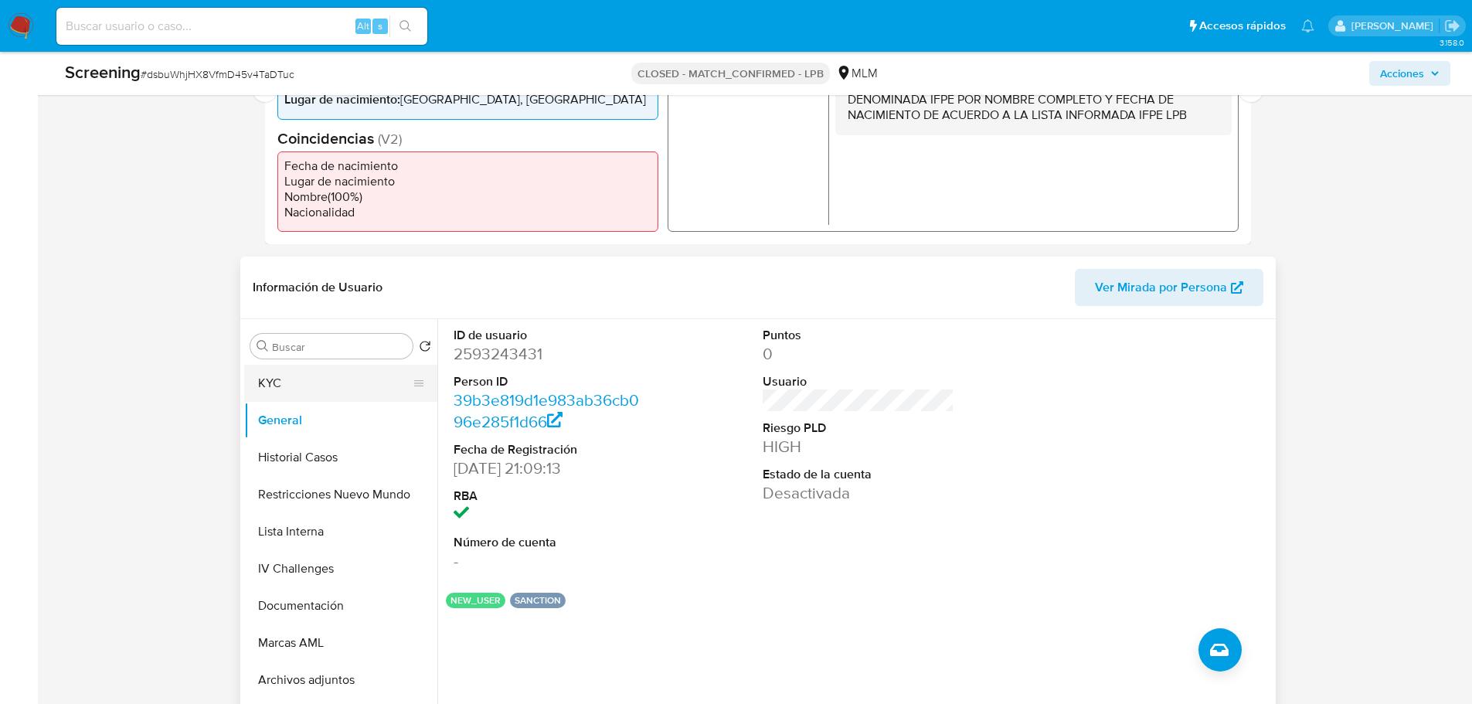
click at [247, 384] on button "KYC" at bounding box center [334, 383] width 181 height 37
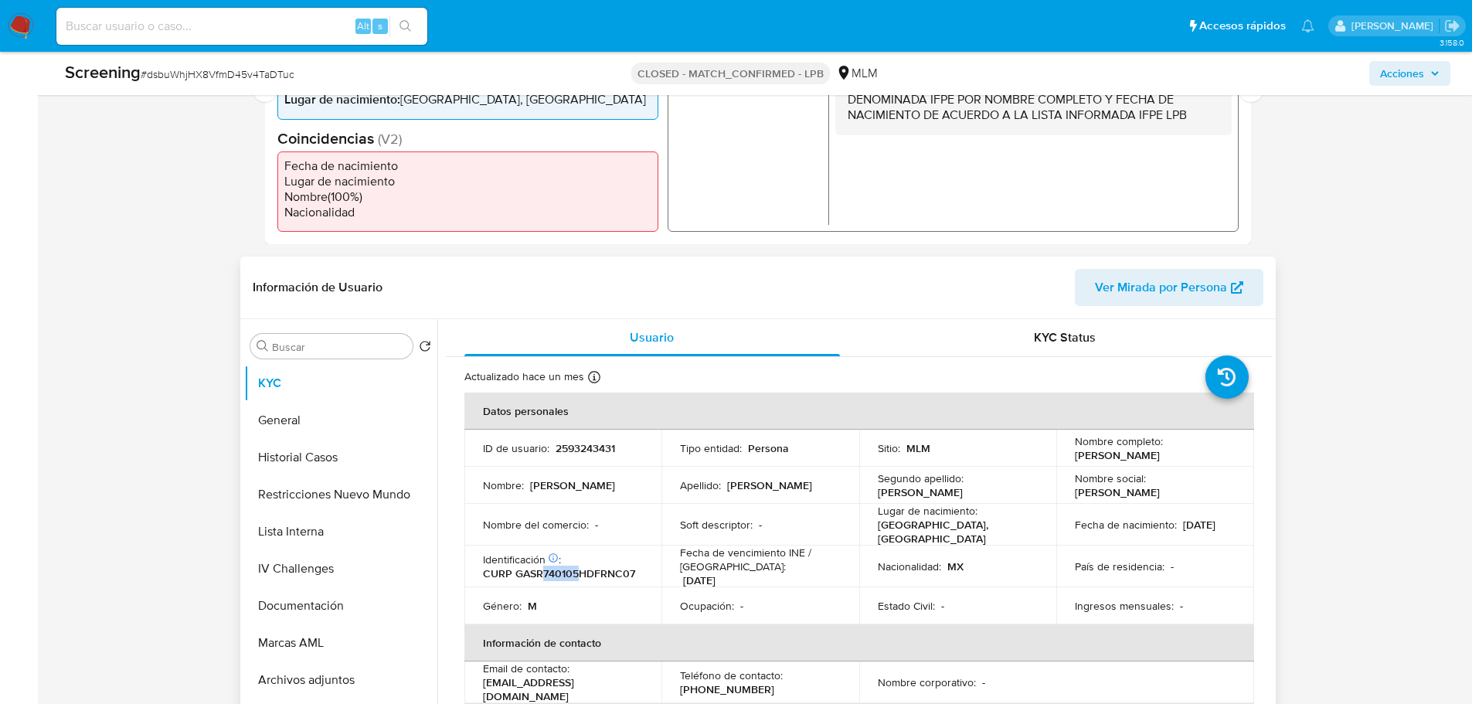
drag, startPoint x: 577, startPoint y: 569, endPoint x: 540, endPoint y: 570, distance: 36.3
click at [540, 570] on p "CURP GASR740105HDFRNC07" at bounding box center [559, 573] width 152 height 14
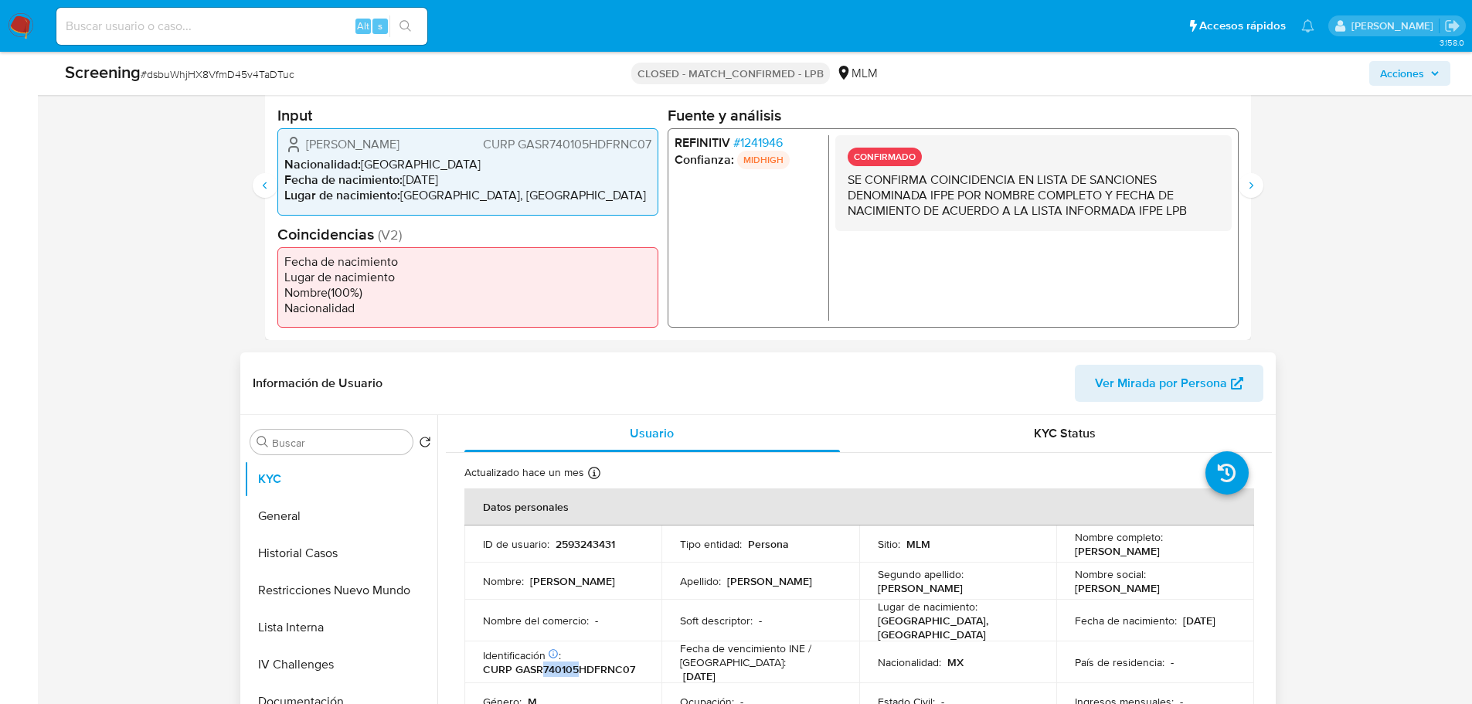
scroll to position [232, 0]
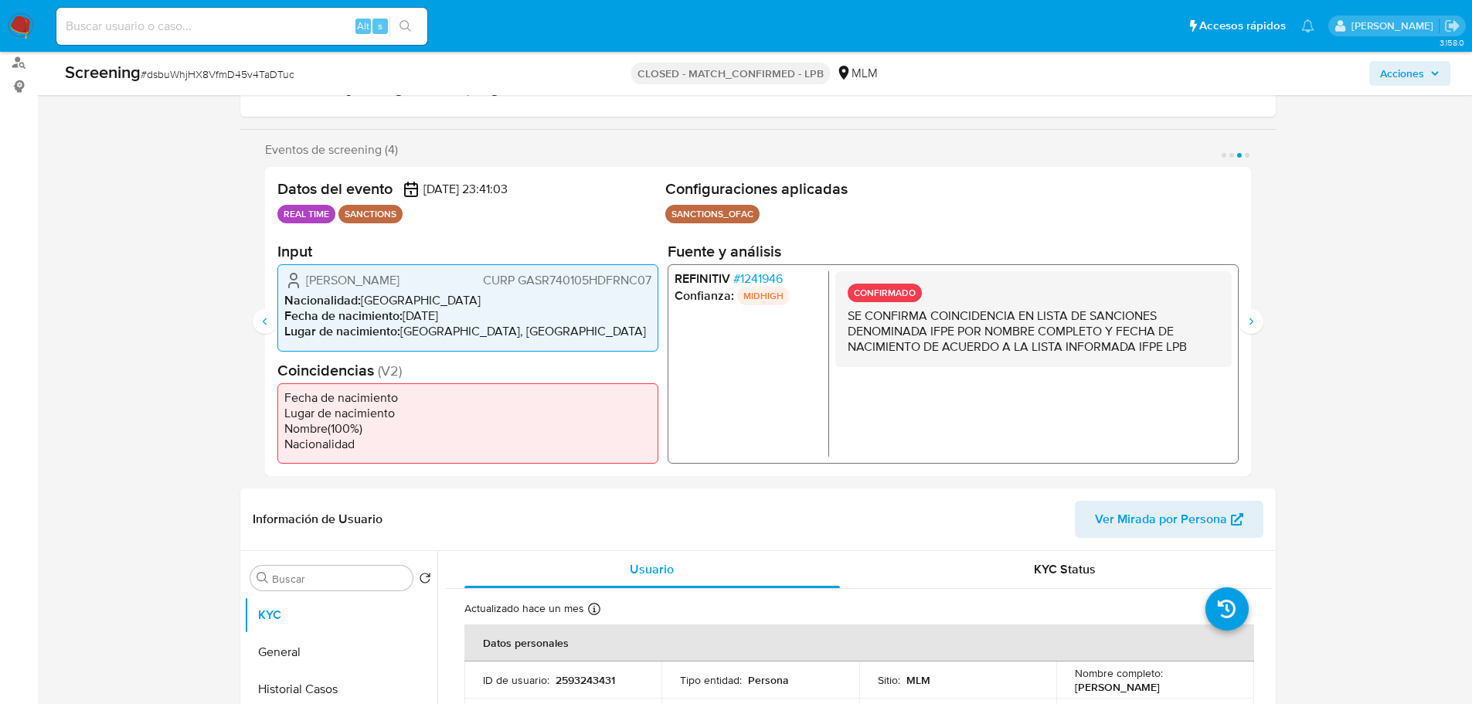
click at [778, 281] on span "# 1241946" at bounding box center [757, 278] width 49 height 15
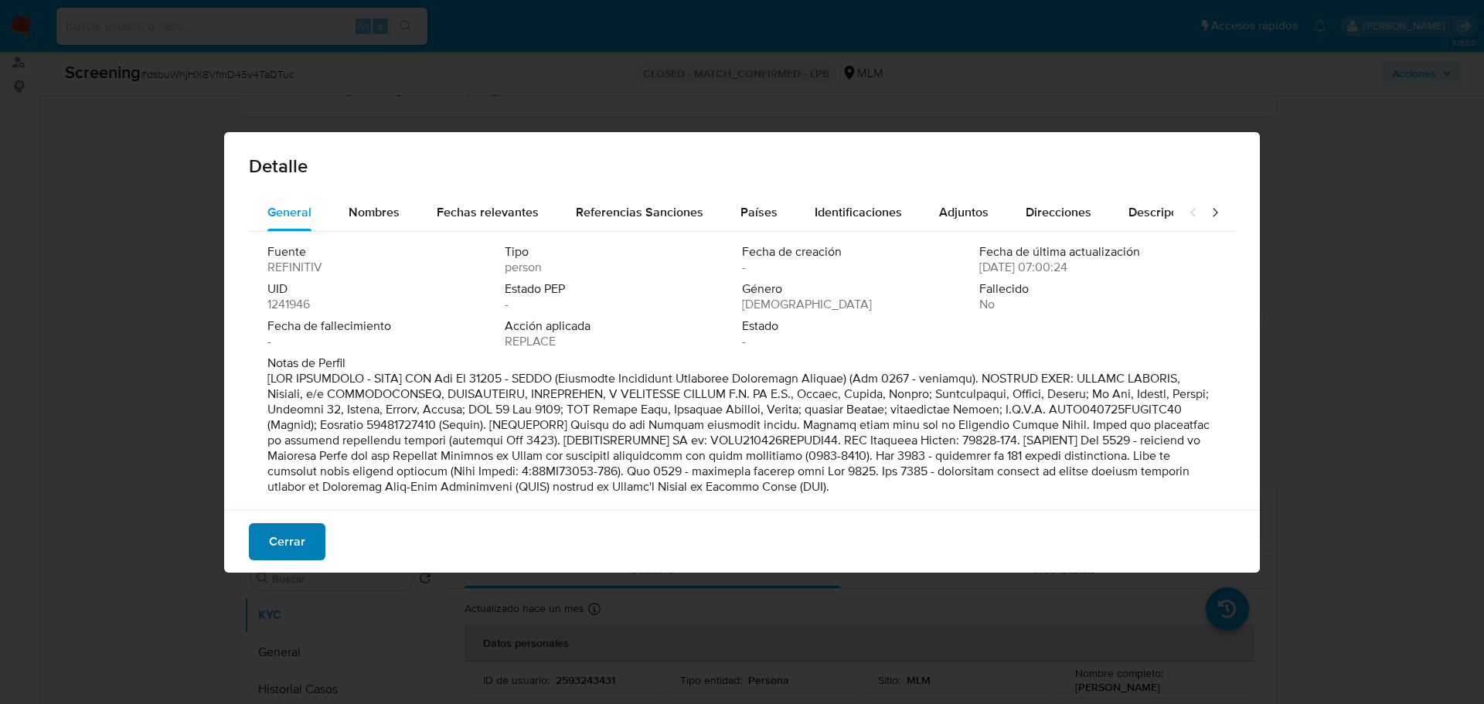
click at [270, 546] on span "Cerrar" at bounding box center [287, 542] width 36 height 34
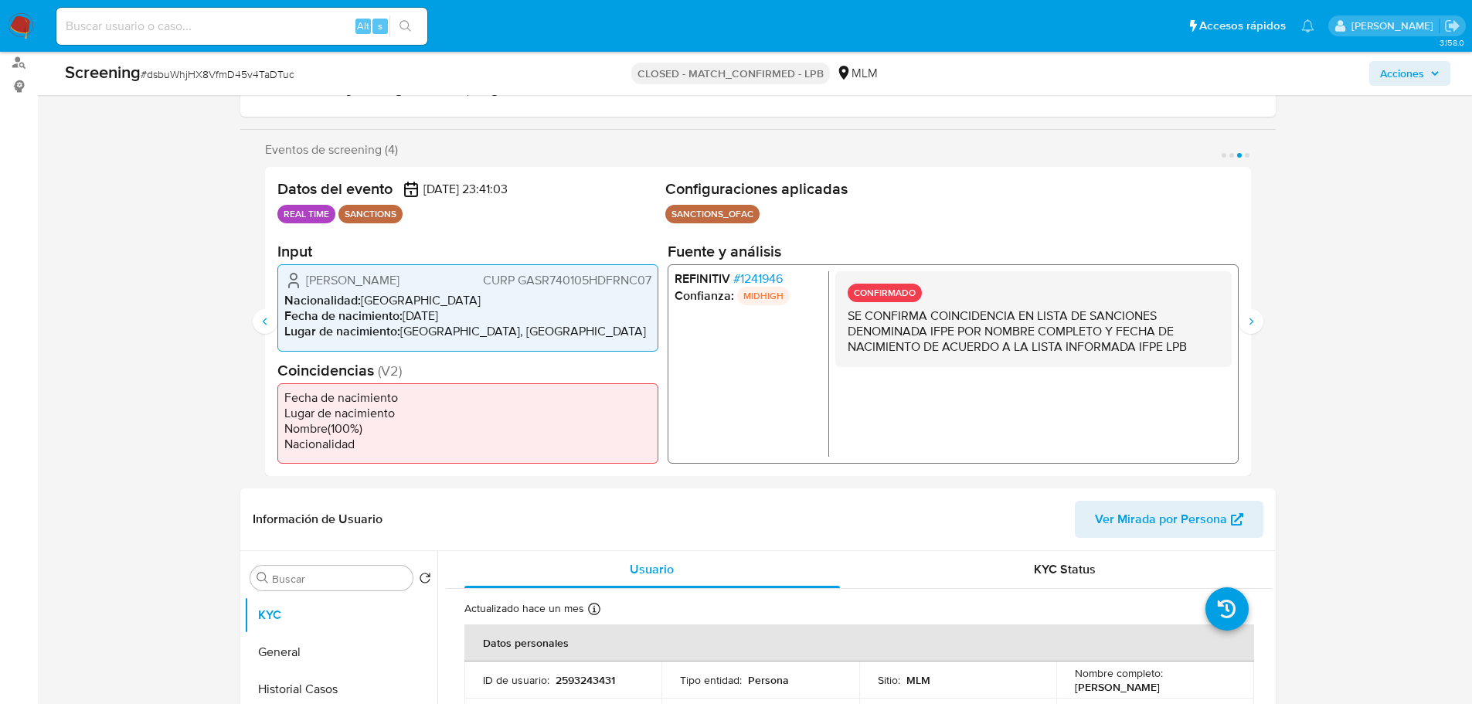
drag, startPoint x: 585, startPoint y: 279, endPoint x: 546, endPoint y: 278, distance: 38.6
click at [546, 278] on span "CURP GASR740105HDFRNC07" at bounding box center [566, 280] width 168 height 15
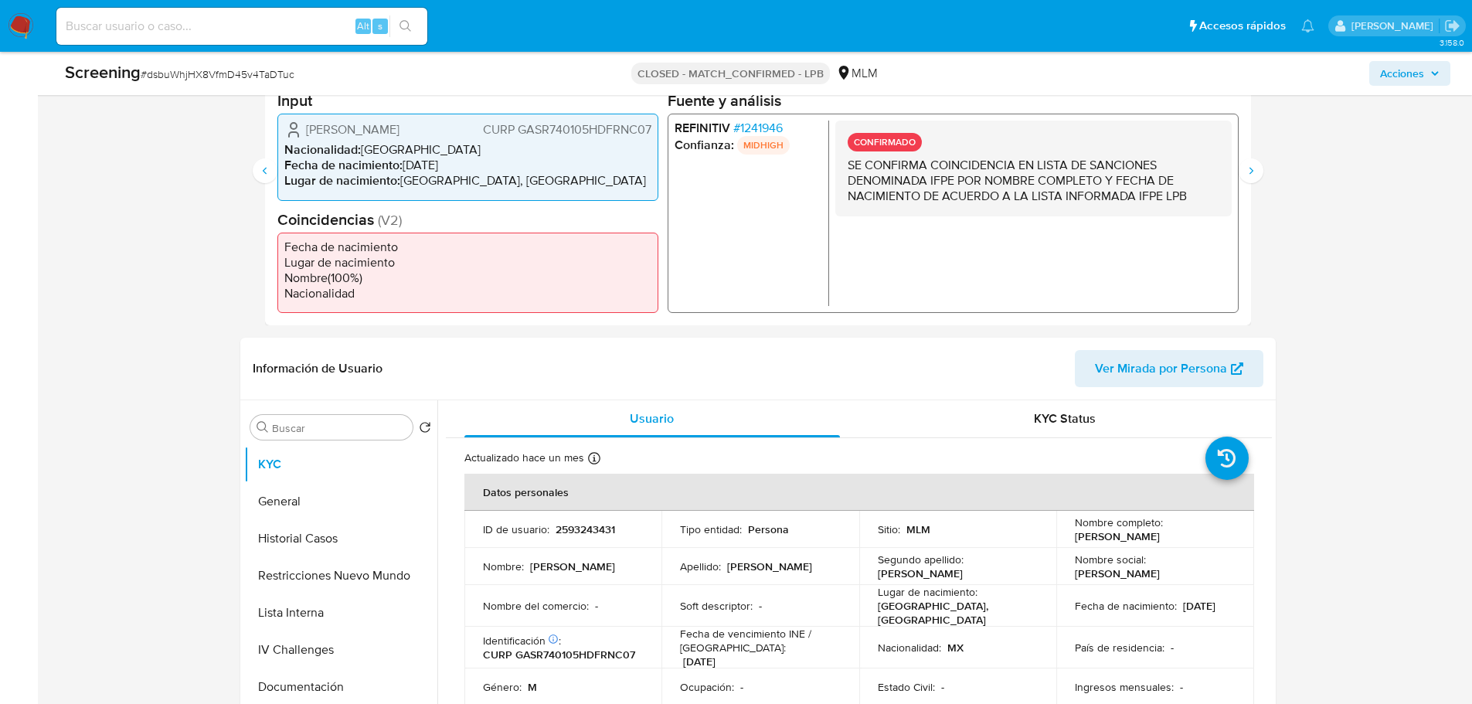
scroll to position [155, 0]
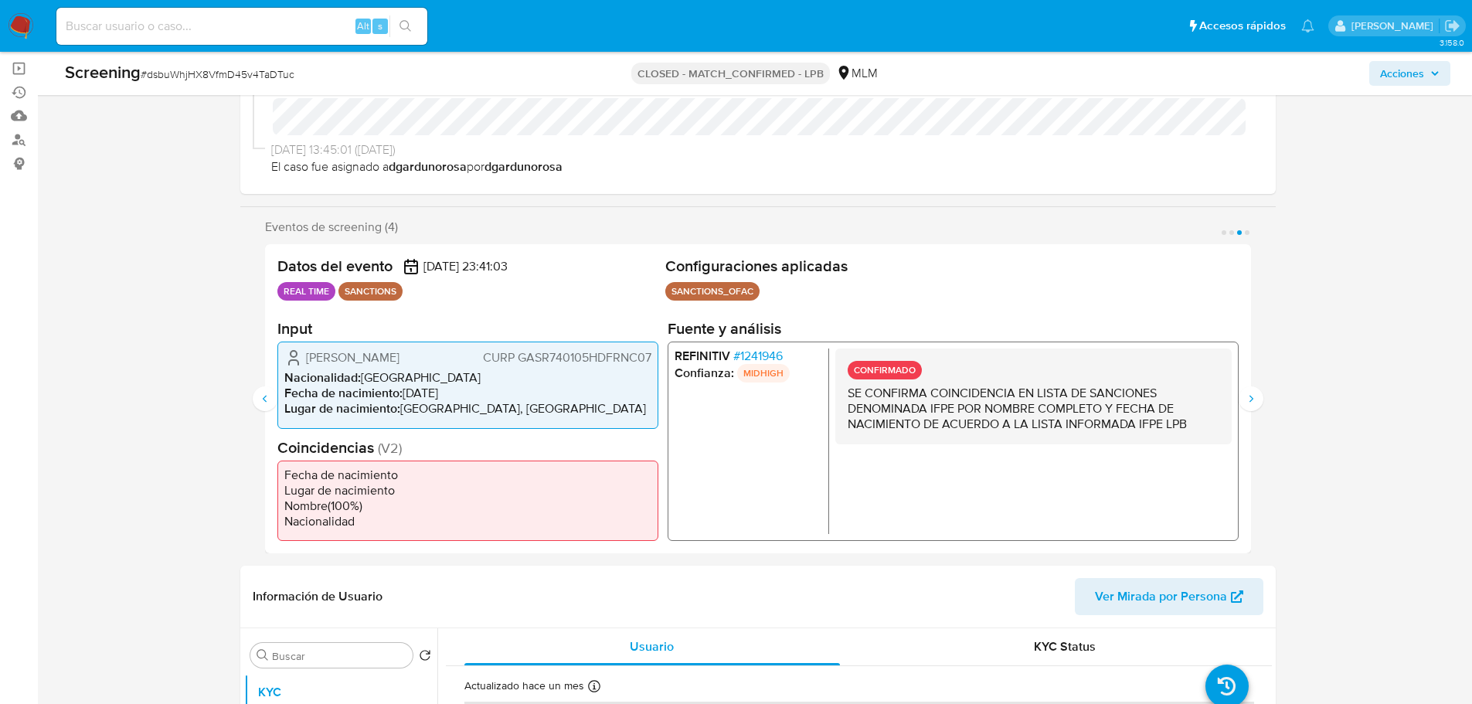
click at [765, 356] on span "# 1241946" at bounding box center [757, 356] width 49 height 15
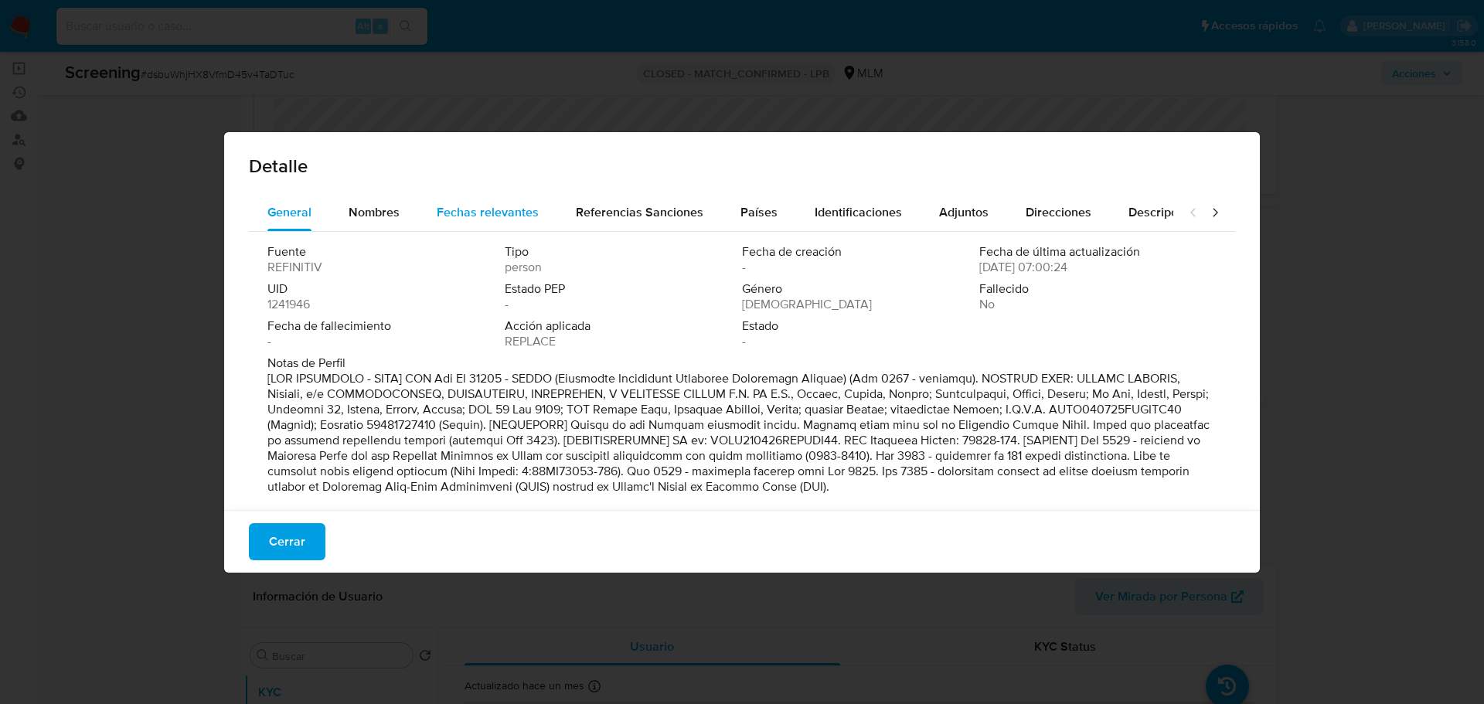
click at [509, 213] on span "Fechas relevantes" at bounding box center [488, 212] width 102 height 18
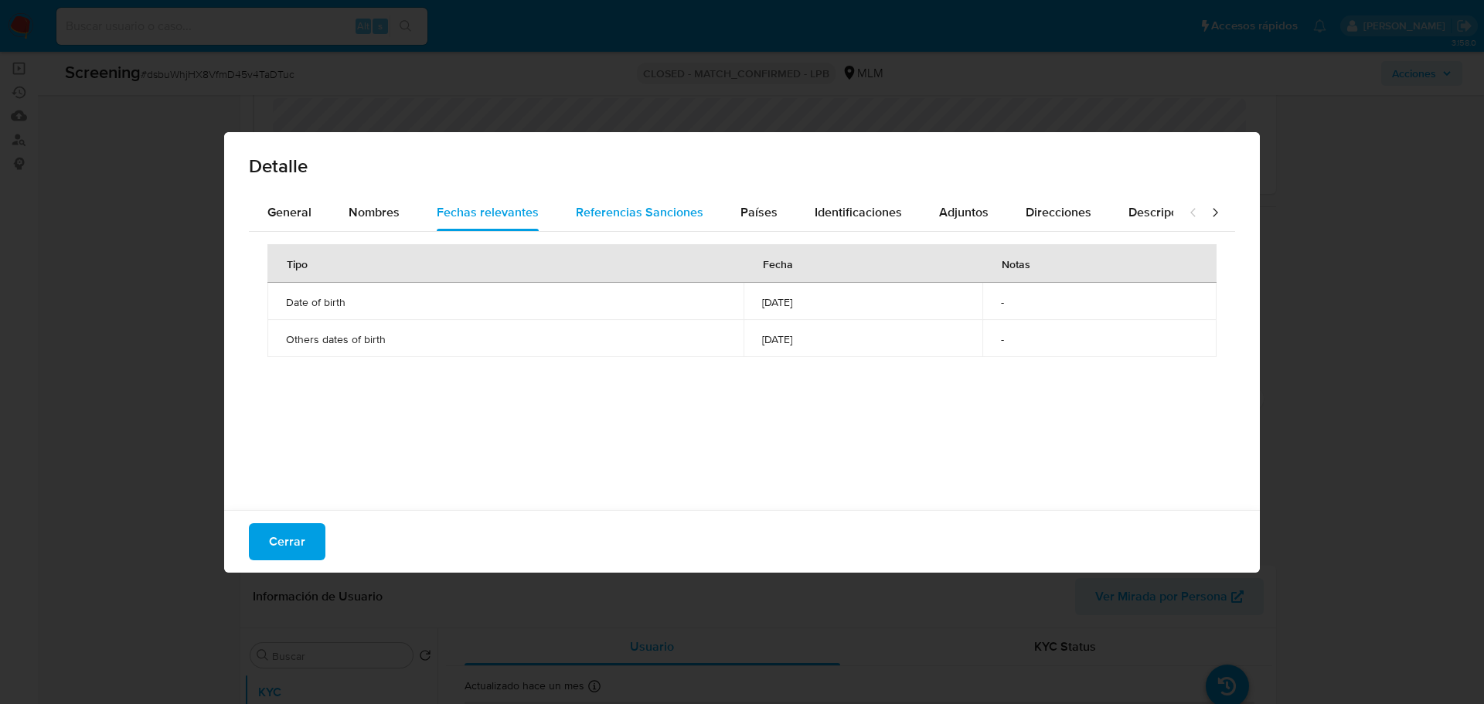
click at [640, 225] on div "Referencias Sanciones" at bounding box center [640, 212] width 128 height 37
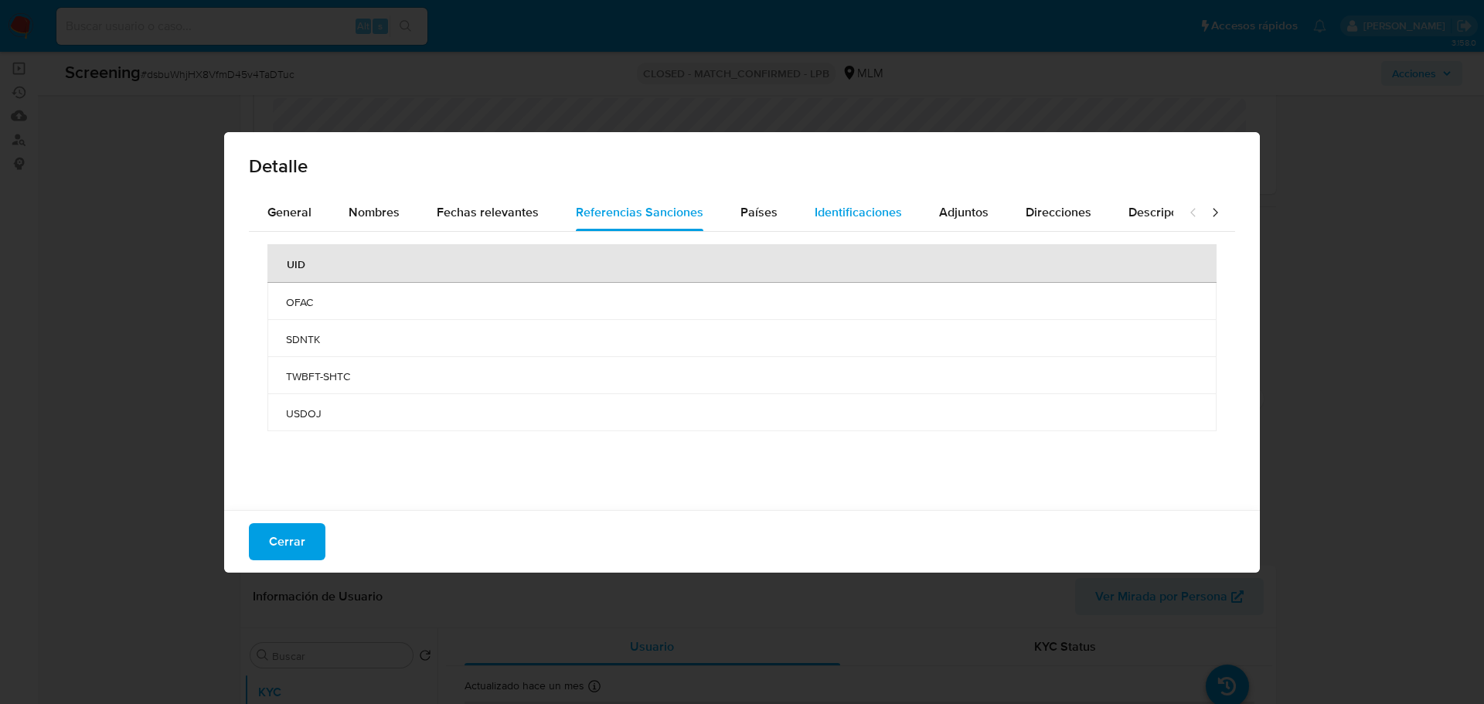
click at [865, 212] on span "Identificaciones" at bounding box center [858, 212] width 87 height 18
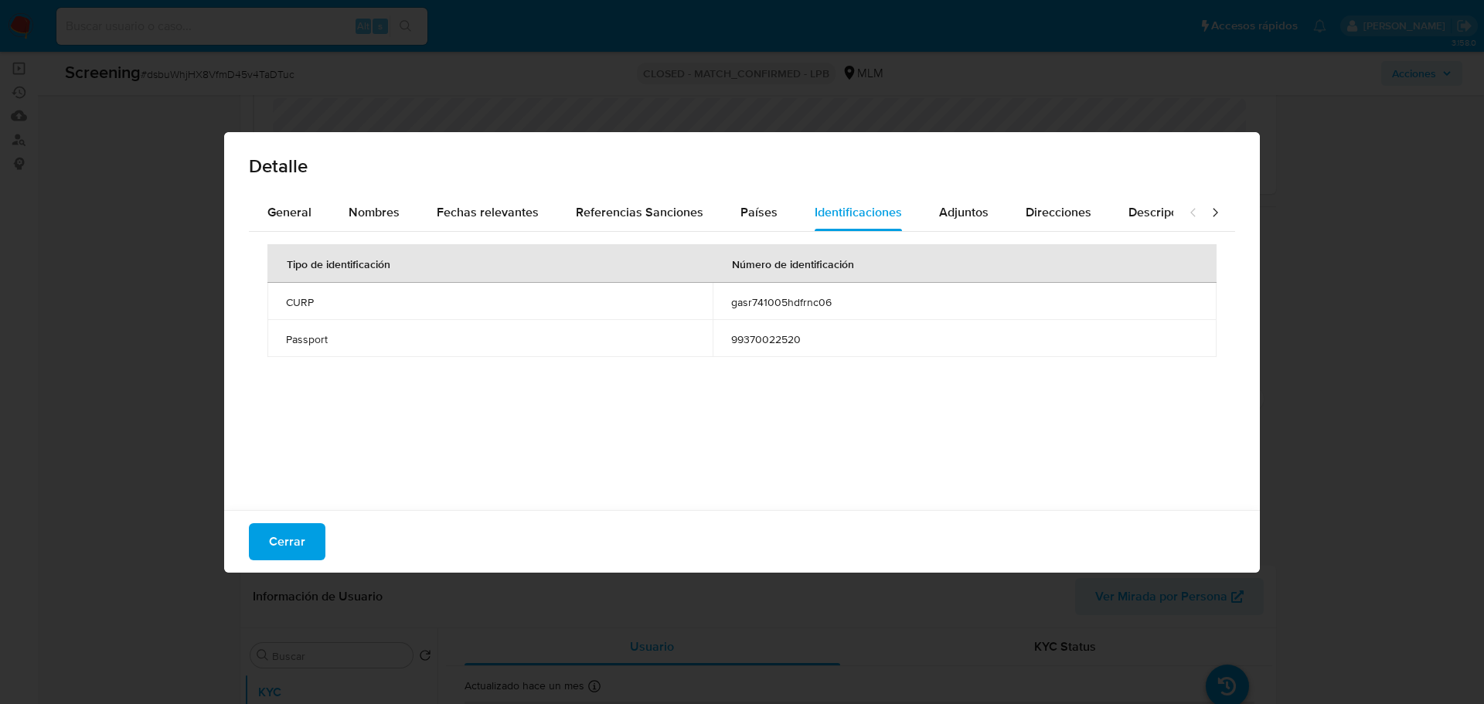
drag, startPoint x: 781, startPoint y: 304, endPoint x: 747, endPoint y: 301, distance: 34.9
click at [747, 301] on span "gasr741005hdfrnc06" at bounding box center [964, 302] width 467 height 14
click at [295, 539] on span "Cerrar" at bounding box center [287, 542] width 36 height 34
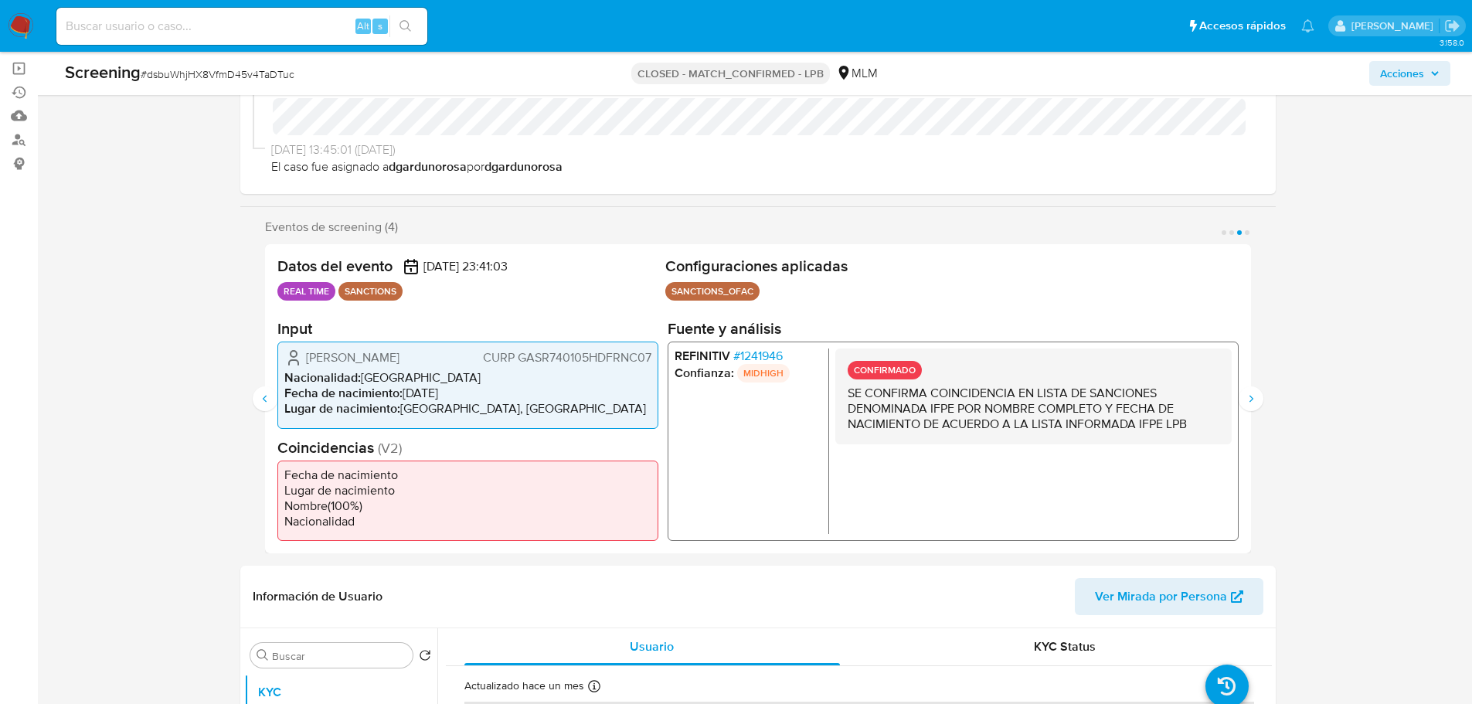
drag, startPoint x: 792, startPoint y: 355, endPoint x: 747, endPoint y: 358, distance: 44.9
click at [747, 358] on li "REFINITIV # 1241946" at bounding box center [748, 356] width 148 height 15
click at [1264, 396] on div "Eventos de screening (4) Página 1 Página 2 Página 3 Página 4 Datos del evento […" at bounding box center [758, 386] width 1036 height 334
click at [1265, 406] on div "Eventos de screening (4) Página 1 Página 2 Página 3 Página 4 Datos del evento […" at bounding box center [758, 386] width 1036 height 334
click at [1257, 399] on icon "Siguiente" at bounding box center [1251, 399] width 12 height 12
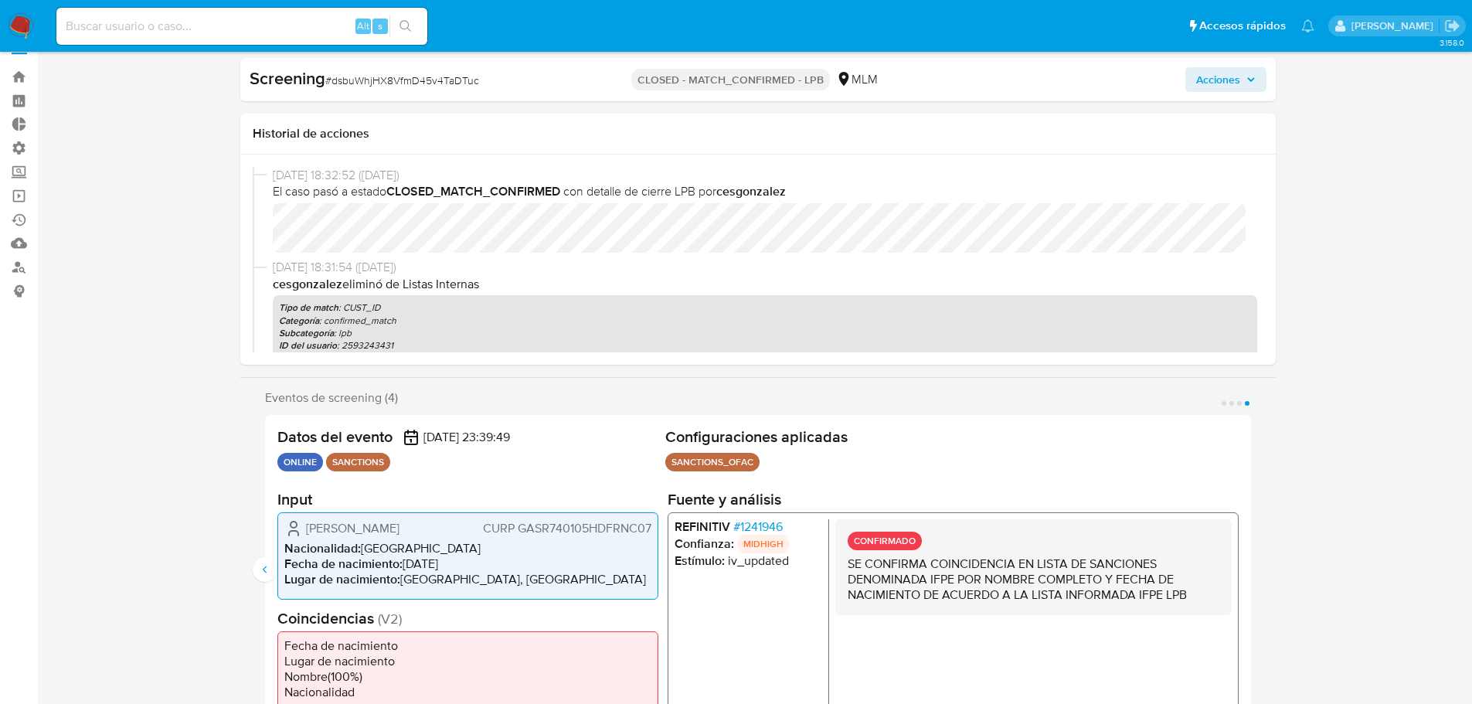
scroll to position [0, 0]
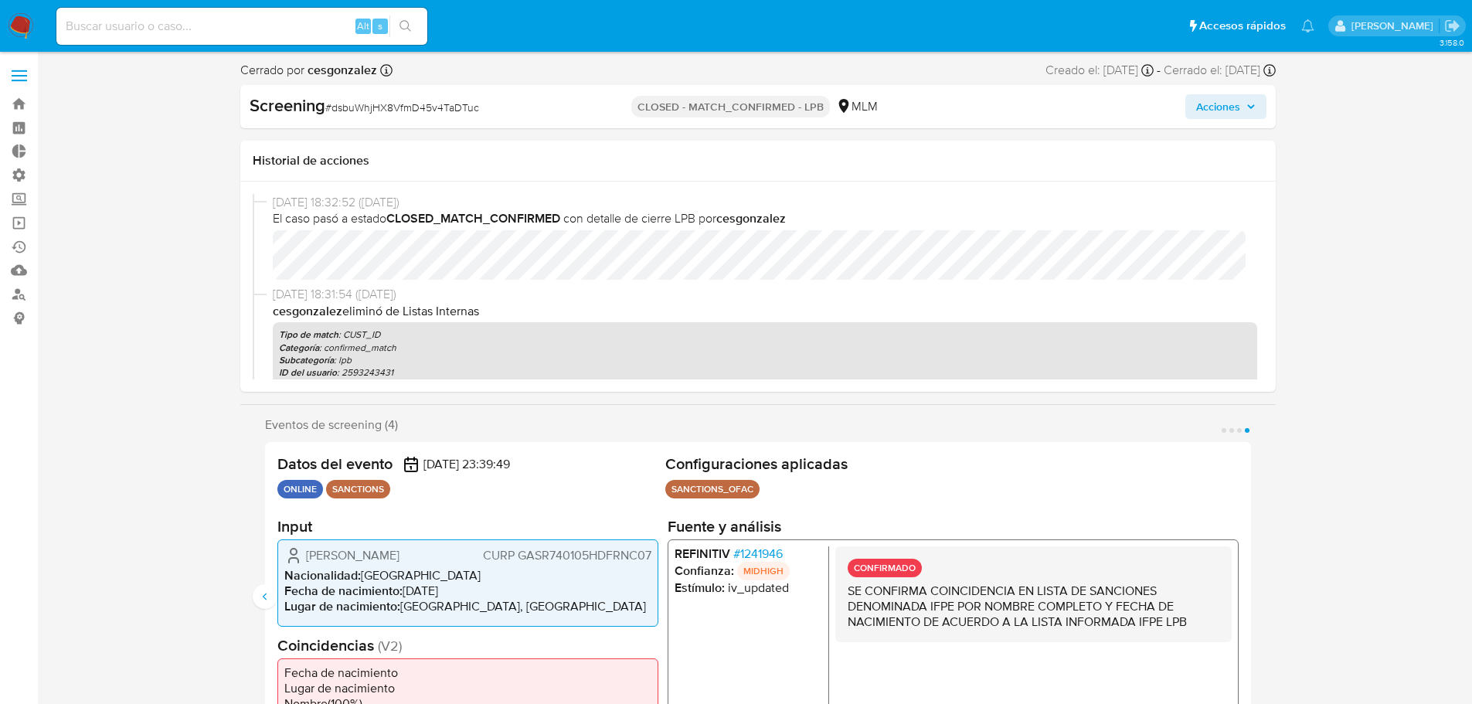
drag, startPoint x: 805, startPoint y: 554, endPoint x: 781, endPoint y: 556, distance: 23.2
click at [781, 556] on li "REFINITIV # 1241946" at bounding box center [748, 553] width 148 height 15
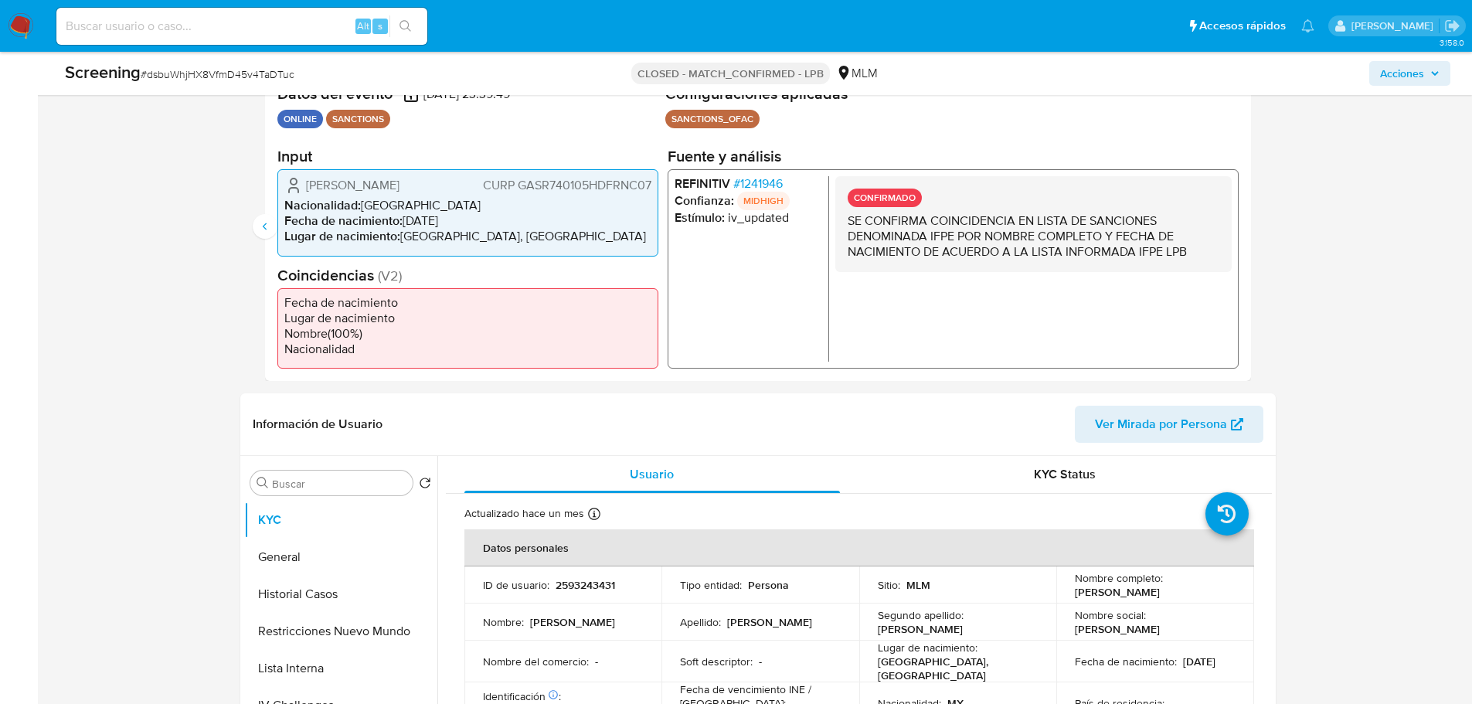
scroll to position [618, 0]
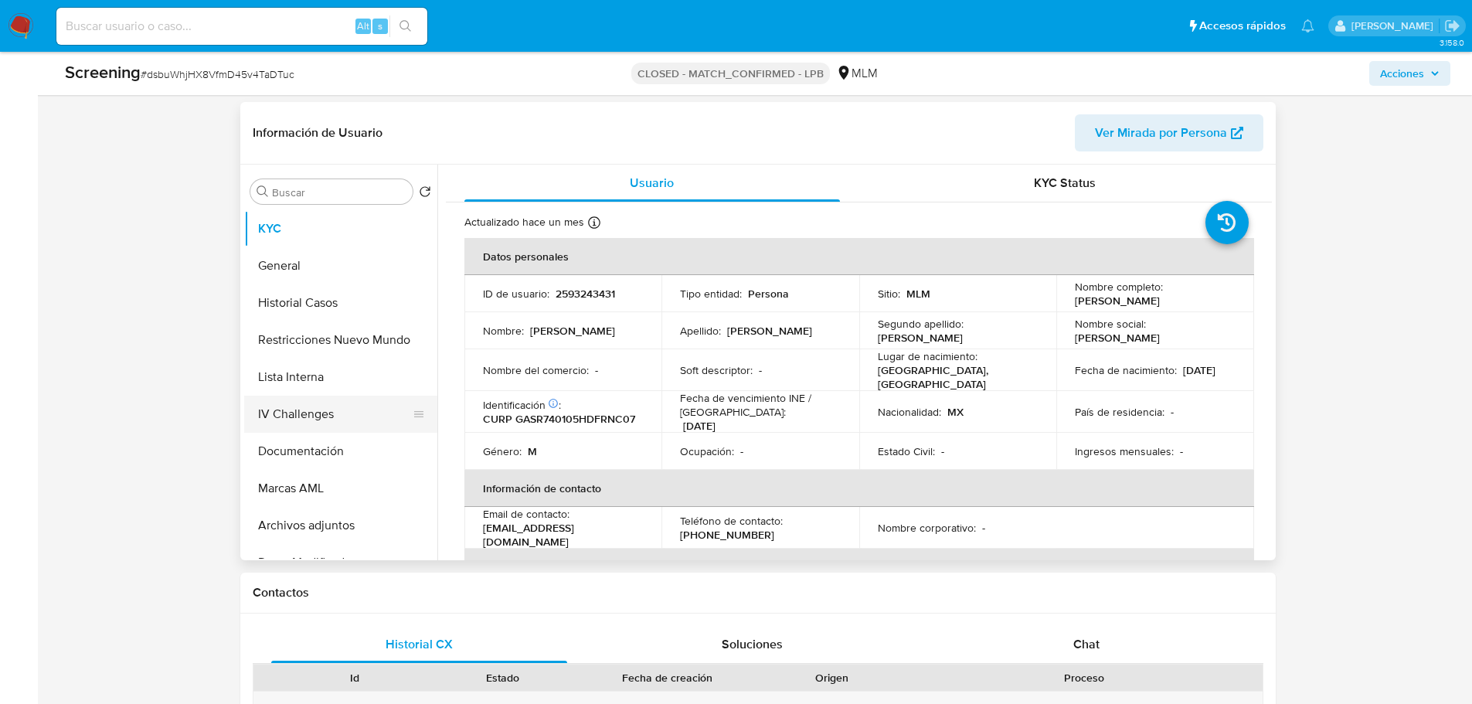
click at [294, 419] on button "IV Challenges" at bounding box center [334, 414] width 181 height 37
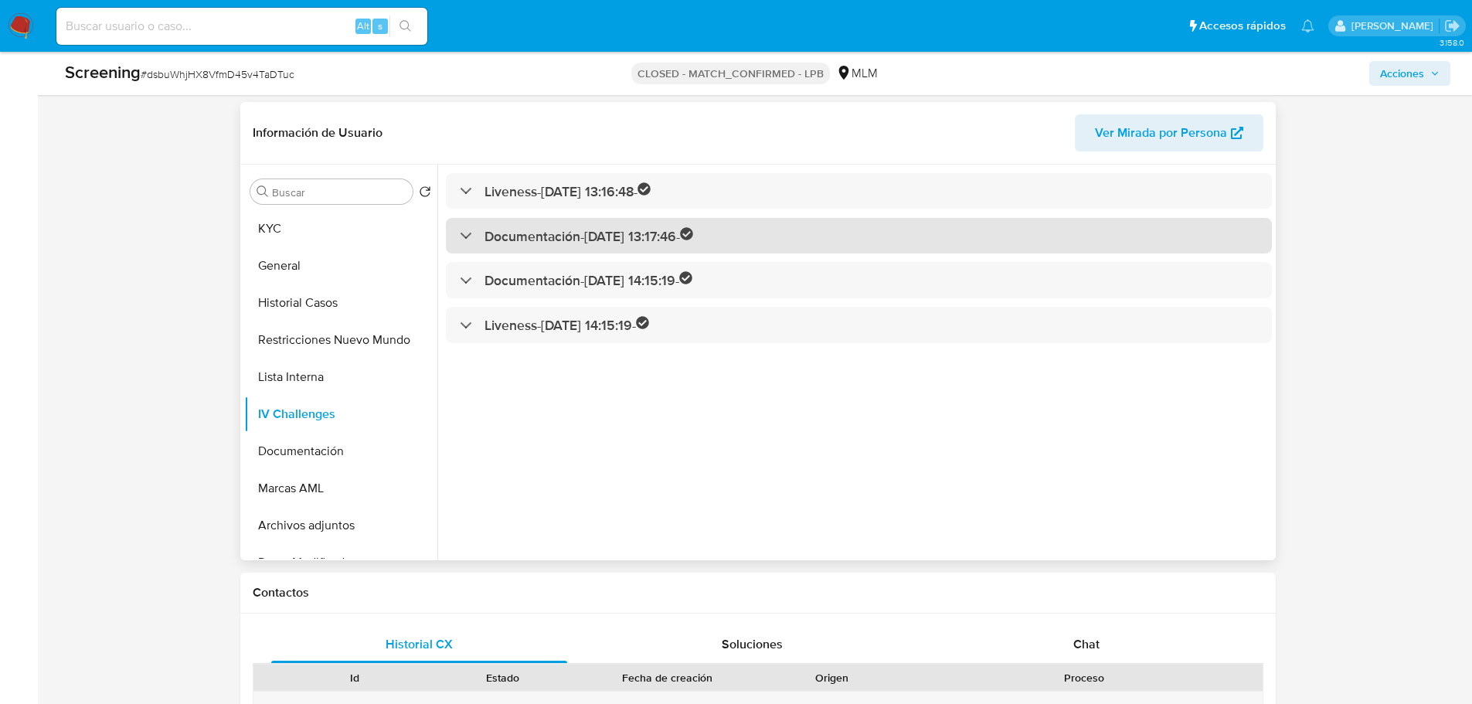
click at [585, 243] on h3 "Documentación - [DATE] 13:17:46 -" at bounding box center [589, 236] width 209 height 18
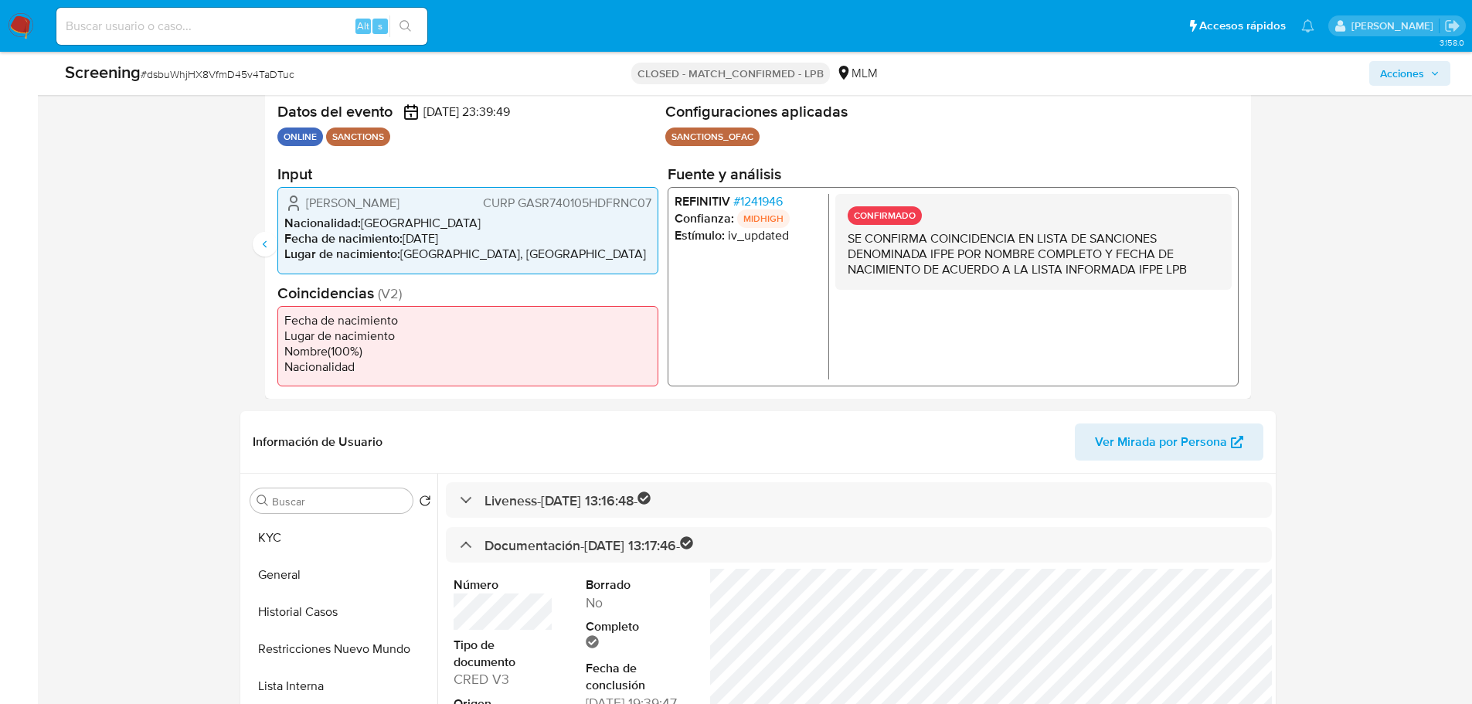
scroll to position [0, 0]
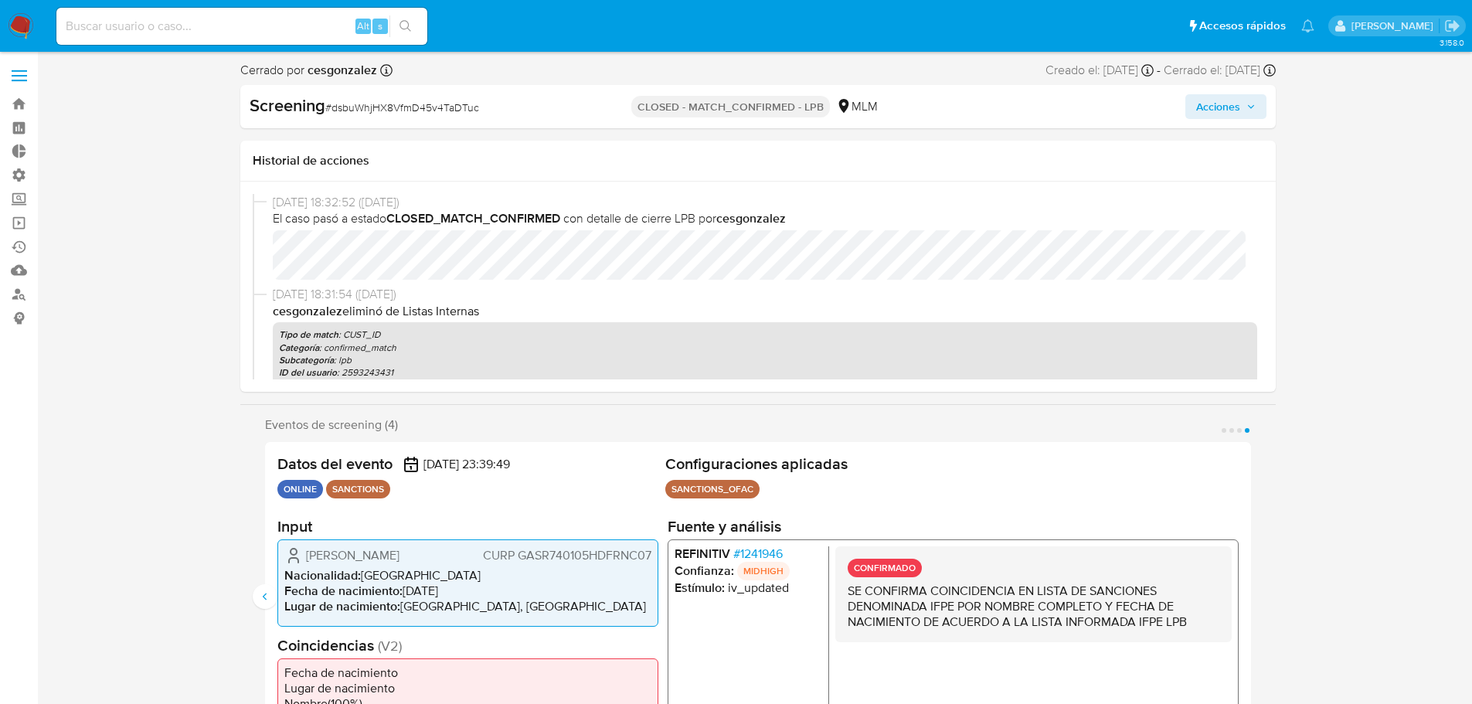
click at [264, 597] on icon "Anterior" at bounding box center [264, 596] width 4 height 7
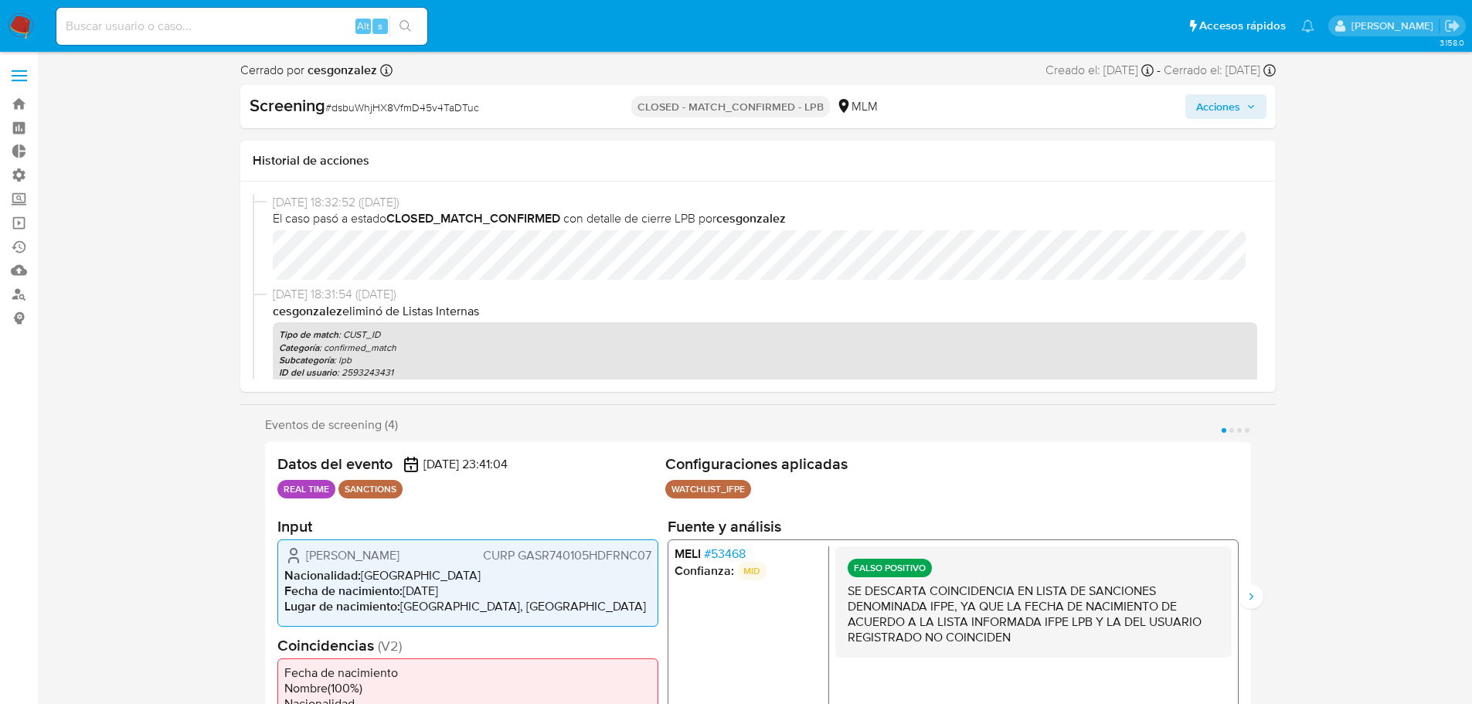
click at [736, 551] on span "# 53468" at bounding box center [724, 553] width 42 height 15
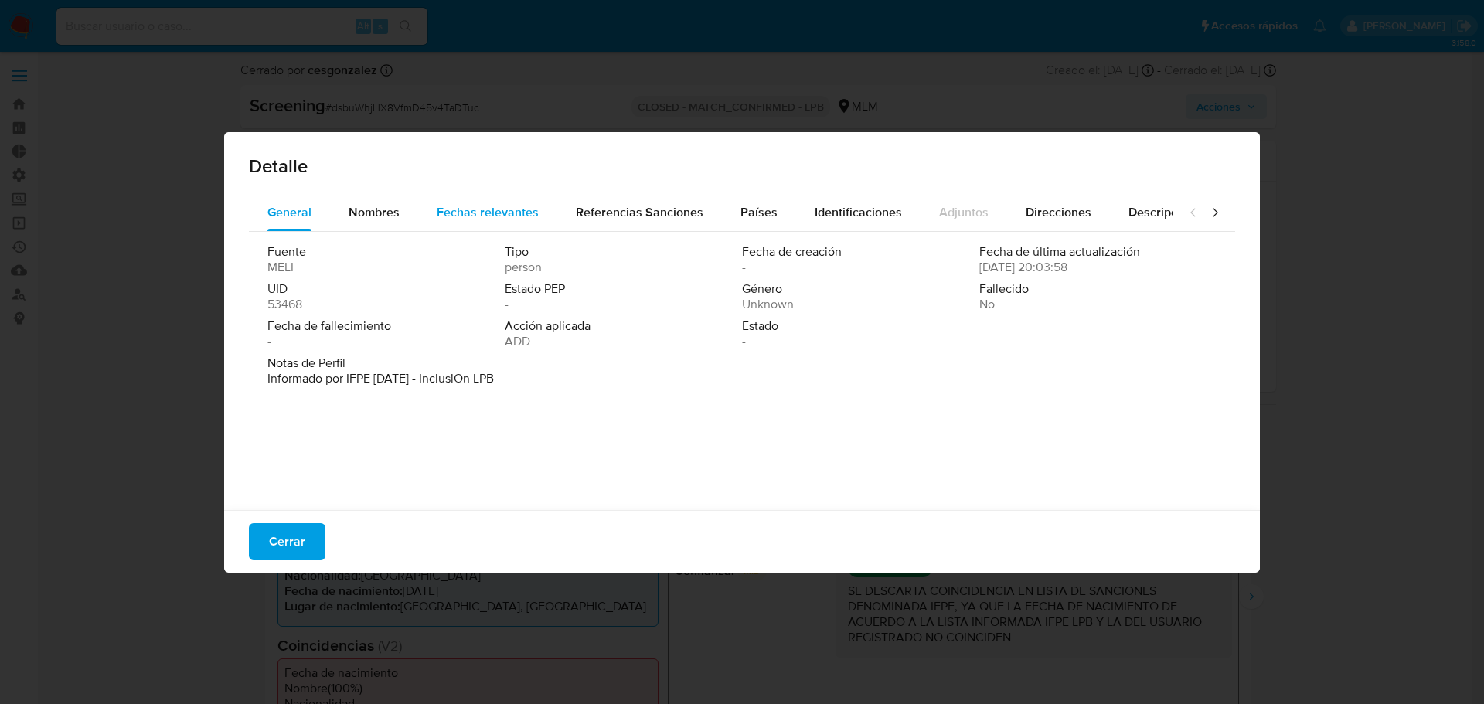
click at [447, 226] on div "Fechas relevantes" at bounding box center [488, 212] width 102 height 37
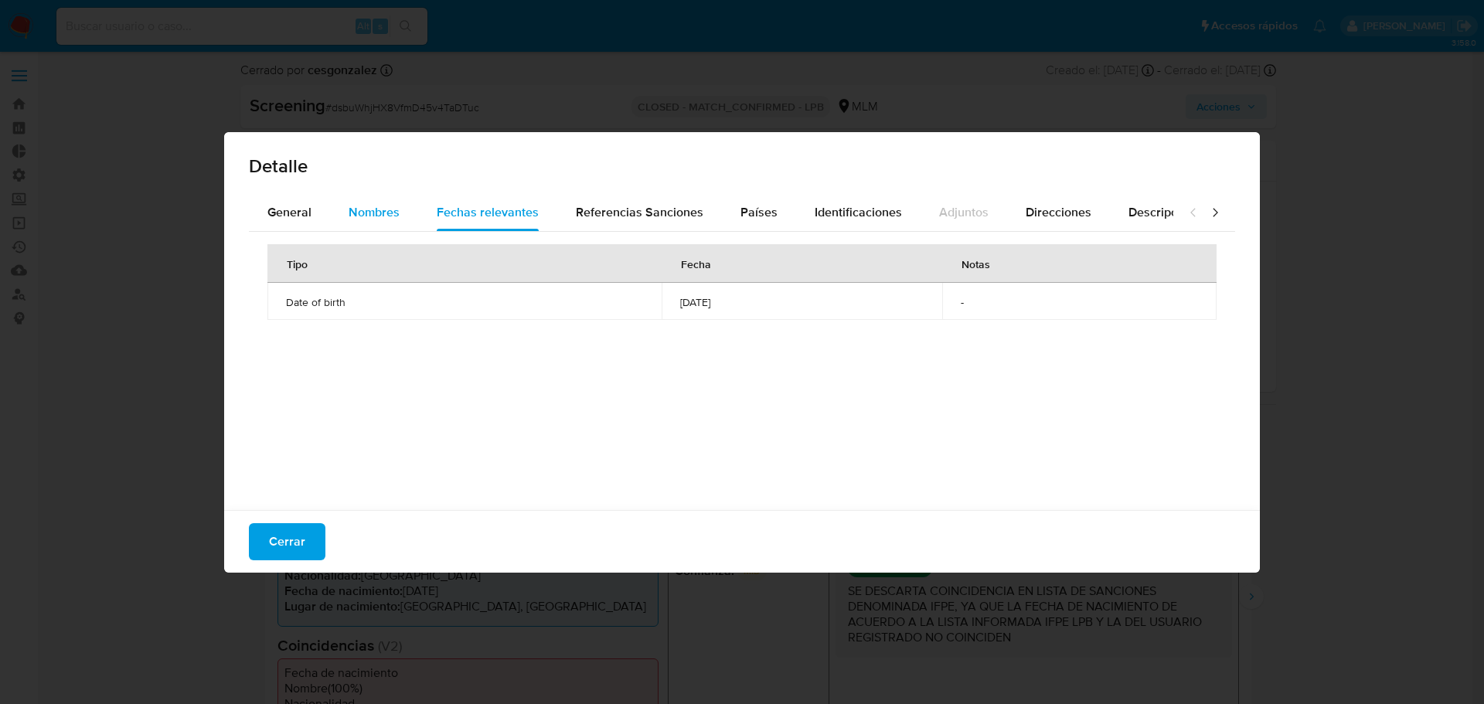
click at [381, 214] on span "Nombres" at bounding box center [374, 212] width 51 height 18
click at [481, 209] on span "Fechas relevantes" at bounding box center [488, 212] width 102 height 18
click at [284, 542] on span "Cerrar" at bounding box center [287, 542] width 36 height 34
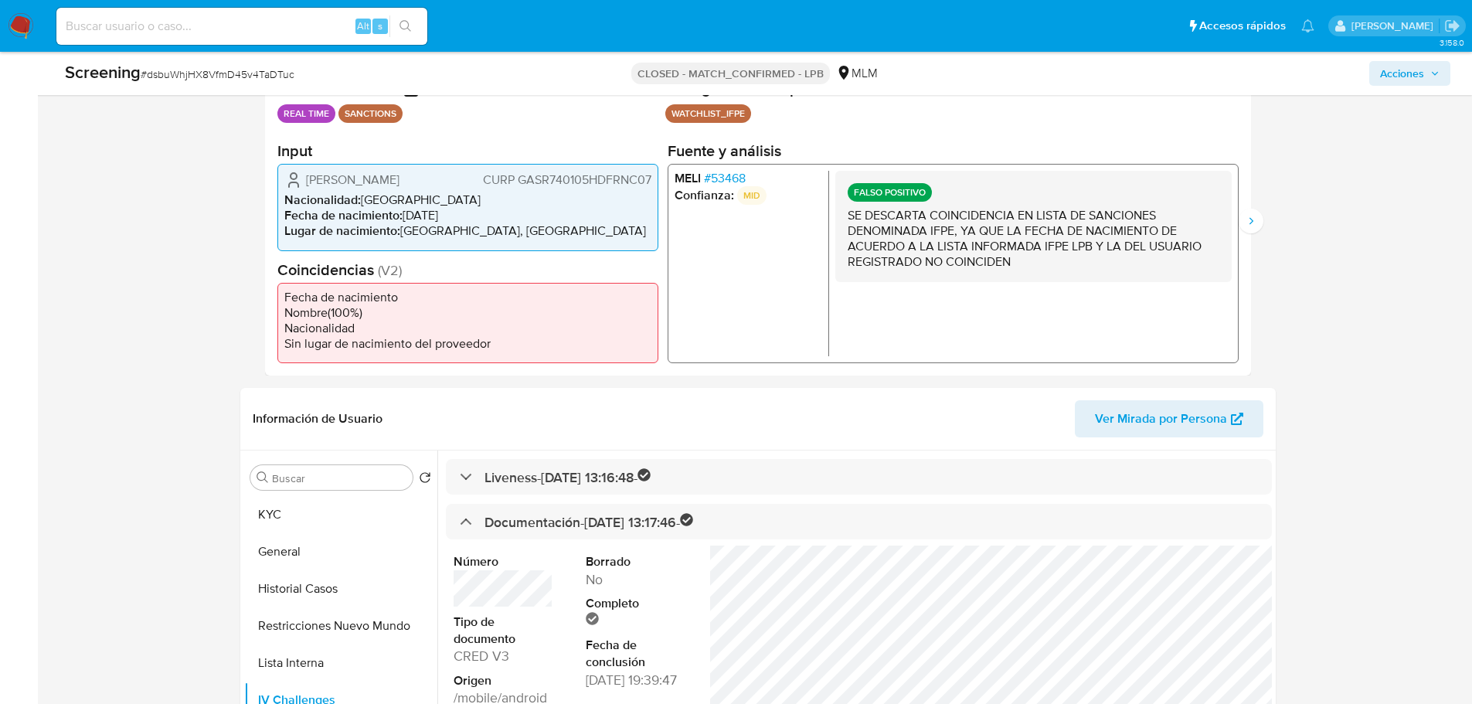
scroll to position [464, 0]
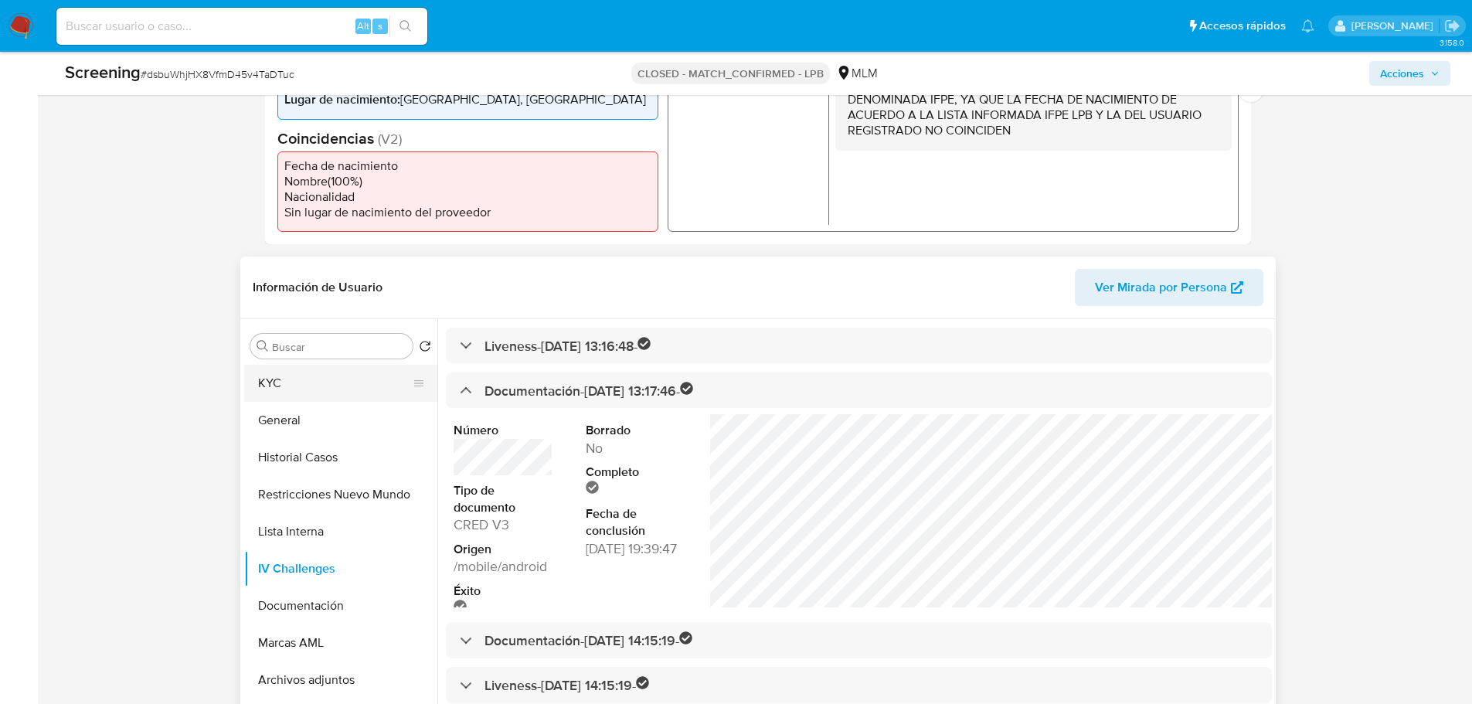
click at [267, 379] on button "KYC" at bounding box center [334, 383] width 181 height 37
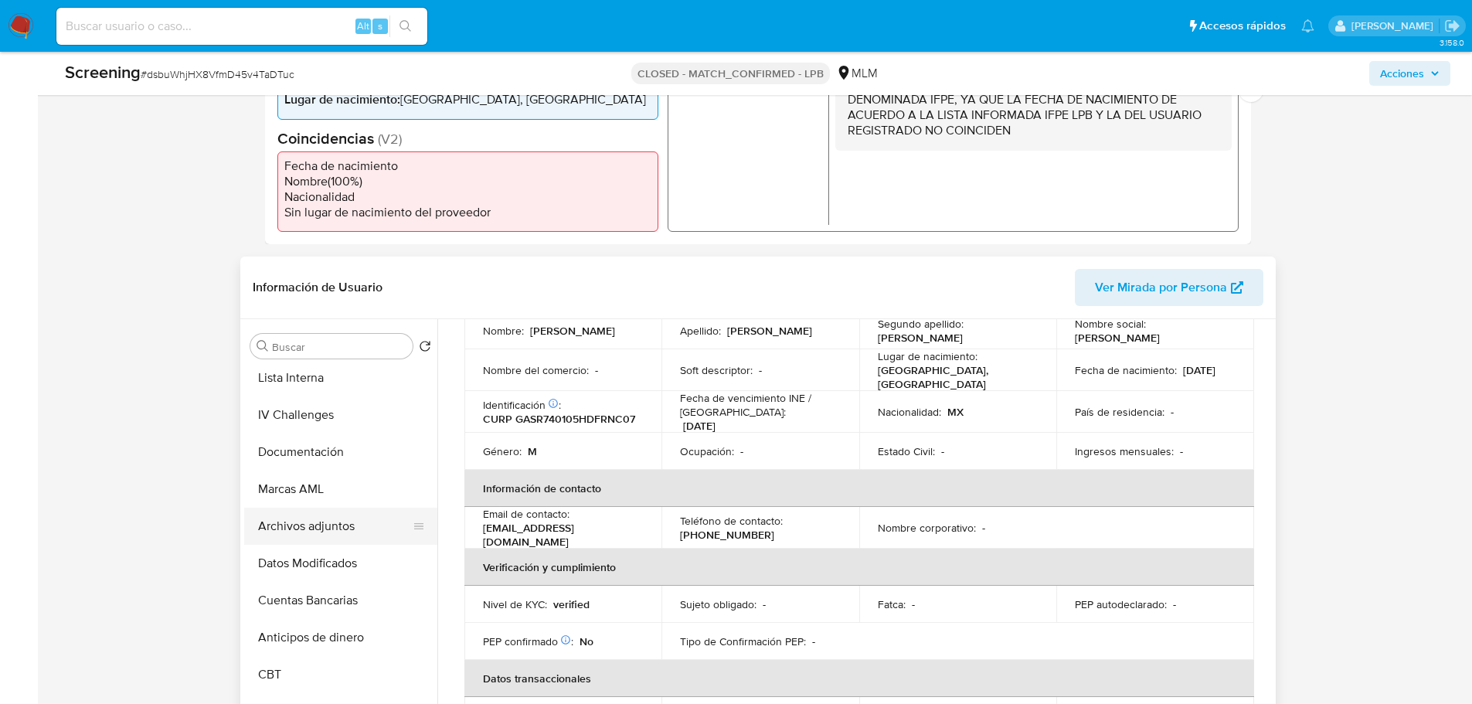
scroll to position [155, 0]
click at [294, 444] on button "Documentación" at bounding box center [334, 451] width 181 height 37
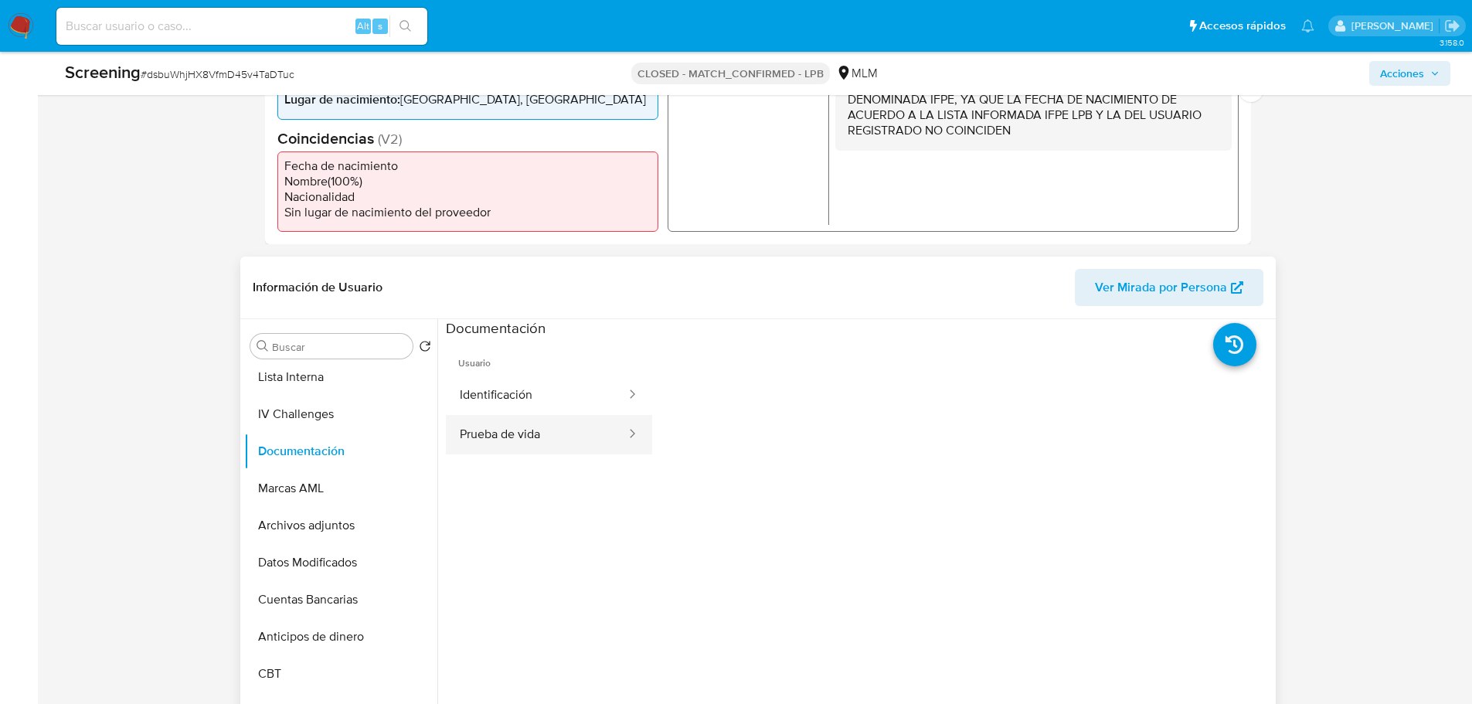
click at [552, 426] on button "Prueba de vida" at bounding box center [537, 434] width 182 height 39
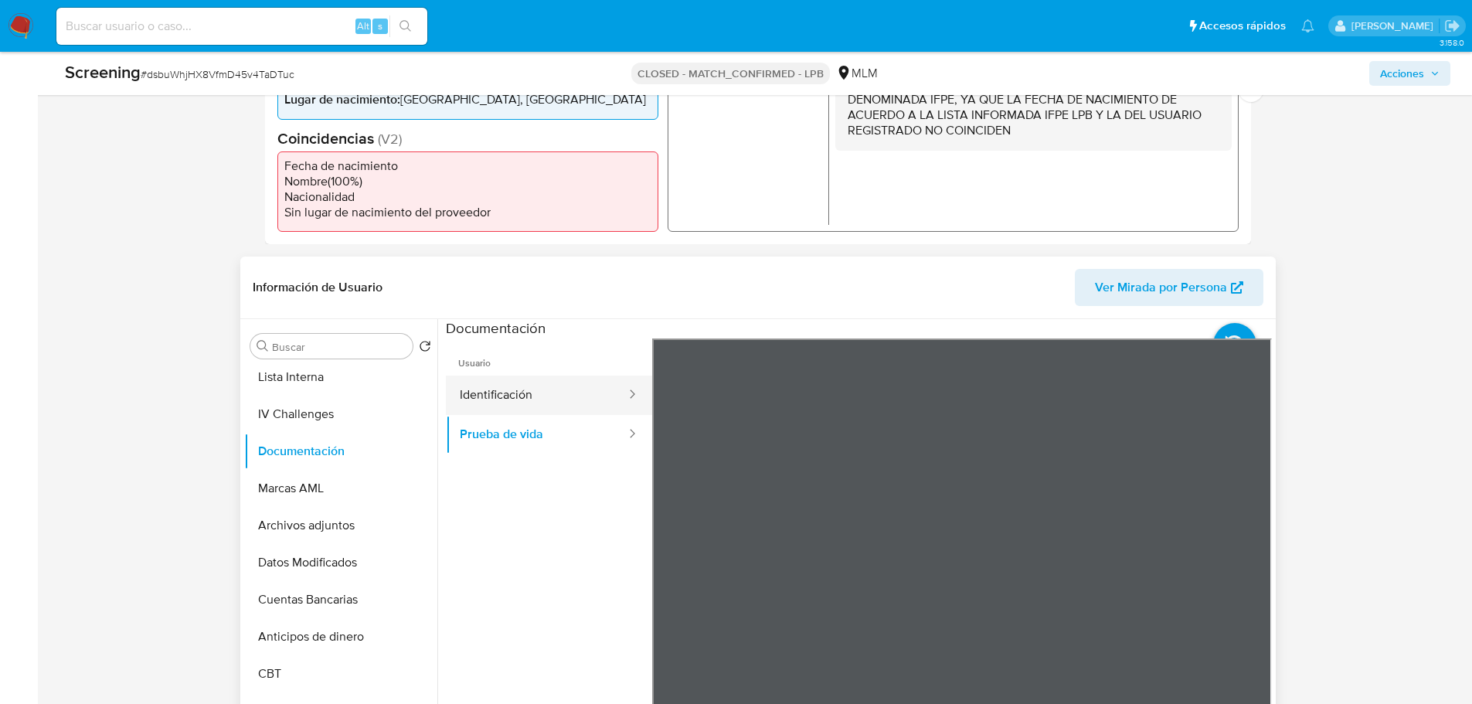
click at [499, 399] on button "Identificación" at bounding box center [537, 395] width 182 height 39
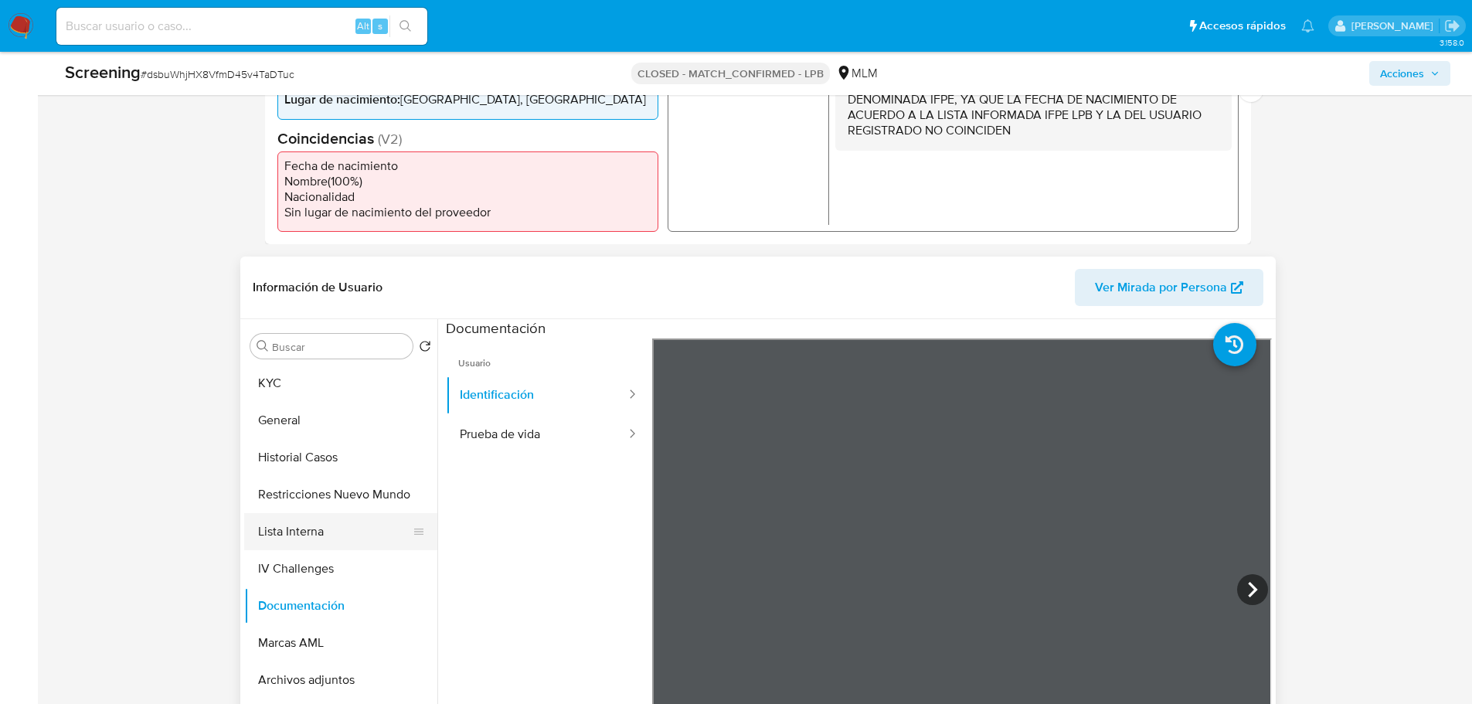
click at [318, 513] on button "Lista Interna" at bounding box center [334, 531] width 181 height 37
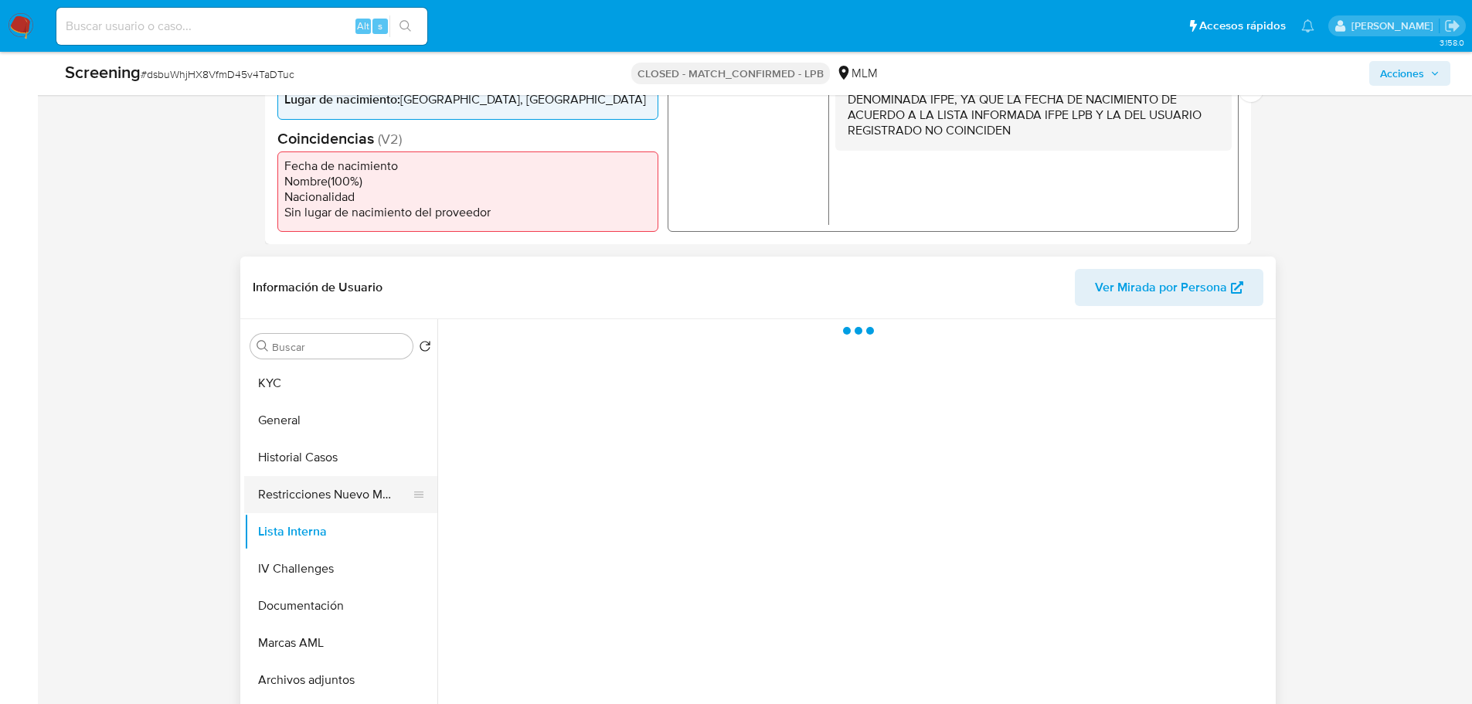
click at [309, 494] on button "Restricciones Nuevo Mundo" at bounding box center [334, 494] width 181 height 37
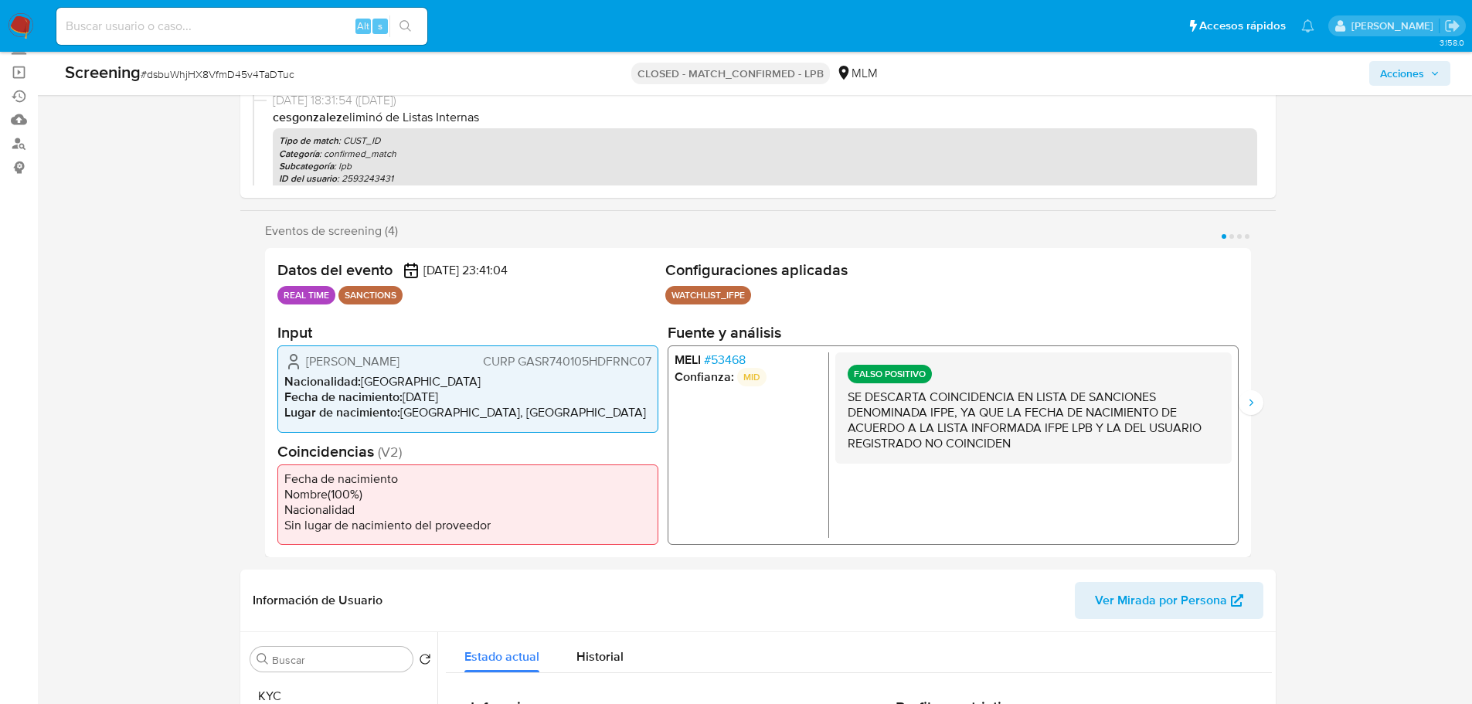
scroll to position [77, 0]
